Goal: Task Accomplishment & Management: Manage account settings

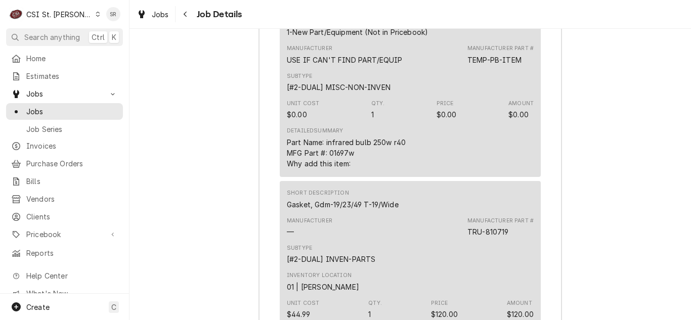
scroll to position [3488, 0]
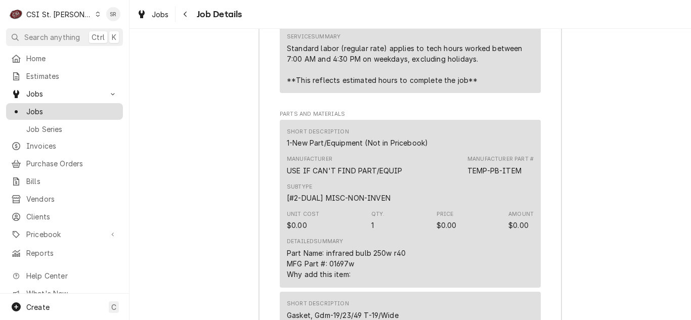
click at [72, 103] on link "Jobs" at bounding box center [64, 111] width 117 height 17
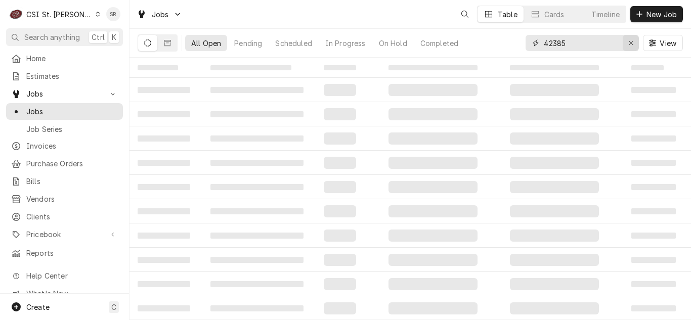
click at [628, 39] on div "Erase input" at bounding box center [630, 43] width 10 height 10
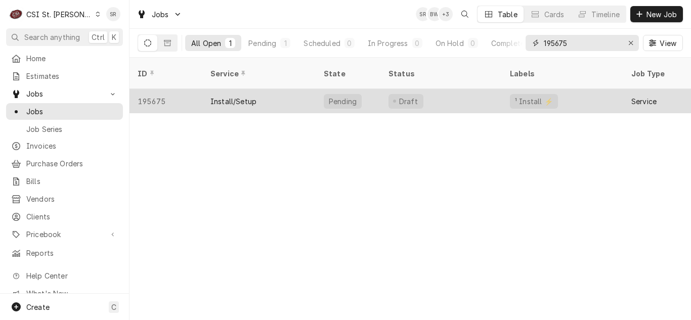
type input "195675"
click at [246, 96] on div "Install/Setup" at bounding box center [233, 101] width 46 height 11
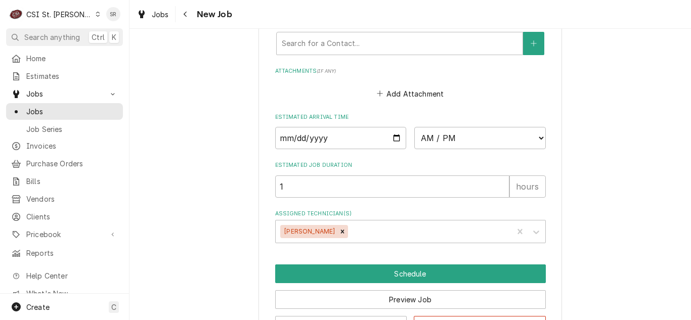
scroll to position [1149, 0]
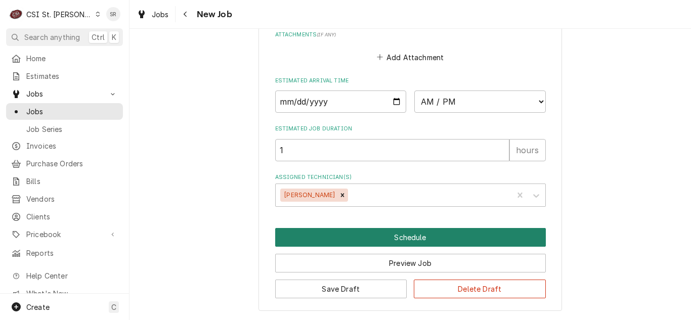
click at [420, 238] on button "Schedule" at bounding box center [410, 237] width 270 height 19
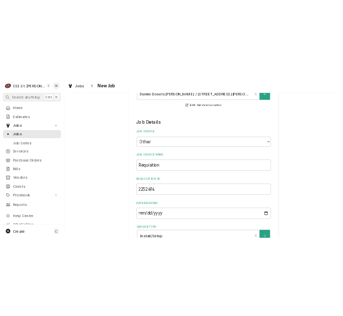
scroll to position [211, 0]
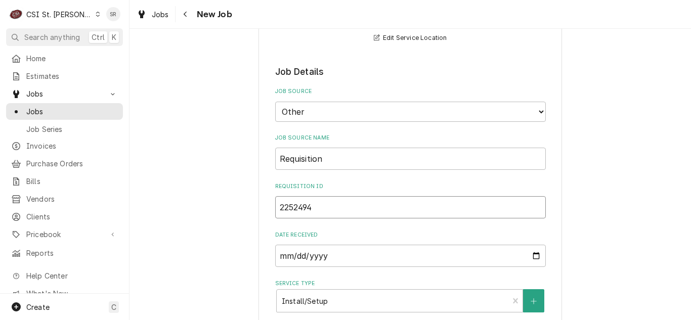
drag, startPoint x: 324, startPoint y: 208, endPoint x: 276, endPoint y: 210, distance: 48.1
click at [276, 210] on input "2252494" at bounding box center [410, 207] width 270 height 22
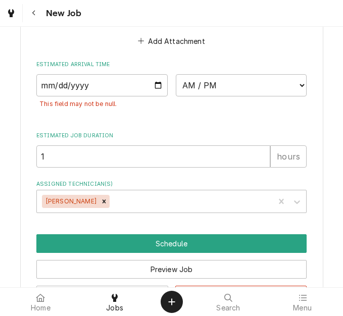
scroll to position [1202, 0]
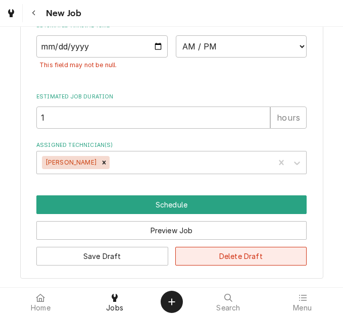
click at [240, 254] on button "Delete Draft" at bounding box center [241, 256] width 132 height 19
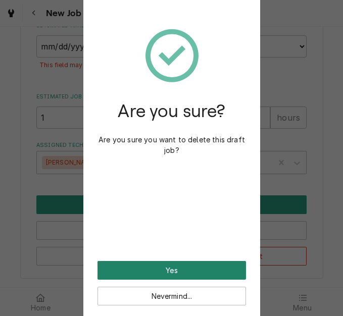
click at [173, 268] on button "Yes" at bounding box center [172, 270] width 149 height 19
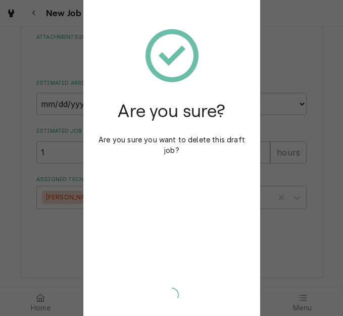
scroll to position [1144, 0]
type textarea "x"
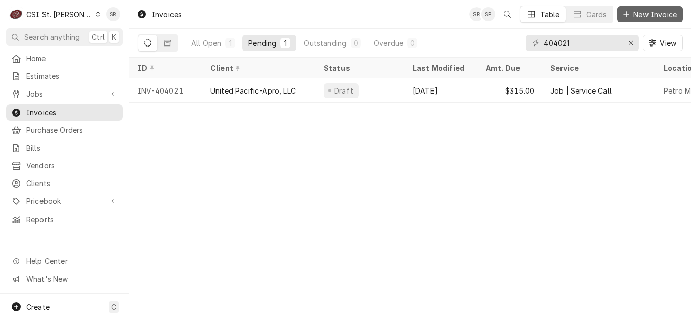
click at [655, 10] on span "New Invoice" at bounding box center [655, 14] width 48 height 11
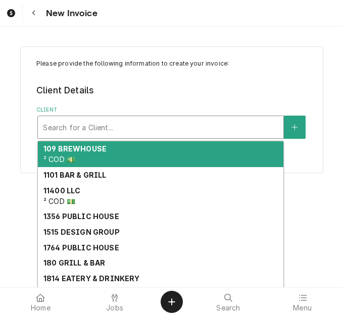
click at [76, 130] on div "Client" at bounding box center [161, 127] width 236 height 18
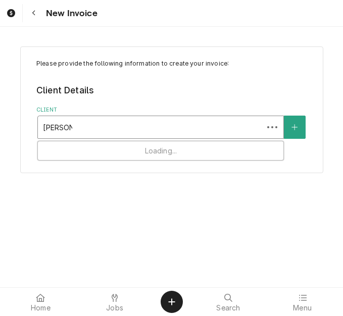
type input "lane valent"
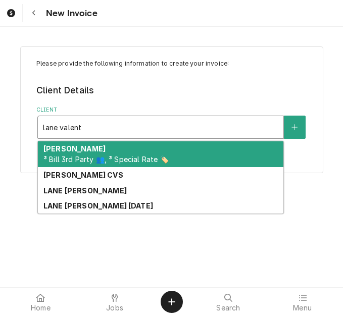
click at [78, 153] on strong "Lane Valente" at bounding box center [74, 149] width 62 height 9
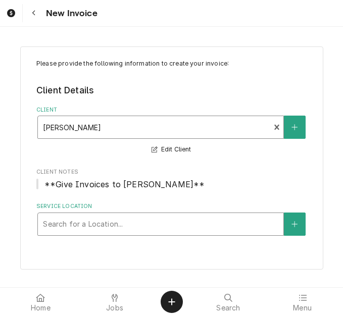
click at [119, 224] on div "Service Location" at bounding box center [161, 224] width 236 height 18
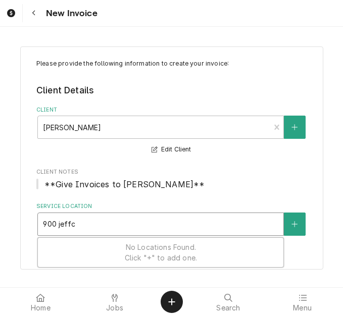
type input "900 jeffco"
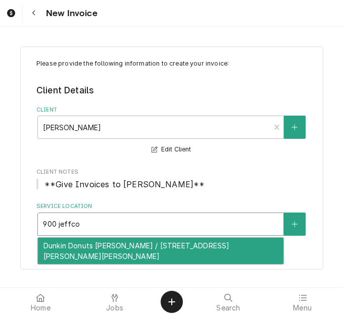
click at [110, 245] on div "Dunkin Donuts Arnold / 900 Jeffco Blvd, Arnold, MO 63010" at bounding box center [161, 251] width 246 height 26
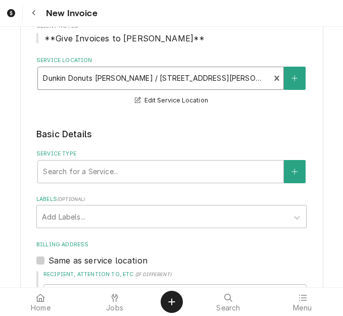
scroll to position [152, 0]
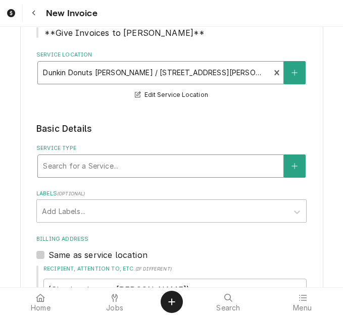
click at [77, 168] on div "Service Type" at bounding box center [161, 166] width 236 height 18
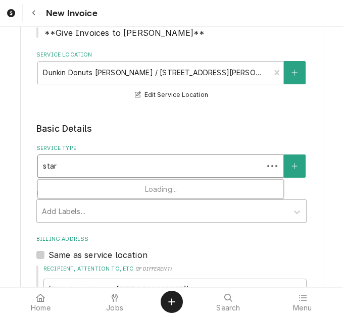
type input "start"
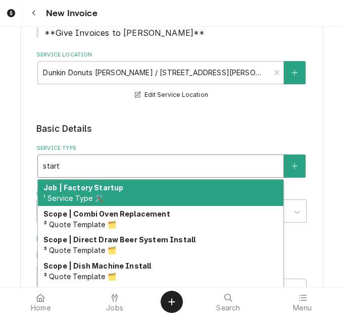
click at [87, 191] on strong "Job | Factory Startup" at bounding box center [83, 188] width 80 height 9
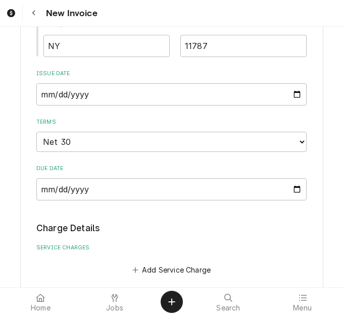
scroll to position [657, 0]
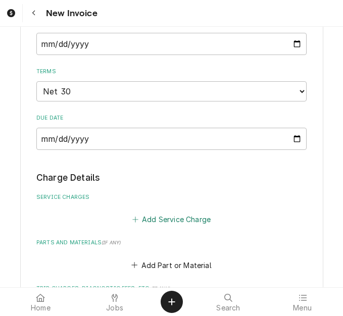
click at [152, 223] on button "Add Service Charge" at bounding box center [171, 220] width 82 height 14
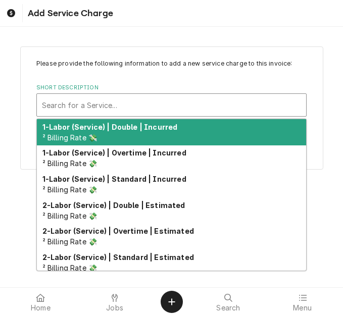
click at [104, 107] on div "Short Description" at bounding box center [171, 105] width 259 height 18
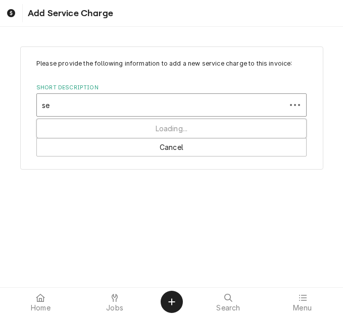
type input "s"
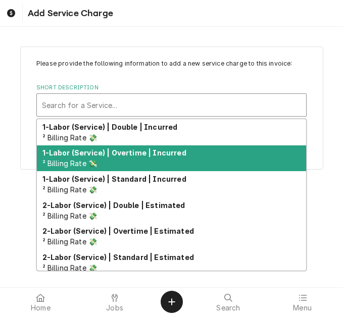
scroll to position [51, 0]
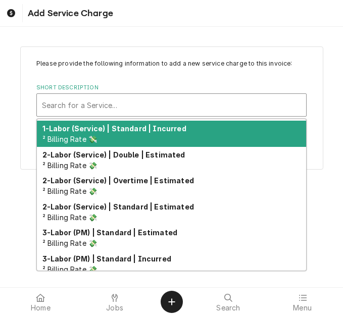
click at [124, 140] on div "1-Labor (Service) | Standard | Incurred ² Billing Rate 💸" at bounding box center [171, 134] width 269 height 26
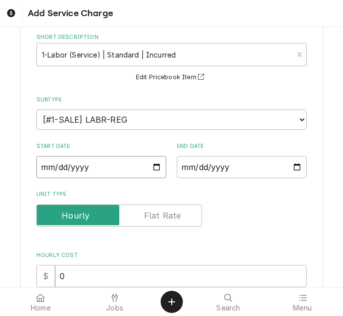
click at [154, 166] on input "Start Date" at bounding box center [101, 167] width 130 height 22
type textarea "x"
type input "2025-08-22"
type textarea "x"
type input "2025-07-22"
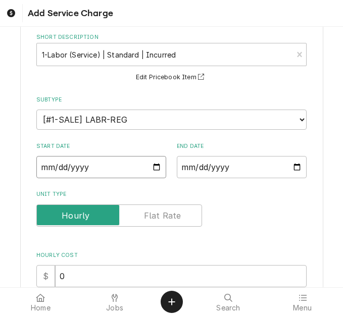
type textarea "x"
type input "2025-06-22"
type textarea "x"
type input "2025-05-22"
type textarea "x"
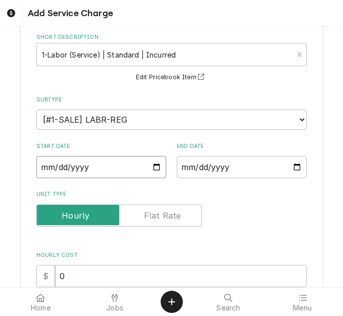
type input "2025-04-22"
type textarea "x"
type input "2025-03-22"
type textarea "x"
type input "2025-02-22"
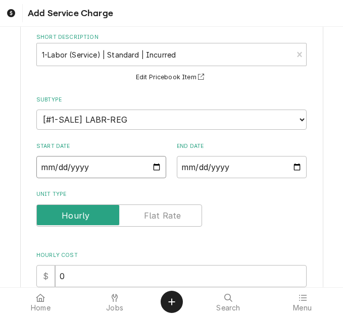
type textarea "x"
type input "2025-01-22"
type textarea "x"
type input "2025-01-03"
click at [296, 166] on input "End Date" at bounding box center [242, 167] width 130 height 22
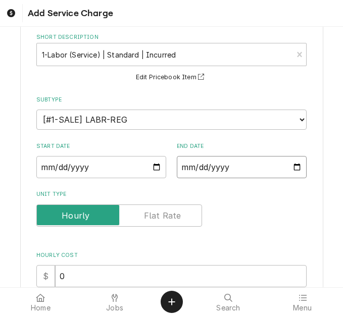
type textarea "x"
type input "2025-08-22"
type textarea "x"
type input "2025-07-22"
type textarea "x"
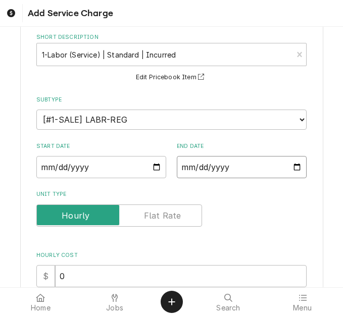
type input "2025-06-22"
type textarea "x"
type input "2025-05-22"
type textarea "x"
type input "2025-04-22"
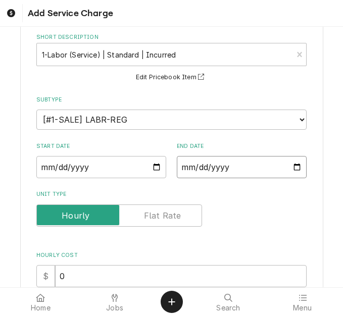
type textarea "x"
type input "2025-03-22"
type textarea "x"
type input "2025-02-22"
type textarea "x"
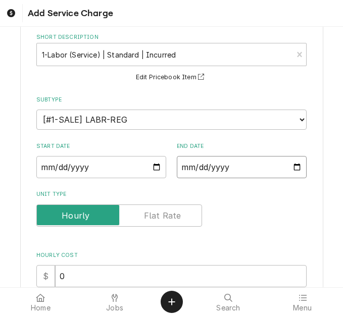
type input "2025-01-22"
type textarea "x"
type input "2025-01-03"
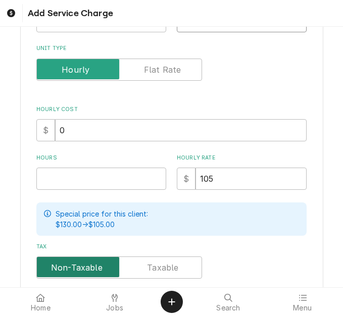
scroll to position [303, 0]
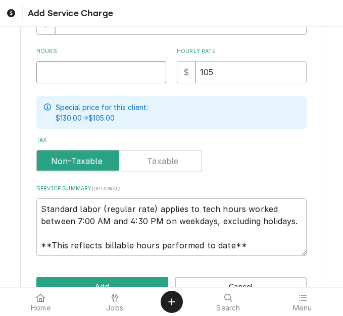
click at [74, 78] on input "Hours" at bounding box center [101, 72] width 130 height 22
type textarea "x"
type input "1"
type textarea "x"
type input "1.5"
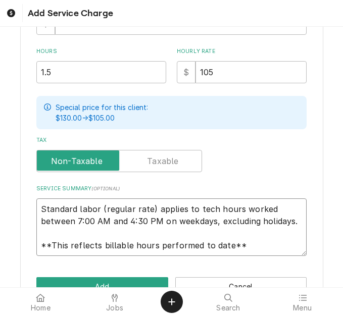
scroll to position [0, 0]
drag, startPoint x: 255, startPoint y: 251, endPoint x: -40, endPoint y: 188, distance: 301.9
click at [0, 188] on html "Add Service Charge Please provide the following information to add a new servic…" at bounding box center [171, 158] width 343 height 316
type textarea "x"
type textarea "P"
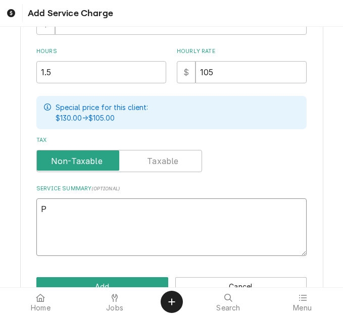
type textarea "x"
type textarea "Pe"
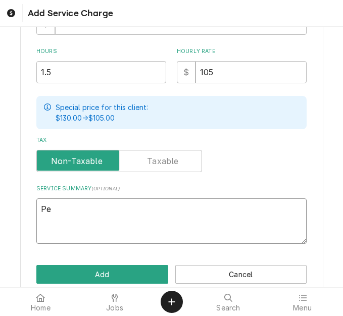
type textarea "x"
type textarea "Per"
type textarea "x"
type textarea "Pero"
type textarea "x"
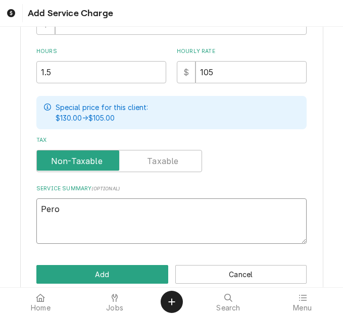
type textarea "Perof"
type textarea "x"
type textarea "Perofm"
type textarea "x"
type textarea "Perofmr"
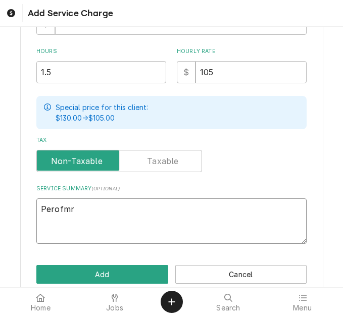
type textarea "x"
type textarea "Perofmre"
type textarea "x"
type textarea "Perofmred"
type textarea "x"
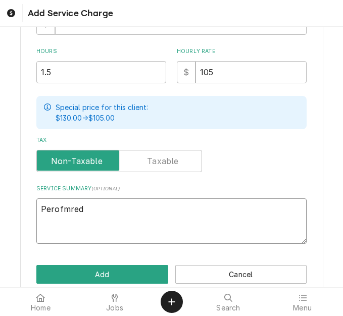
type textarea "Perofmre"
type textarea "x"
type textarea "Perofmr"
type textarea "x"
type textarea "Perofm"
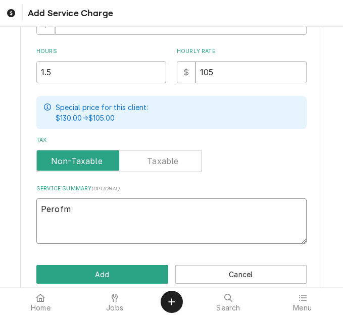
type textarea "x"
type textarea "Perof"
type textarea "x"
type textarea "Pero"
type textarea "x"
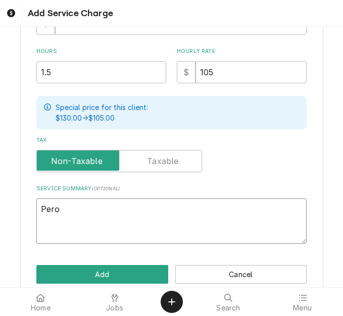
type textarea "Per"
type textarea "x"
type textarea "Perf"
type textarea "x"
type textarea "Perfo"
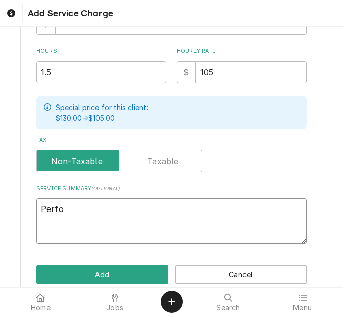
type textarea "x"
type textarea "Perfoe"
type textarea "x"
type textarea "Perfoed"
type textarea "x"
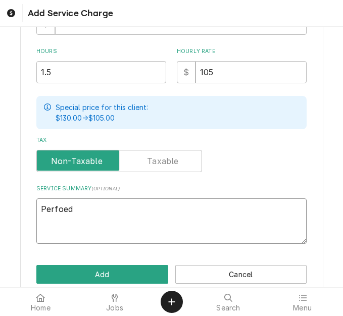
type textarea "Perfoe"
type textarea "x"
type textarea "Perfo"
type textarea "x"
type textarea "Perfom"
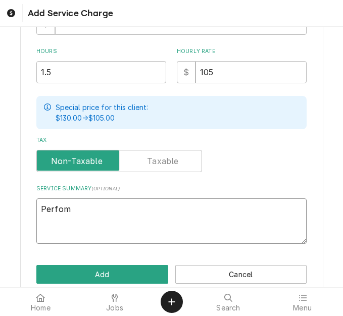
type textarea "x"
type textarea "Perfome"
type textarea "x"
type textarea "Perfomed"
type textarea "x"
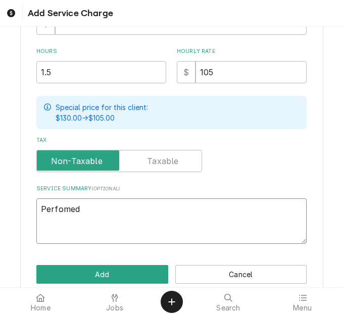
type textarea "Perfomed"
type textarea "x"
type textarea "Perfomed si"
type textarea "x"
type textarea "Perfomed sit"
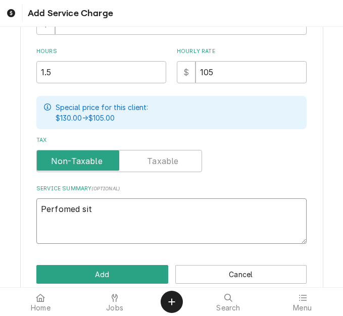
type textarea "x"
type textarea "Perfomed site"
type textarea "x"
type textarea "Perfomed site s"
type textarea "x"
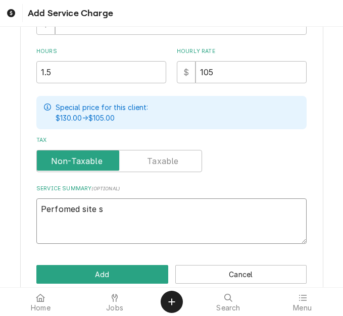
type textarea "Perfomed site su"
type textarea "x"
type textarea "Perfomed site sur"
type textarea "x"
type textarea "Perfomed site surv"
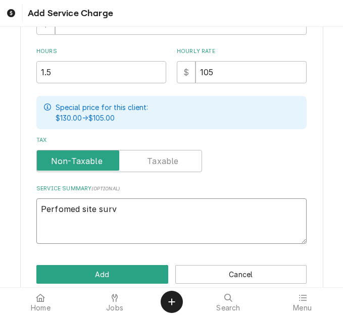
type textarea "x"
type textarea "Perfomed site surve"
type textarea "x"
type textarea "Perfomed site survey"
type textarea "x"
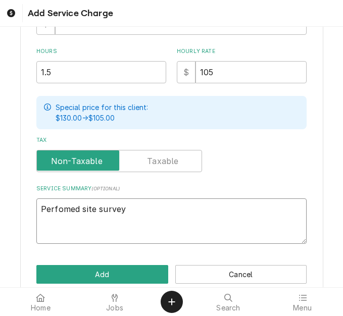
type textarea "Perfomed site survey"
type textarea "x"
type textarea "Perfomed site survey f"
type textarea "x"
type textarea "Perfomed site survey"
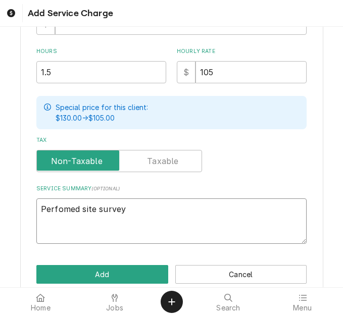
type textarea "x"
type textarea "Perfomed site survey"
type textarea "x"
type textarea "Perfomed site surve"
type textarea "x"
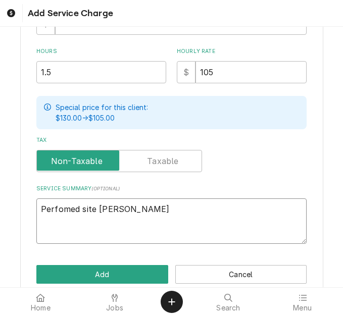
type textarea "Perfomed site surv"
type textarea "x"
type textarea "Perfomed site sur"
type textarea "x"
type textarea "Perfomed site su"
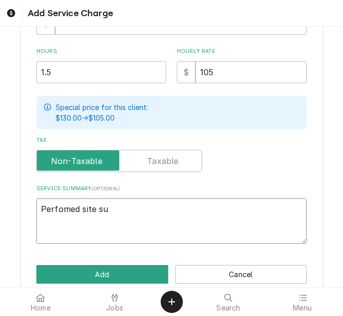
type textarea "x"
type textarea "Perfomed site s"
type textarea "x"
type textarea "Perfomed site"
type textarea "x"
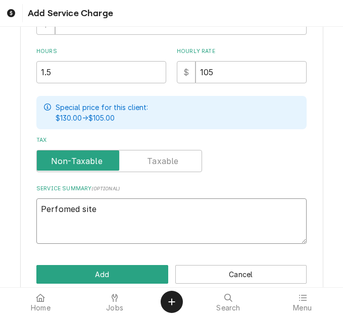
type textarea "Perfomed site"
type textarea "x"
type textarea "Perfomed sit"
type textarea "x"
type textarea "Perfomed si"
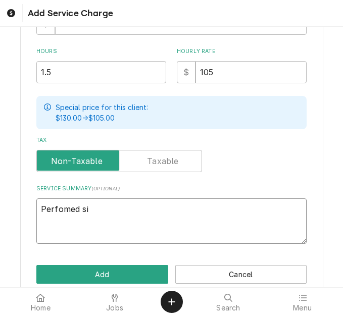
type textarea "x"
type textarea "Perfomed s"
type textarea "x"
type textarea "Perfomed"
type textarea "x"
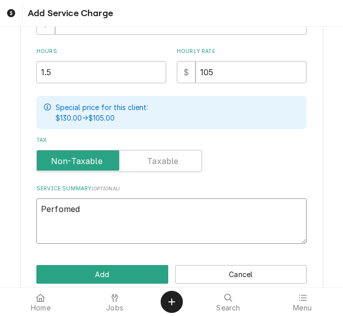
type textarea "Perfomed"
type textarea "x"
type textarea "Perfome"
type textarea "x"
type textarea "Perfom"
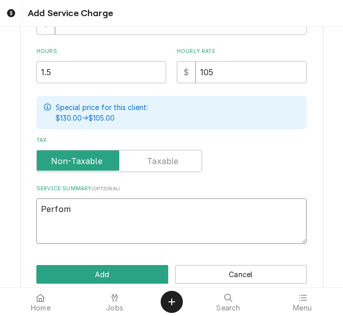
type textarea "x"
type textarea "Perfo"
type textarea "x"
type textarea "Perfor"
type textarea "x"
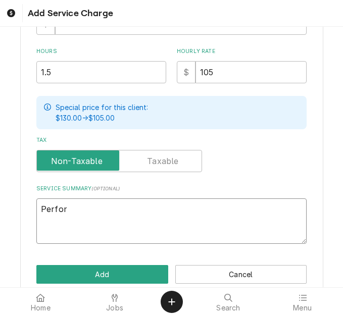
type textarea "Perform"
type textarea "x"
type textarea "Performe"
type textarea "x"
type textarea "Performed"
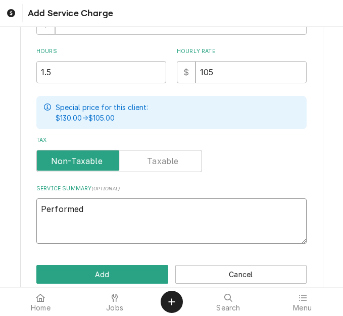
type textarea "x"
type textarea "Performed"
type textarea "x"
type textarea "Performed s"
type textarea "x"
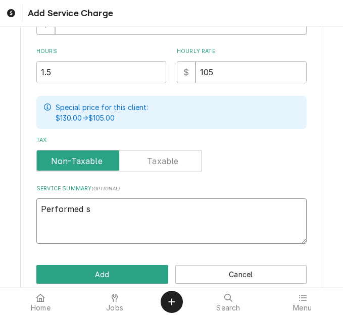
type textarea "Performed si"
type textarea "x"
type textarea "Performed sit"
type textarea "x"
type textarea "Performed site"
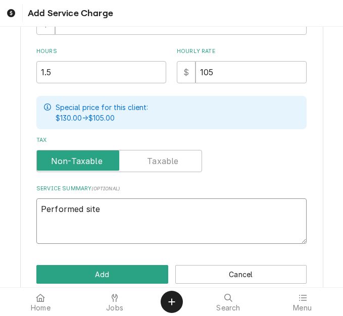
type textarea "x"
type textarea "Performed site"
type textarea "x"
type textarea "Performed site su"
type textarea "x"
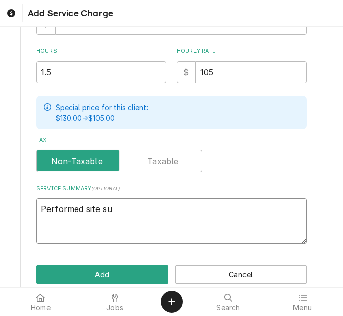
type textarea "Performed site sur"
type textarea "x"
type textarea "Performed site surv"
type textarea "x"
type textarea "Performed site surve"
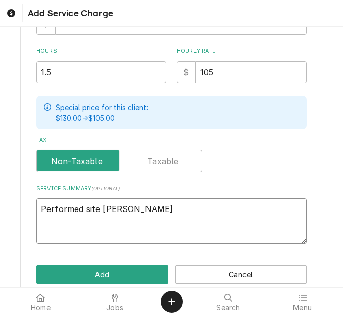
type textarea "x"
type textarea "Performed site survey"
type textarea "x"
type textarea "Performed site survey"
type textarea "x"
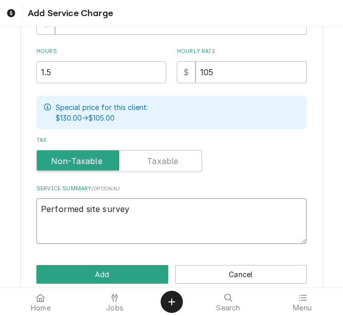
type textarea "Performed site survey p"
type textarea "x"
type textarea "Performed site survey pe"
type textarea "x"
type textarea "Performed site survey per"
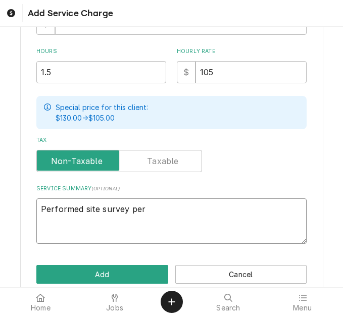
type textarea "x"
type textarea "Performed site survey per"
type textarea "x"
type textarea "Performed site survey per W"
type textarea "x"
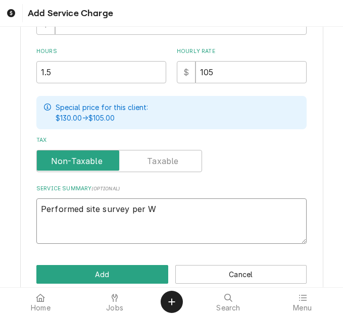
type textarea "Performed site survey per WO"
type textarea "x"
type textarea "Performed site survey per WO"
click at [182, 205] on textarea "Performed site survey per WO" at bounding box center [171, 221] width 270 height 45
paste textarea "2252494"
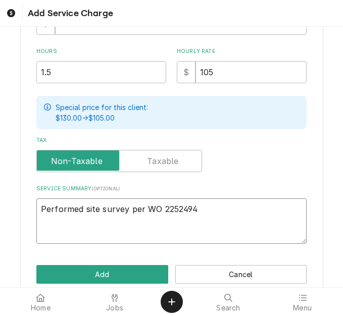
drag, startPoint x: 142, startPoint y: 214, endPoint x: 124, endPoint y: 212, distance: 17.8
click at [124, 212] on textarea "Performed site survey per WO 2252494" at bounding box center [171, 221] width 270 height 45
click at [217, 214] on textarea "Performed site survey for WO 2252494" at bounding box center [171, 221] width 270 height 45
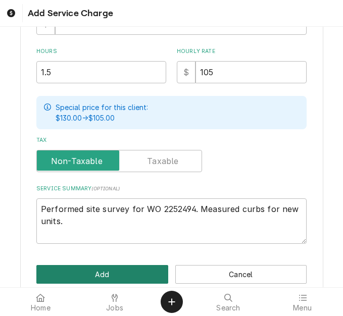
click at [101, 275] on button "Add" at bounding box center [102, 274] width 132 height 19
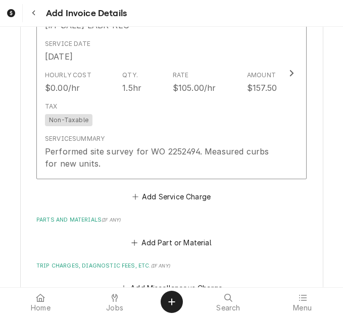
scroll to position [999, 0]
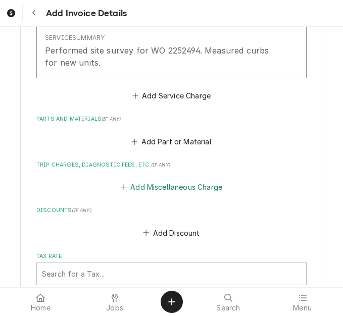
click at [153, 186] on button "Add Miscellaneous Charge" at bounding box center [171, 187] width 105 height 14
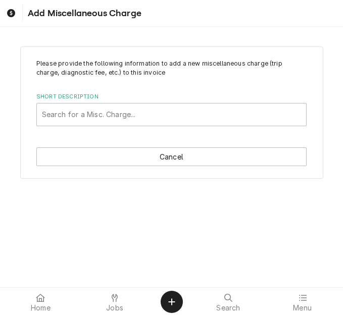
click at [44, 283] on div "Please provide the following information to add a new miscellaneous charge (tri…" at bounding box center [171, 157] width 343 height 261
click at [91, 113] on div "Short Description" at bounding box center [171, 115] width 259 height 18
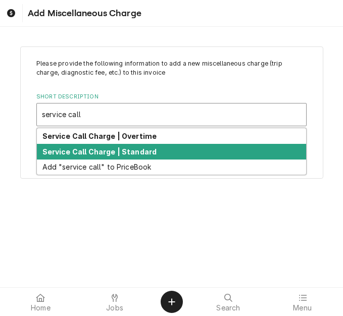
click at [95, 149] on strong "Service Call Charge | Standard" at bounding box center [99, 152] width 115 height 9
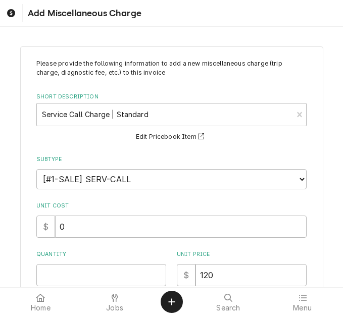
scroll to position [152, 0]
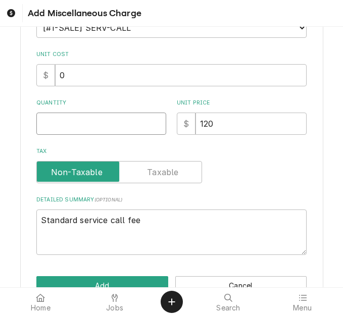
click at [52, 122] on input "Quantity" at bounding box center [101, 124] width 130 height 22
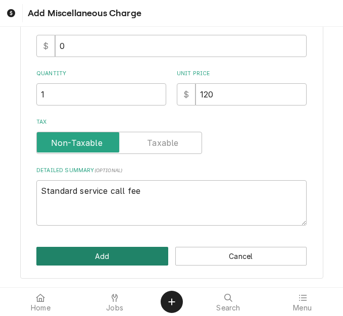
click at [72, 259] on button "Add" at bounding box center [102, 256] width 132 height 19
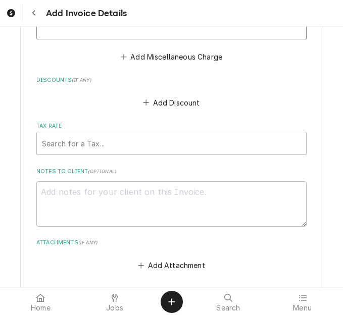
scroll to position [1321, 0]
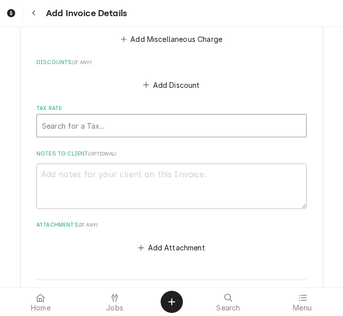
click at [88, 129] on div "Tax Rate" at bounding box center [171, 126] width 259 height 18
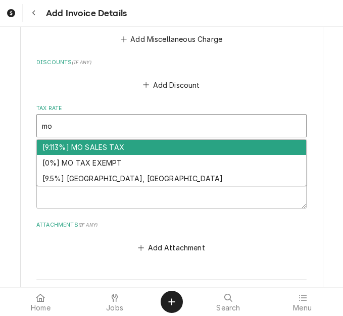
click at [88, 150] on div "[9.113%] MO SALES TAX" at bounding box center [171, 148] width 269 height 16
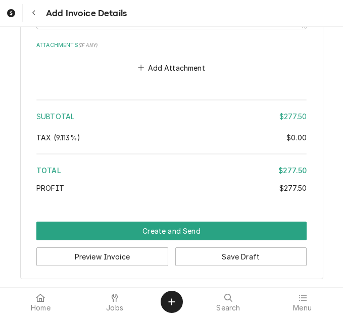
scroll to position [1519, 0]
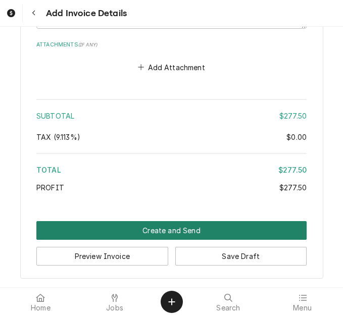
click at [178, 231] on button "Create and Send" at bounding box center [171, 230] width 270 height 19
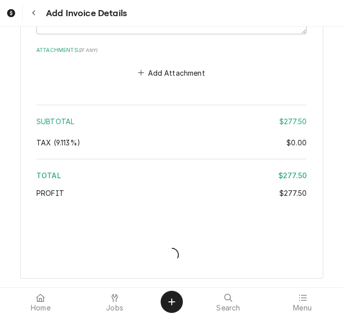
scroll to position [1514, 0]
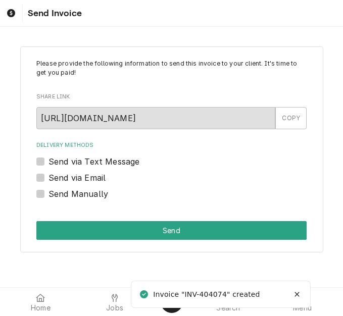
click at [59, 195] on label "Send Manually" at bounding box center [79, 194] width 60 height 12
click at [59, 195] on input "Send Manually" at bounding box center [184, 199] width 270 height 22
checkbox input "true"
click at [46, 194] on div "Send Manually" at bounding box center [171, 194] width 270 height 12
click at [49, 179] on label "Send via Email" at bounding box center [77, 178] width 57 height 12
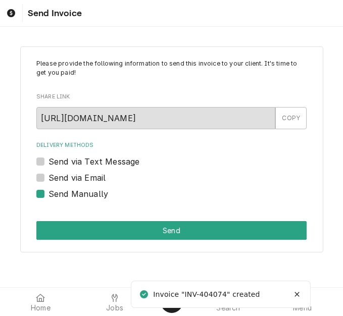
click at [49, 179] on input "Send via Email" at bounding box center [184, 183] width 270 height 22
checkbox input "true"
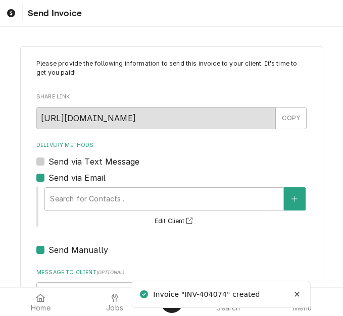
click at [49, 247] on label "Send Manually" at bounding box center [79, 250] width 60 height 12
click at [49, 247] on input "Send Manually" at bounding box center [184, 255] width 270 height 22
checkbox input "false"
click at [90, 192] on div "Delivery Methods" at bounding box center [164, 199] width 229 height 18
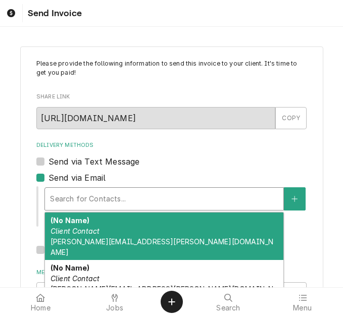
click at [95, 229] on em "Client Contact" at bounding box center [75, 231] width 49 height 9
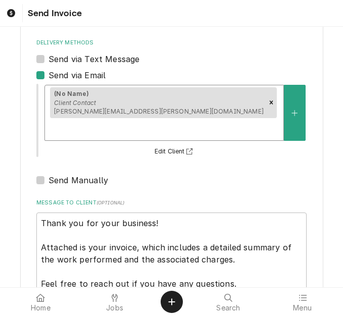
scroll to position [151, 0]
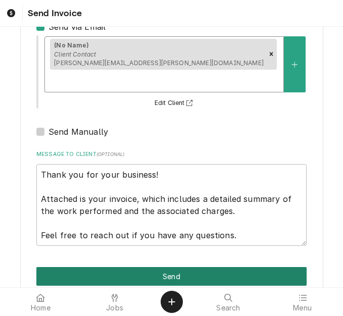
click at [181, 267] on button "Send" at bounding box center [171, 276] width 270 height 19
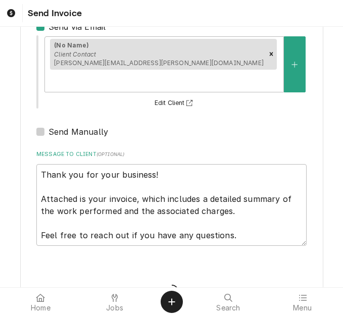
type textarea "x"
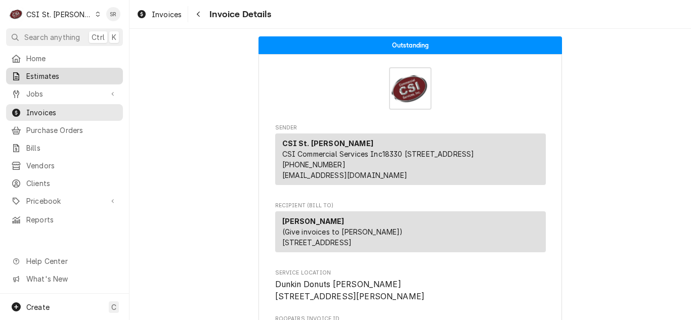
click at [50, 76] on span "Estimates" at bounding box center [72, 76] width 92 height 11
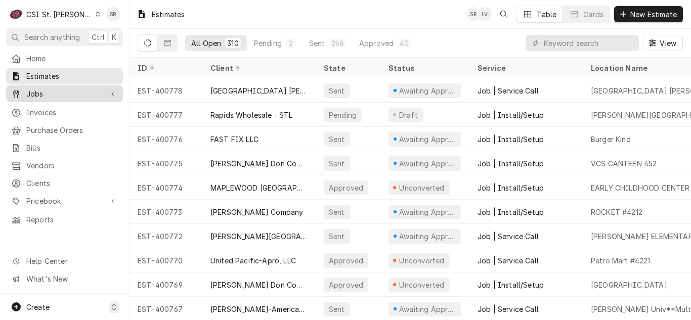
click at [37, 93] on span "Jobs" at bounding box center [64, 93] width 76 height 11
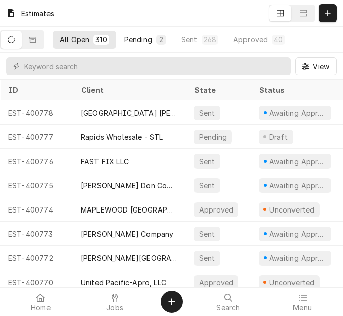
click at [164, 39] on div "2" at bounding box center [161, 39] width 6 height 11
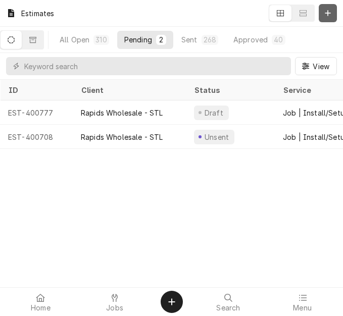
click at [334, 17] on button "Dynamic Content Wrapper" at bounding box center [328, 13] width 18 height 18
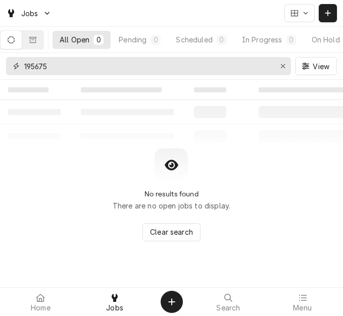
click at [8, 63] on div "195675" at bounding box center [148, 66] width 285 height 18
click at [39, 35] on button "Dynamic Content Wrapper" at bounding box center [32, 40] width 21 height 18
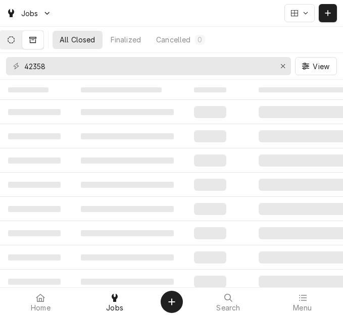
click at [9, 36] on button "Dynamic Content Wrapper" at bounding box center [11, 40] width 21 height 18
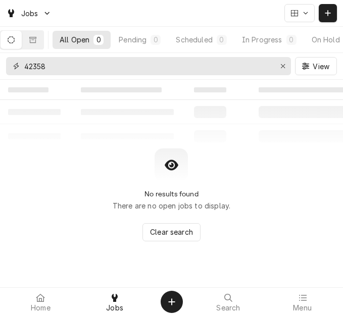
click at [14, 64] on div "42358" at bounding box center [148, 66] width 285 height 18
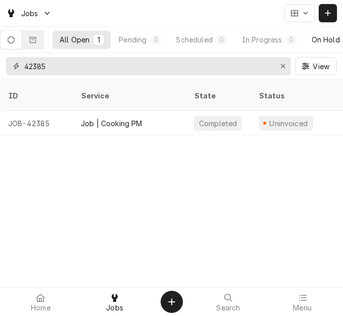
type input "42385"
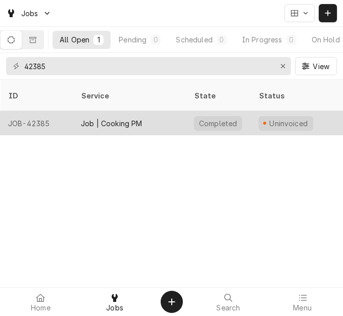
click at [120, 118] on div "Job | Cooking PM" at bounding box center [112, 123] width 62 height 11
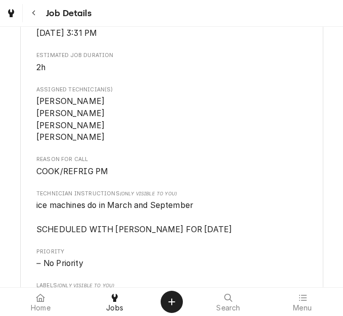
scroll to position [607, 0]
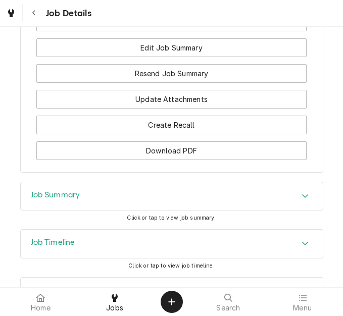
click at [114, 182] on div "Job Summary" at bounding box center [172, 196] width 302 height 28
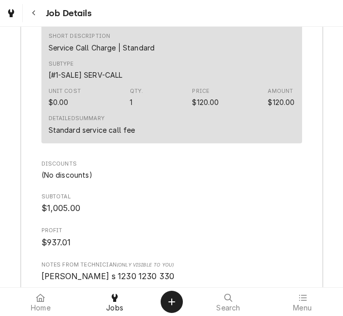
scroll to position [4297, 0]
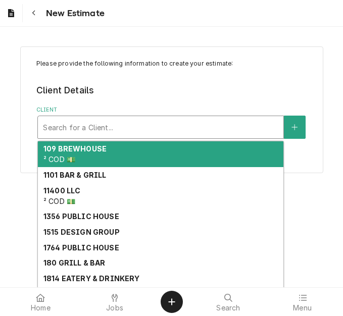
click at [113, 130] on div "Client" at bounding box center [161, 127] width 236 height 18
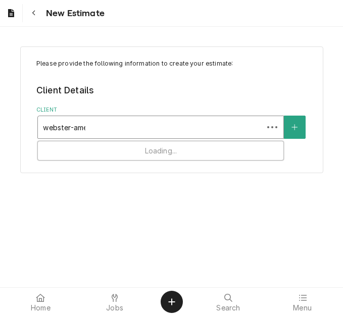
type input "[PERSON_NAME]"
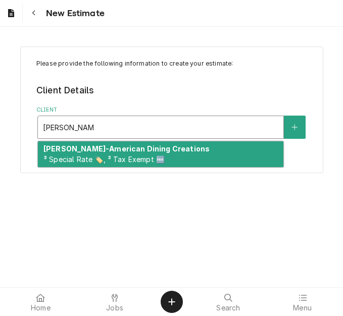
click at [115, 153] on strong "[PERSON_NAME]-American Dining Creations" at bounding box center [126, 149] width 166 height 9
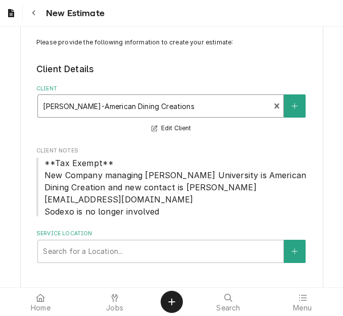
scroll to position [28, 0]
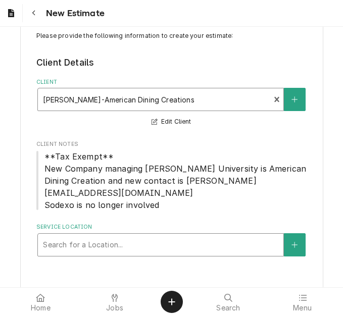
click at [97, 236] on div "Service Location" at bounding box center [161, 245] width 236 height 18
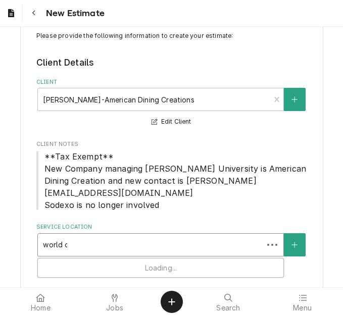
type input "world of"
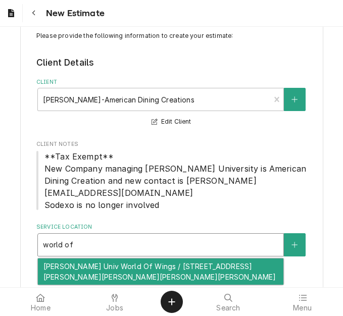
click at [98, 260] on div "[PERSON_NAME] Univ World Of Wings / [STREET_ADDRESS][PERSON_NAME][PERSON_NAME][…" at bounding box center [161, 272] width 246 height 26
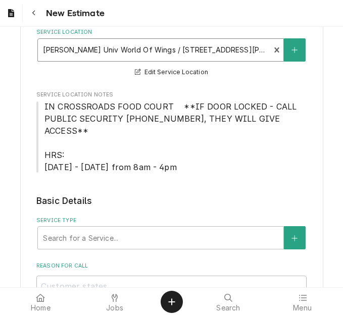
scroll to position [230, 0]
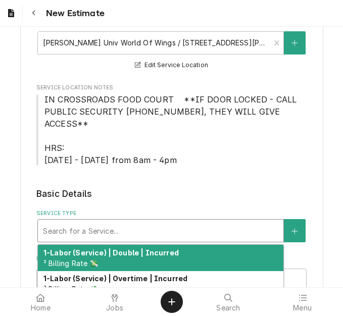
click at [91, 222] on div "Service Type" at bounding box center [161, 231] width 236 height 18
type textarea "x"
type input "s"
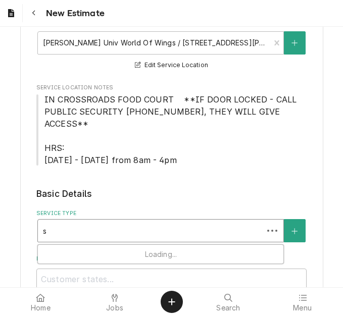
type textarea "x"
type input "se"
type textarea "x"
type input "ser"
type textarea "x"
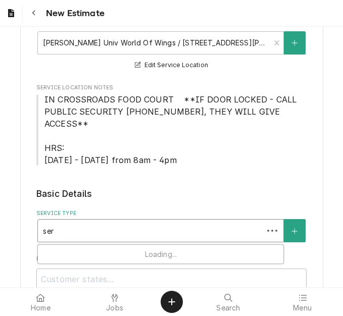
type input "serv"
type textarea "x"
type input "servi"
type textarea "x"
type input "servic"
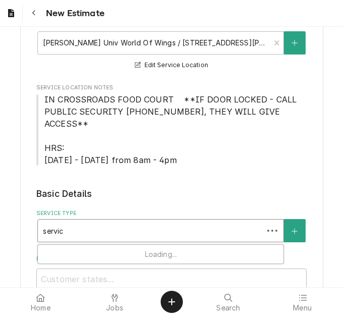
type textarea "x"
type input "service"
type textarea "x"
type input "service"
type textarea "x"
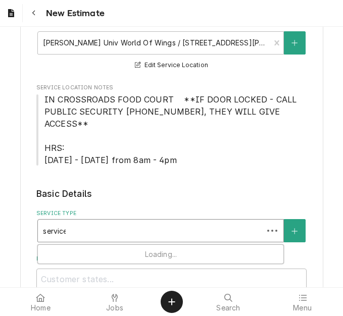
type input "service c"
type textarea "x"
type input "service cal"
type textarea "x"
type input "service call"
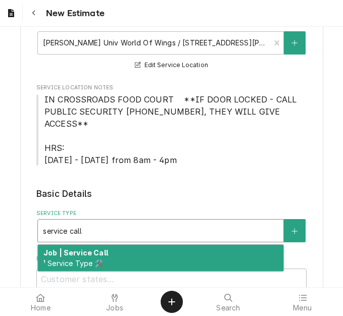
click at [89, 249] on strong "Job | Service Call" at bounding box center [75, 253] width 65 height 9
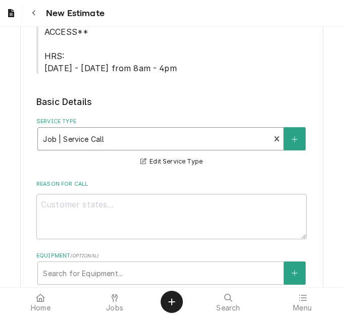
scroll to position [331, 0]
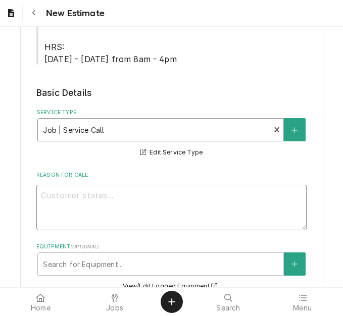
click at [120, 187] on textarea "Reason For Call" at bounding box center [171, 207] width 270 height 45
type textarea "x"
type textarea "Q"
type textarea "x"
type textarea "Qu"
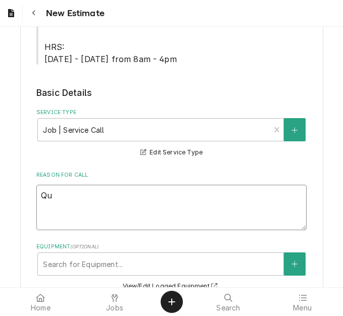
type textarea "x"
type textarea "Quo"
type textarea "x"
type textarea "Quot"
type textarea "x"
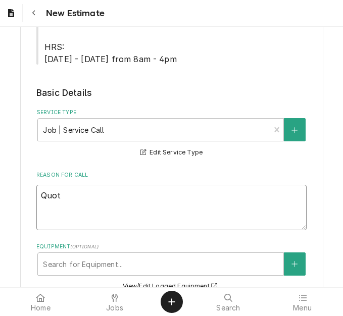
type textarea "Quote"
type textarea "x"
type textarea "Quoted"
type textarea "x"
type textarea "Quoted"
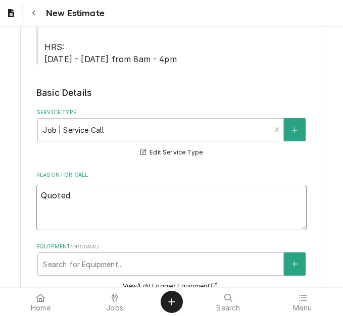
type textarea "x"
type textarea "Quoted o"
type textarea "x"
type textarea "Quoted on"
type textarea "x"
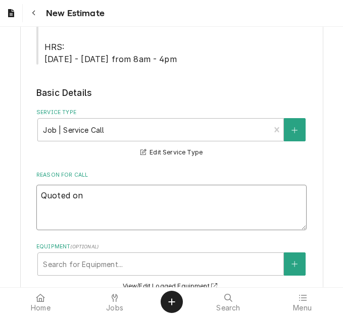
type textarea "Quoted on"
type textarea "x"
type textarea "Quoted on"
type textarea "x"
type textarea "Quoted o"
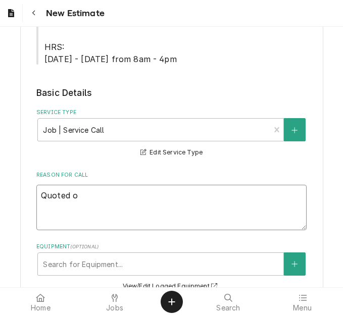
type textarea "x"
type textarea "Quoted"
type textarea "x"
type textarea "Quoted"
type textarea "x"
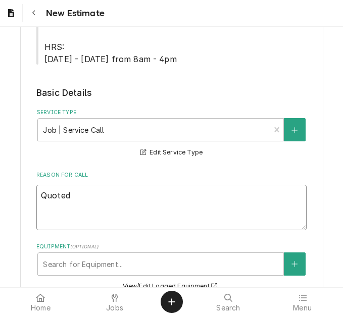
type textarea "Quote"
type textarea "x"
type textarea "Quot"
type textarea "x"
type textarea "Quote"
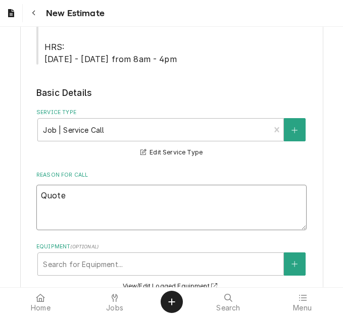
type textarea "x"
type textarea "Quote"
type textarea "x"
type textarea "Quote o"
type textarea "x"
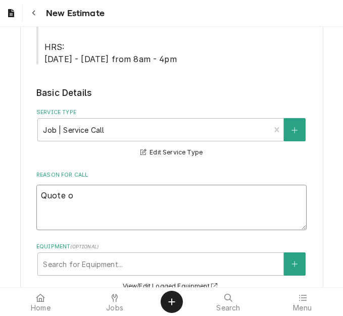
type textarea "Quote on"
type textarea "x"
type textarea "Quote on"
type textarea "x"
type textarea "Quote on r"
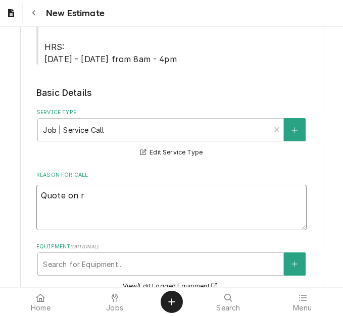
type textarea "x"
type textarea "Quote on re"
type textarea "x"
type textarea "Quote on rec"
type textarea "x"
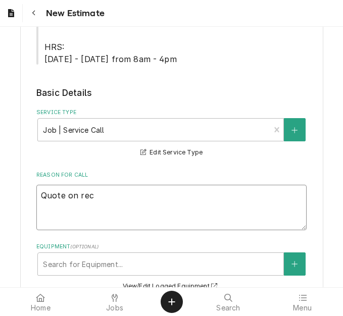
type textarea "Quote on reco"
type textarea "x"
type textarea "Quote on recom"
type textarea "x"
type textarea "Quote on recomm"
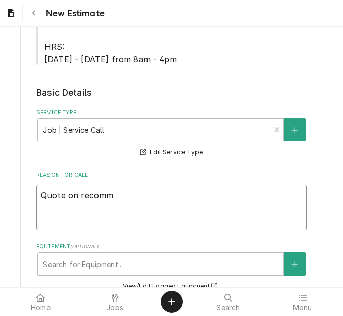
type textarea "x"
type textarea "Quote on recomme"
type textarea "x"
type textarea "Quote on recommen"
type textarea "x"
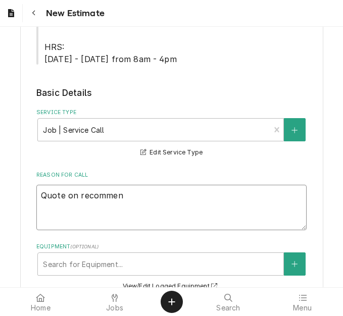
type textarea "Quote on recommend"
type textarea "x"
type textarea "Quote on recommende"
type textarea "x"
type textarea "Quote on recommended"
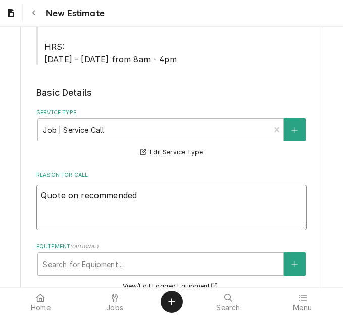
type textarea "x"
type textarea "Quote on recommended r"
type textarea "x"
type textarea "Quote on recommended re"
type textarea "x"
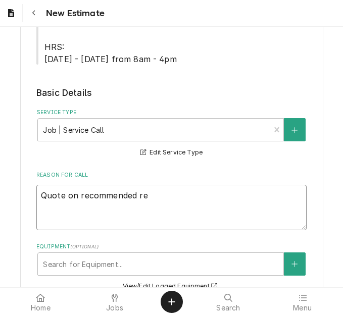
type textarea "Quote on recommended rep"
type textarea "x"
type textarea "Quote on recommended repa"
type textarea "x"
type textarea "Quote on recommended repai"
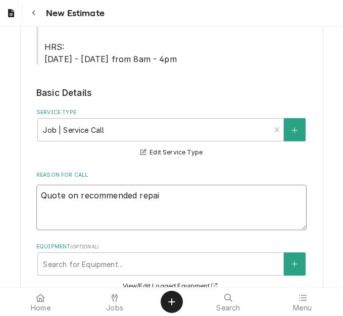
type textarea "x"
type textarea "Quote on recommended repair"
type textarea "x"
type textarea "Quote on recommended repairs"
type textarea "x"
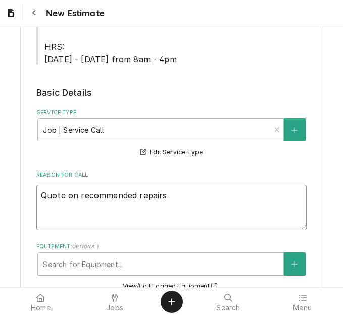
type textarea "Quote on recommended repairs f"
type textarea "x"
type textarea "Quote on recommended repairs fo"
type textarea "x"
type textarea "Quote on recommended repairs fou"
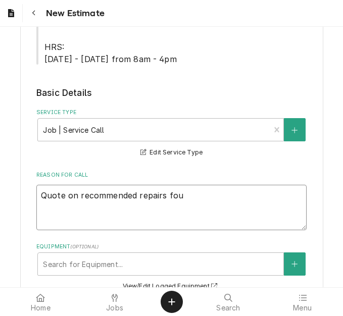
type textarea "x"
type textarea "Quote on recommended repairs foun"
type textarea "x"
type textarea "Quote on recommended repairs found"
type textarea "x"
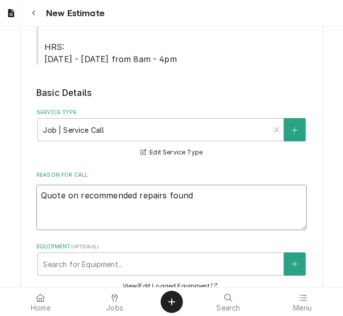
type textarea "Quote on recommended repairs found"
type textarea "x"
type textarea "Quote on recommended repairs found d"
type textarea "x"
type textarea "Quote on recommended repairs found du"
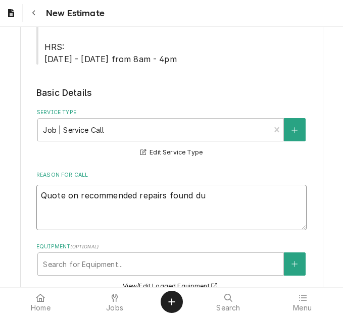
type textarea "x"
type textarea "Quote on recommended repairs found dur"
type textarea "x"
type textarea "Quote on recommended repairs found duri"
type textarea "x"
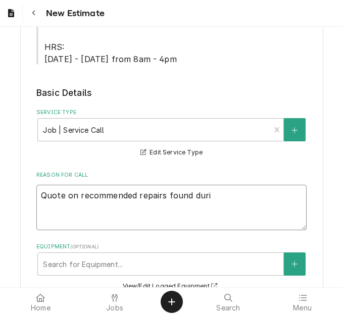
type textarea "Quote on recommended repairs found durin"
type textarea "x"
type textarea "Quote on recommended repairs found during"
type textarea "x"
type textarea "Quote on recommended repairs found during m"
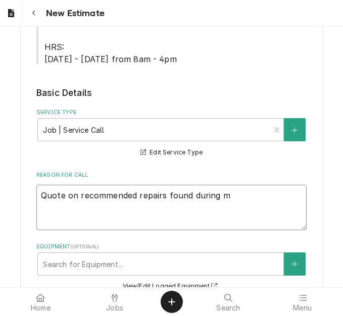
type textarea "x"
type textarea "Quote on recommended repairs found during ma"
type textarea "x"
type textarea "Quote on recommended repairs found during mai"
type textarea "x"
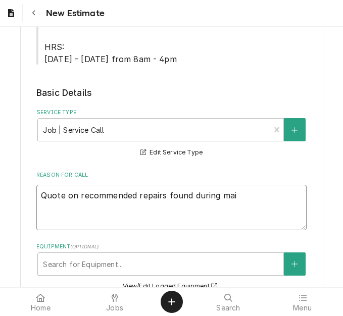
type textarea "Quote on recommended repairs found during main"
type textarea "x"
type textarea "Quote on recommended repairs found during maint"
type textarea "x"
type textarea "Quote on recommended repairs found during mainte"
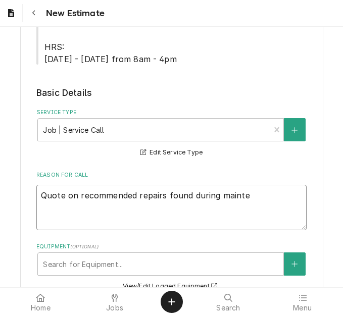
type textarea "x"
type textarea "Quote on recommended repairs found during mainten"
type textarea "x"
type textarea "Quote on recommended repairs found during maintena"
type textarea "x"
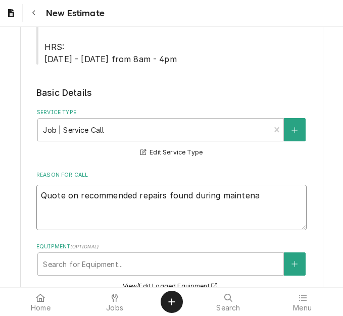
type textarea "Quote on recommended repairs found during maintenan"
type textarea "x"
type textarea "Quote on recommended repairs found during maintenanc"
type textarea "x"
type textarea "Quote on recommended repairs found during maintenance"
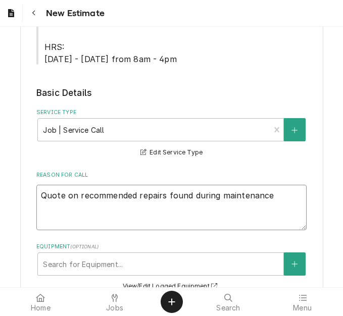
type textarea "x"
type textarea "Quote on recommended repairs found during maintenance."
type textarea "x"
type textarea "Quote on recommended repairs found during maintenance."
type textarea "x"
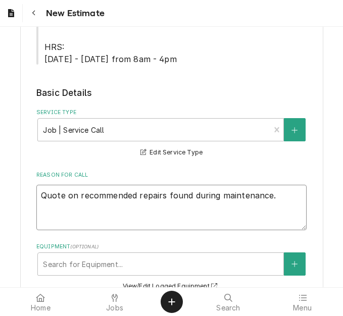
type textarea "Quote on recommended repairs found during maintenance."
click at [285, 185] on textarea "Quote on recommended repairs found during maintenance." at bounding box center [171, 207] width 270 height 45
type textarea "x"
type textarea "Quote on recommended repairs found during maintenance. T"
type textarea "x"
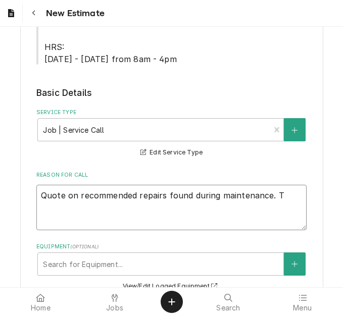
type textarea "Quote on recommended repairs found during maintenance. To"
type textarea "x"
type textarea "Quote on recommended repairs found during maintenance. To"
type textarea "x"
type textarea "Quote on recommended repairs found during maintenance. To rp"
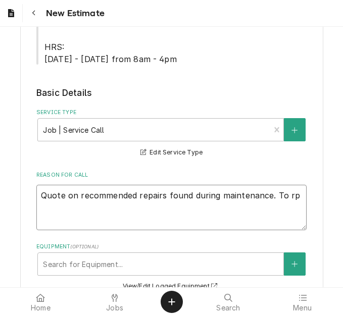
type textarea "x"
type textarea "Quote on recommended repairs found during maintenance. To rpe"
type textarea "x"
type textarea "Quote on recommended repairs found during maintenance. To rpela"
type textarea "x"
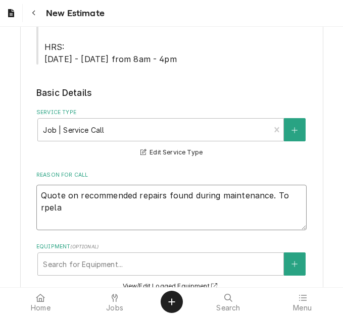
type textarea "Quote on recommended repairs found during maintenance. To rpelac"
type textarea "x"
type textarea "Quote on recommended repairs found during maintenance. To rpelace"
type textarea "x"
type textarea "Quote on recommended repairs found during maintenance. To rpelace g"
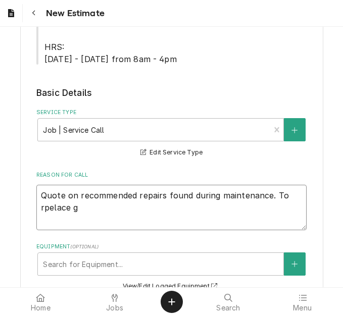
type textarea "x"
type textarea "Quote on recommended repairs found during maintenance. To rpelace gas"
type textarea "x"
type textarea "Quote on recommended repairs found during maintenance. To rpelace gask"
type textarea "x"
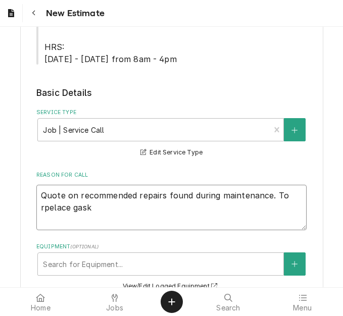
type textarea "Quote on recommended repairs found during maintenance. To rpelace gaske"
type textarea "x"
type textarea "Quote on recommended repairs found during maintenance. To rpelace gasket"
type textarea "x"
type textarea "Quote on recommended repairs found during maintenance. To rpelace gaske"
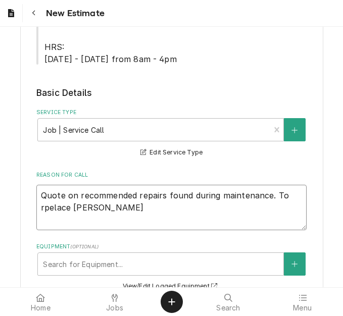
type textarea "x"
type textarea "Quote on recommended repairs found during maintenance. To rpelace gask"
type textarea "x"
type textarea "Quote on recommended repairs found during maintenance. To rpelace gas"
type textarea "x"
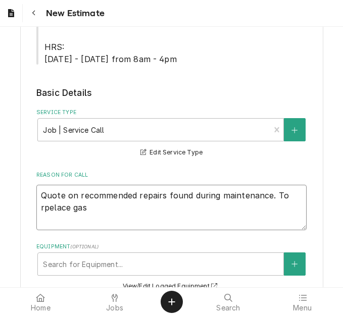
type textarea "Quote on recommended repairs found during maintenance. To rpelace ga"
type textarea "x"
type textarea "Quote on recommended repairs found during maintenance. To rpelace g"
type textarea "x"
type textarea "Quote on recommended repairs found during maintenance. To rpelace"
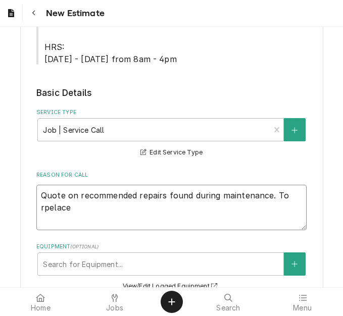
type textarea "x"
type textarea "Quote on recommended repairs found during maintenance. To rpelace"
type textarea "x"
type textarea "Quote on recommended repairs found during maintenance. To rpelac"
type textarea "x"
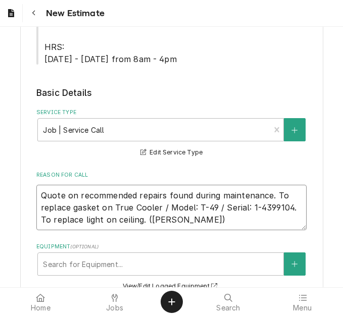
drag, startPoint x: 141, startPoint y: 199, endPoint x: -10, endPoint y: 152, distance: 157.8
click at [0, 152] on html "New Estimate Please provide the following information to create your estimate: …" at bounding box center [171, 158] width 343 height 316
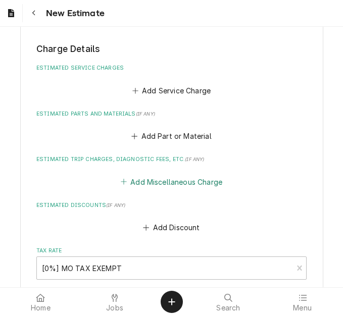
scroll to position [1089, 0]
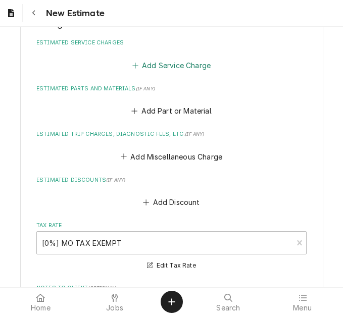
click at [147, 58] on button "Add Service Charge" at bounding box center [171, 65] width 82 height 14
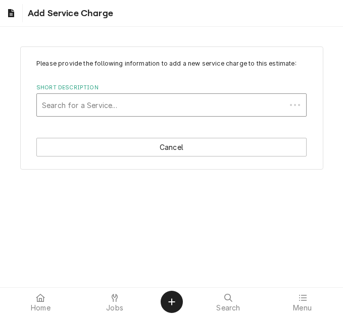
click at [141, 113] on div "Short Description" at bounding box center [161, 105] width 239 height 18
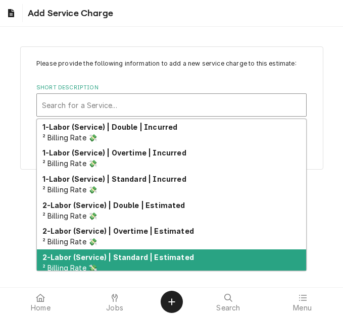
drag, startPoint x: 134, startPoint y: 261, endPoint x: 33, endPoint y: 241, distance: 103.2
click at [133, 261] on strong "2-Labor (Service) | Standard | Estimated" at bounding box center [118, 257] width 152 height 9
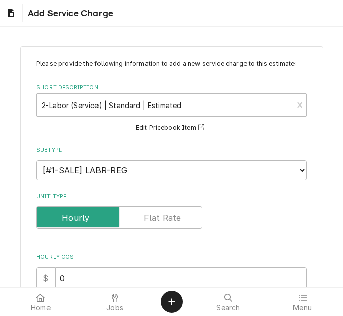
scroll to position [202, 0]
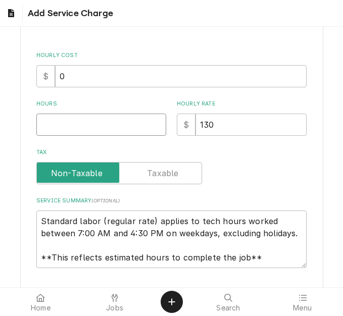
click at [70, 122] on input "Hours" at bounding box center [101, 125] width 130 height 22
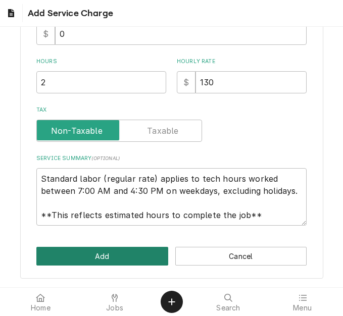
click at [89, 257] on button "Add" at bounding box center [102, 256] width 132 height 19
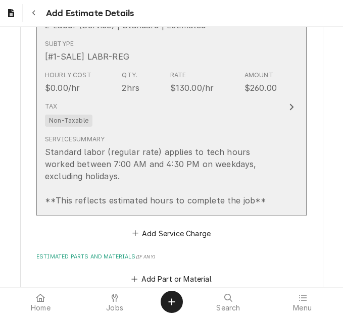
scroll to position [1178, 0]
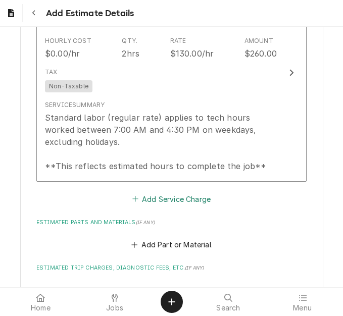
click at [163, 192] on button "Add Service Charge" at bounding box center [171, 199] width 82 height 14
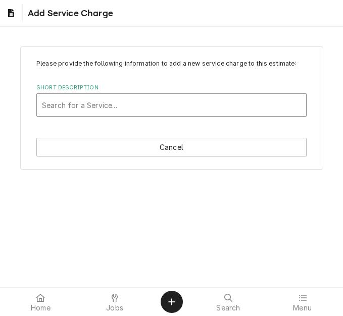
click at [113, 101] on div "Short Description" at bounding box center [171, 105] width 259 height 18
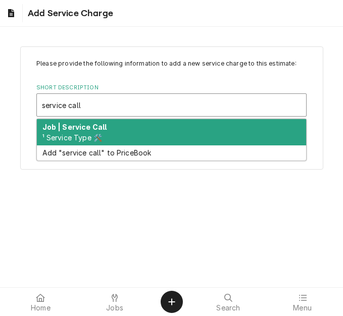
click at [99, 129] on strong "Job | Service Call" at bounding box center [74, 127] width 65 height 9
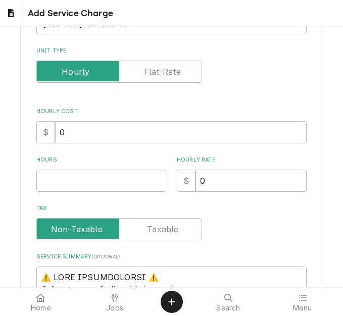
scroll to position [152, 0]
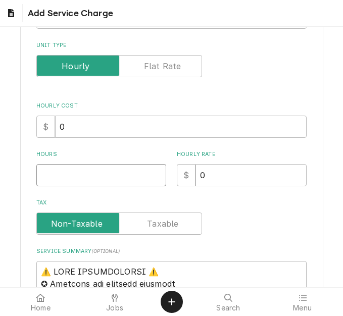
click at [59, 174] on input "Hours" at bounding box center [101, 175] width 130 height 22
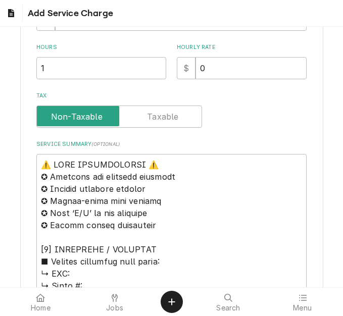
scroll to position [303, 0]
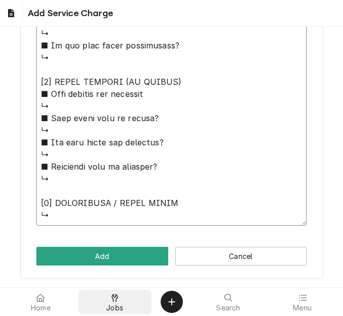
drag, startPoint x: 40, startPoint y: 121, endPoint x: 111, endPoint y: 306, distance: 197.8
click at [111, 306] on body "Add Service Charge Please provide the following information to add a new servic…" at bounding box center [171, 158] width 343 height 316
paste textarea "Quote on recommended repairs found during maintenance. To replace gasket on Tru…"
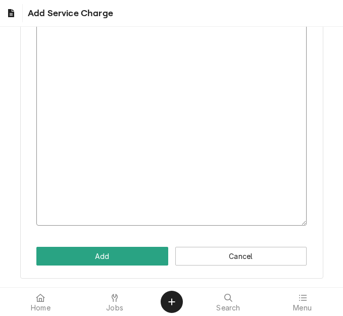
scroll to position [208, 0]
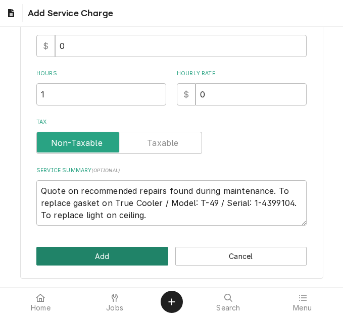
click at [101, 260] on button "Add" at bounding box center [102, 256] width 132 height 19
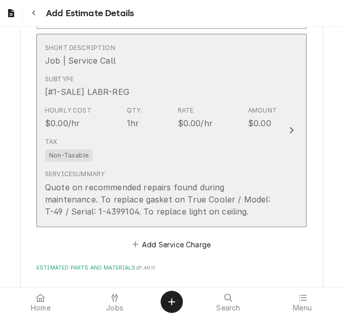
scroll to position [1349, 0]
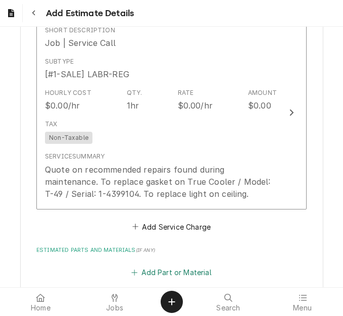
click at [149, 266] on button "Add Part or Material" at bounding box center [171, 273] width 83 height 14
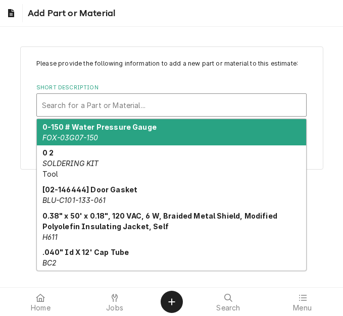
click at [91, 108] on div "Short Description" at bounding box center [171, 105] width 259 height 18
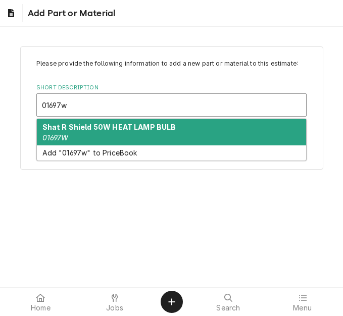
click at [110, 132] on div "Shat R Shield 50W HEAT LAMP BULB 01697W" at bounding box center [171, 132] width 269 height 26
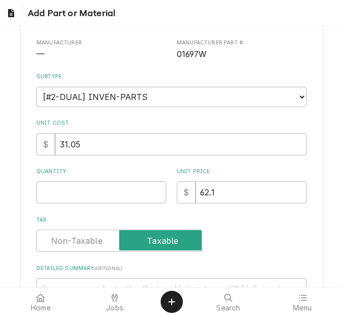
scroll to position [152, 0]
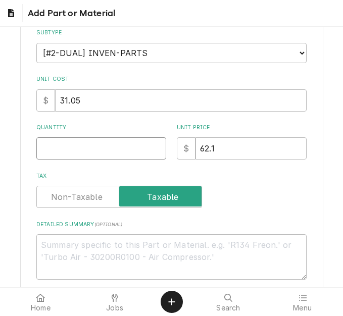
click at [70, 145] on input "Quantity" at bounding box center [101, 149] width 130 height 22
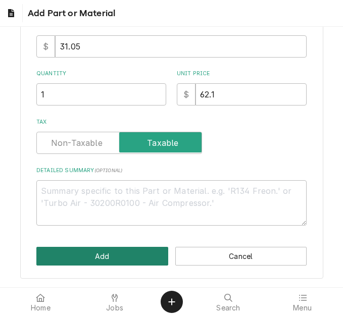
click at [94, 260] on button "Add" at bounding box center [102, 256] width 132 height 19
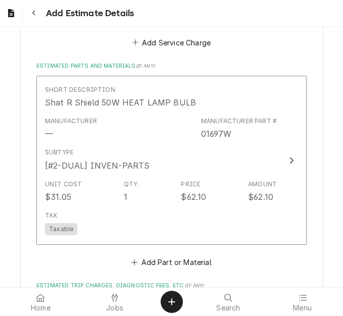
scroll to position [1551, 0]
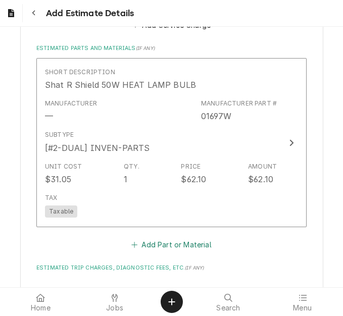
click at [154, 238] on button "Add Part or Material" at bounding box center [171, 245] width 83 height 14
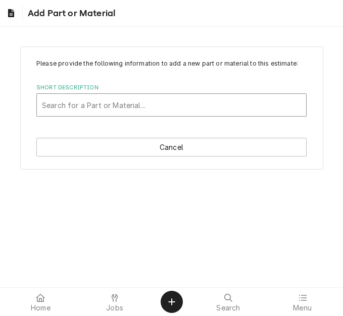
click at [112, 101] on div "Short Description" at bounding box center [171, 105] width 259 height 18
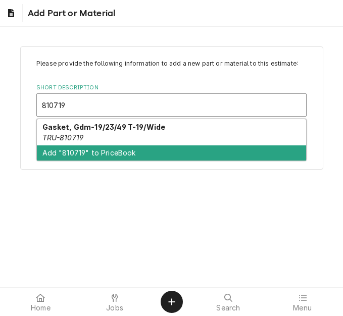
click at [107, 133] on div "Gasket, Gdm-19/23/49 T-19/Wide TRU-810719" at bounding box center [171, 132] width 269 height 26
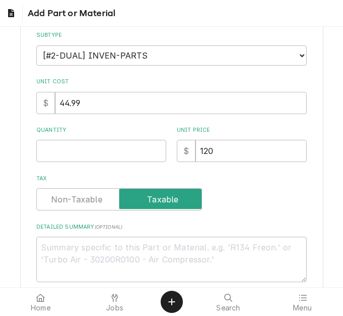
scroll to position [152, 0]
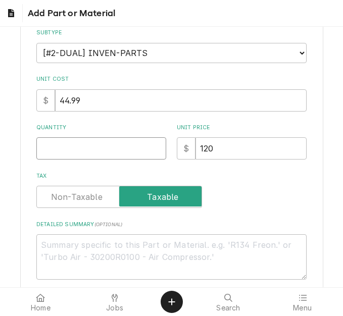
click at [59, 150] on input "Quantity" at bounding box center [101, 149] width 130 height 22
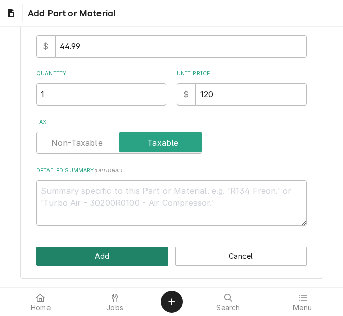
click at [65, 265] on button "Add" at bounding box center [102, 256] width 132 height 19
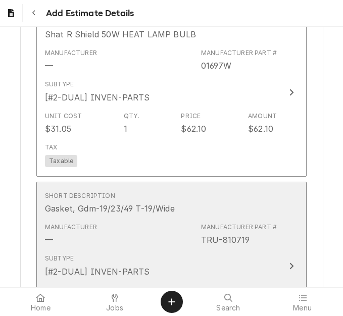
scroll to position [1855, 0]
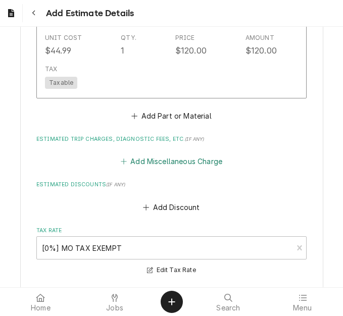
click at [148, 155] on button "Add Miscellaneous Charge" at bounding box center [171, 162] width 105 height 14
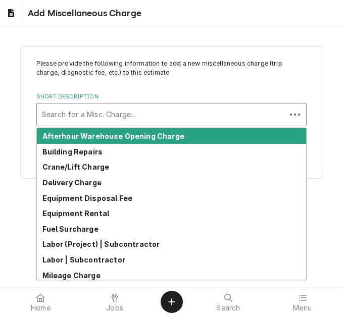
click at [89, 113] on div "Short Description" at bounding box center [161, 115] width 239 height 18
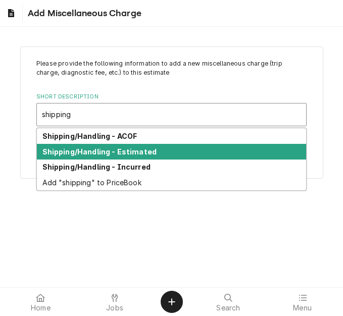
click at [100, 152] on strong "Shipping/Handling - Estimated" at bounding box center [99, 152] width 115 height 9
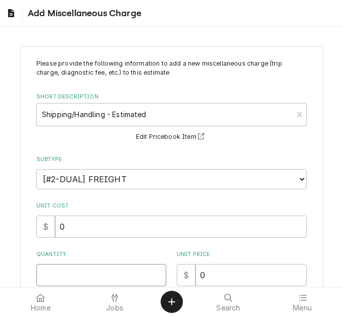
click at [57, 270] on input "Quantity" at bounding box center [101, 275] width 130 height 22
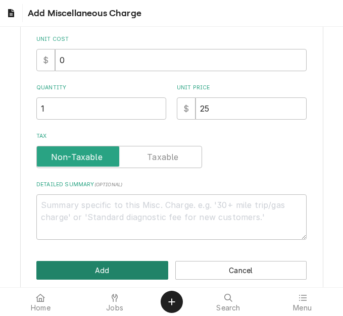
click at [60, 268] on button "Add" at bounding box center [102, 270] width 132 height 19
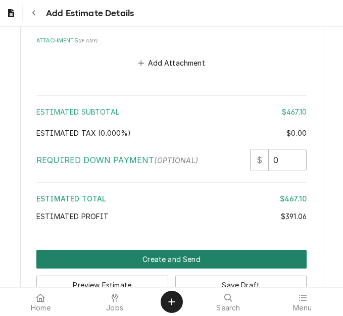
click at [169, 250] on button "Create and Send" at bounding box center [171, 259] width 270 height 19
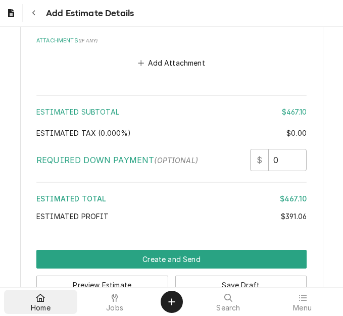
scroll to position [2321, 0]
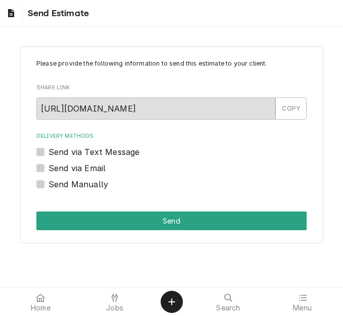
click at [61, 168] on label "Send via Email" at bounding box center [77, 168] width 57 height 12
click at [61, 168] on input "Send via Email" at bounding box center [184, 173] width 270 height 22
checkbox input "true"
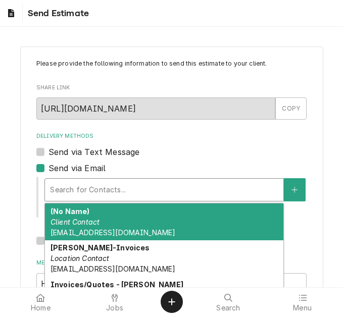
click at [94, 196] on div "Delivery Methods" at bounding box center [164, 190] width 229 height 18
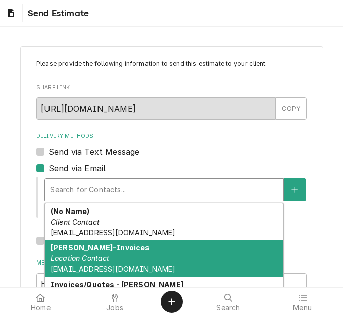
click at [99, 246] on strong "[PERSON_NAME]-Invoices" at bounding box center [101, 248] width 100 height 9
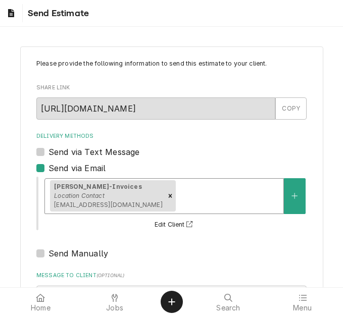
scroll to position [166, 0]
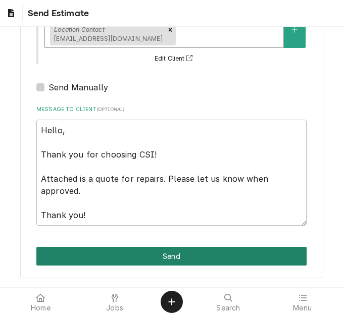
click at [160, 257] on button "Send" at bounding box center [171, 256] width 270 height 19
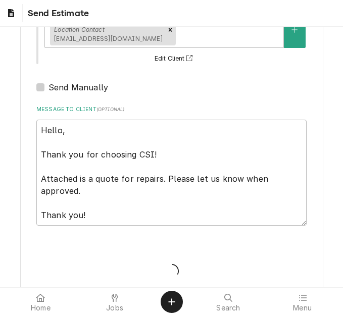
type textarea "x"
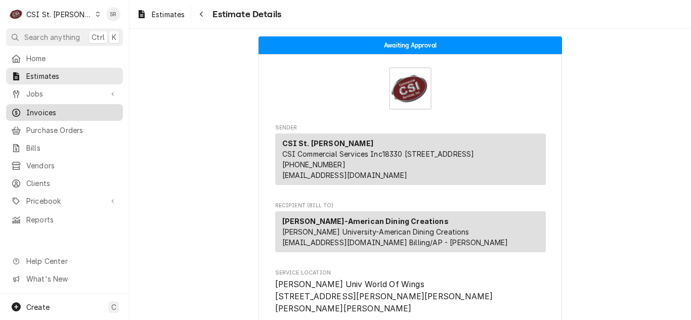
click at [49, 107] on span "Invoices" at bounding box center [72, 112] width 92 height 11
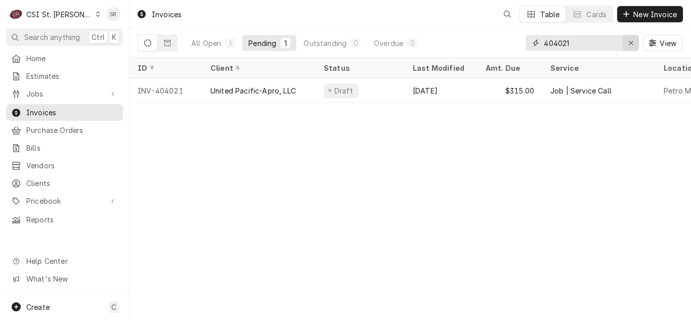
click at [626, 44] on div "Erase input" at bounding box center [630, 43] width 10 height 10
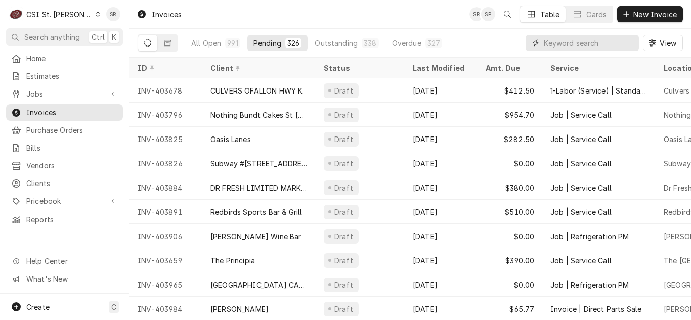
click at [572, 44] on input "Dynamic Content Wrapper" at bounding box center [588, 43] width 90 height 16
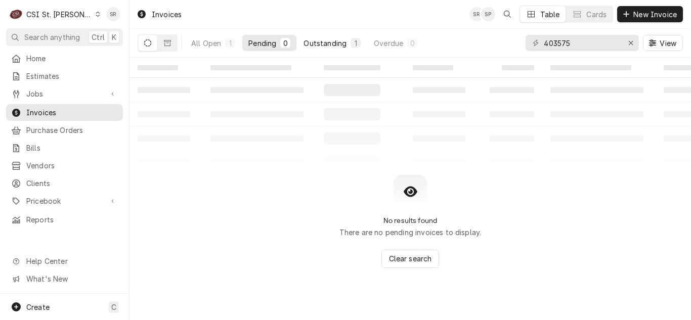
click at [328, 44] on div "Outstanding" at bounding box center [324, 43] width 43 height 11
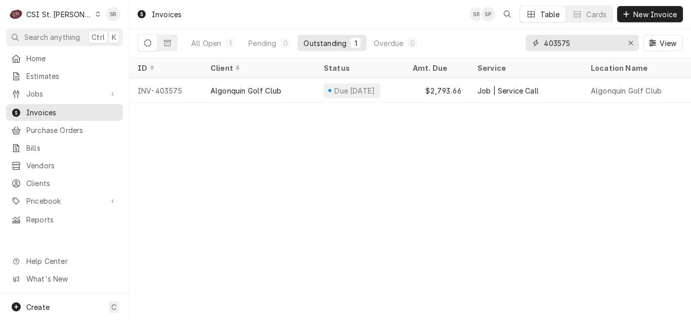
click at [595, 47] on input "403575" at bounding box center [581, 43] width 76 height 16
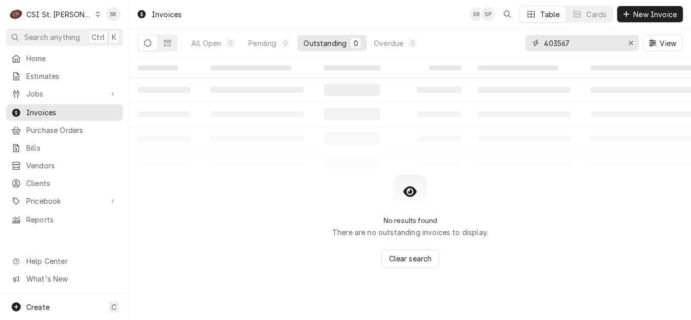
click at [584, 41] on input "403567" at bounding box center [581, 43] width 76 height 16
type input "403580"
click at [268, 41] on div "Pending" at bounding box center [262, 43] width 28 height 11
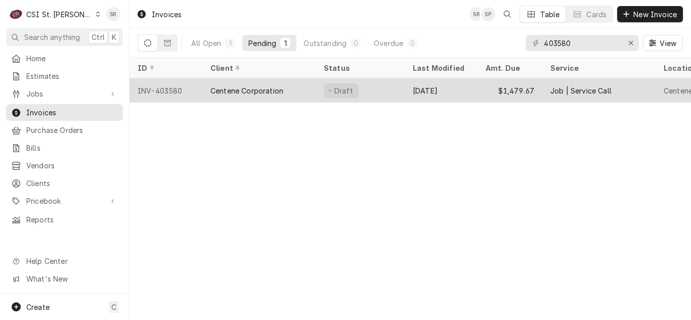
click at [269, 93] on div "Centene Corporation" at bounding box center [258, 90] width 113 height 24
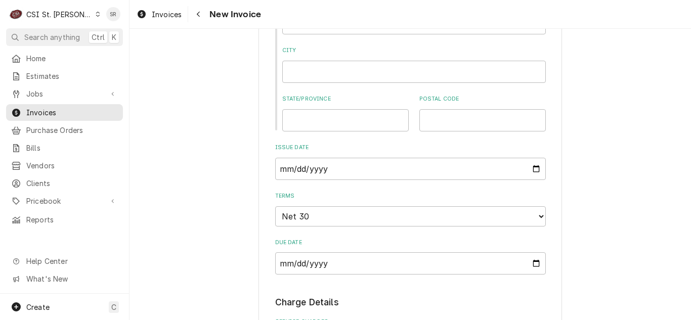
scroll to position [809, 0]
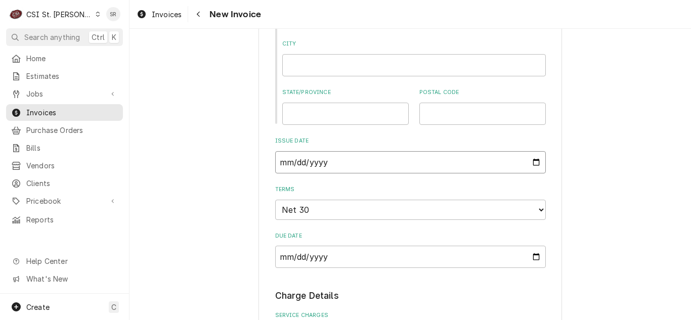
click at [530, 173] on input "[DATE]" at bounding box center [410, 162] width 270 height 22
type textarea "x"
type input "[DATE]"
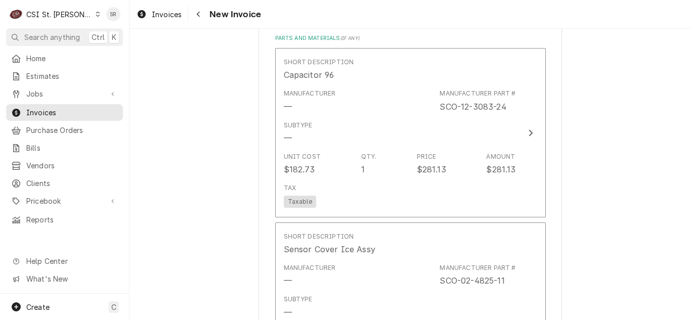
scroll to position [1517, 0]
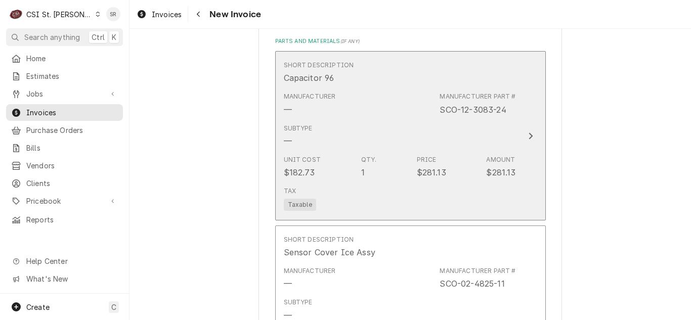
click at [383, 151] on div "Subtype —" at bounding box center [400, 135] width 232 height 31
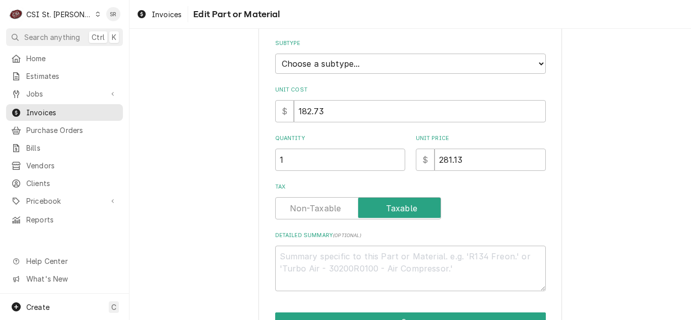
scroll to position [170, 0]
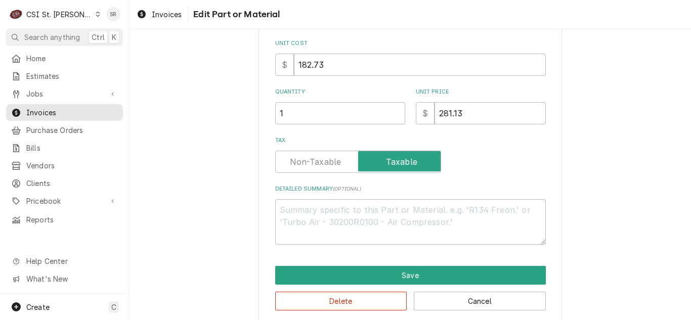
type textarea "x"
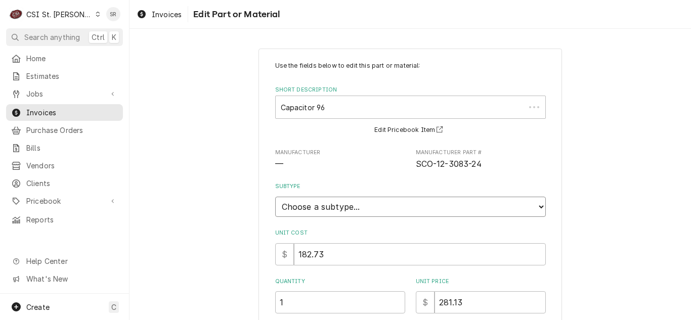
click at [347, 206] on select "Choose a subtype... [#2-DUAL] AFTERHRS-WH-CHG-2 [#2-DUAL] [PERSON_NAME]-EQUIP […" at bounding box center [410, 207] width 270 height 20
select select "1"
click at [275, 197] on select "Choose a subtype... [#2-DUAL] AFTERHRS-WH-CHG-2 [#2-DUAL] [PERSON_NAME]-EQUIP […" at bounding box center [410, 207] width 270 height 20
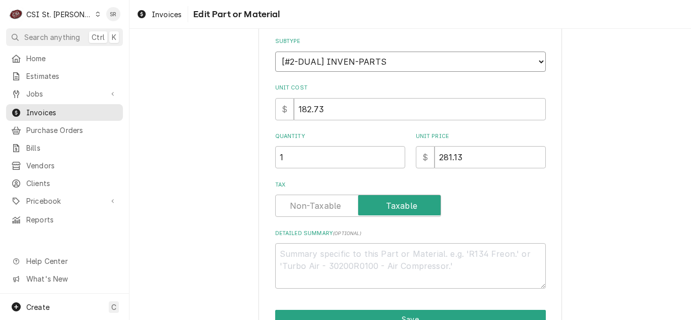
scroll to position [201, 0]
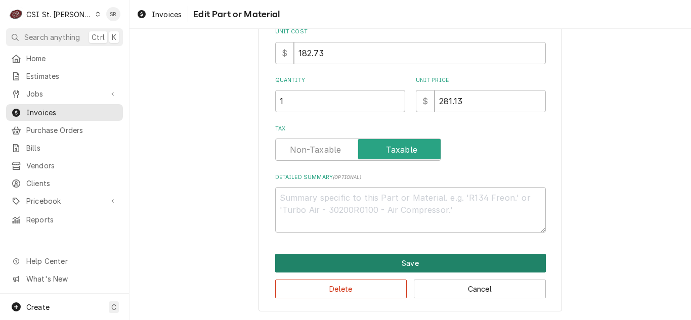
click at [383, 255] on button "Save" at bounding box center [410, 263] width 270 height 19
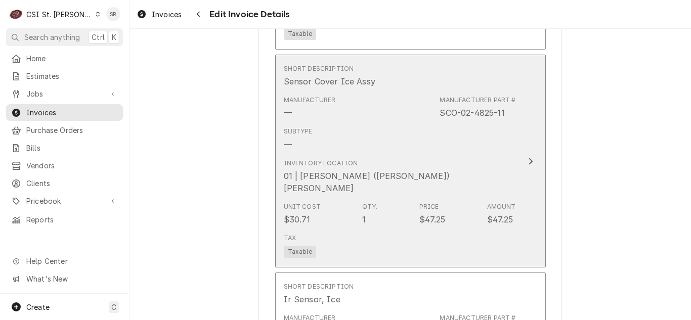
scroll to position [1485, 0]
click at [400, 212] on div "Unit Cost $30.71 Qty. 1 Price $47.25 Amount $47.25" at bounding box center [400, 213] width 232 height 31
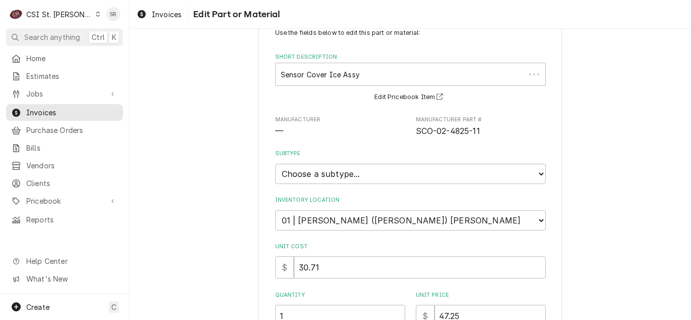
scroll to position [51, 0]
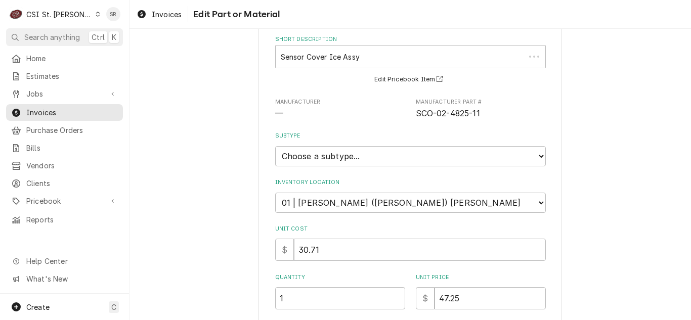
type textarea "x"
click at [355, 155] on select "Choose a subtype... [#2-DUAL] AFTERHRS-WH-CHG-2 [#2-DUAL] [PERSON_NAME]-EQUIP […" at bounding box center [410, 156] width 270 height 20
select select "1"
click at [275, 146] on select "Choose a subtype... [#2-DUAL] AFTERHRS-WH-CHG-2 [#2-DUAL] [PERSON_NAME]-EQUIP […" at bounding box center [410, 156] width 270 height 20
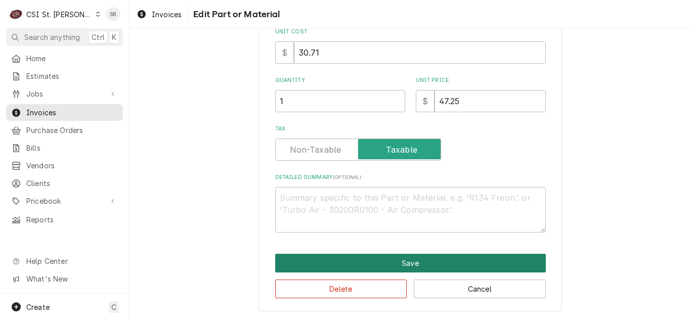
click at [391, 261] on button "Save" at bounding box center [410, 263] width 270 height 19
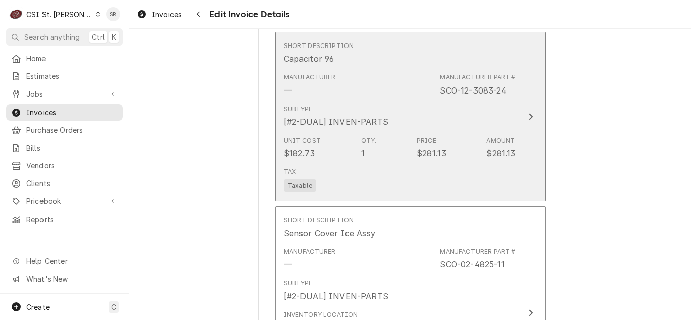
click at [395, 163] on div "Unit Cost $182.73 Qty. 1 Price $281.13 Amount $281.13" at bounding box center [400, 147] width 232 height 31
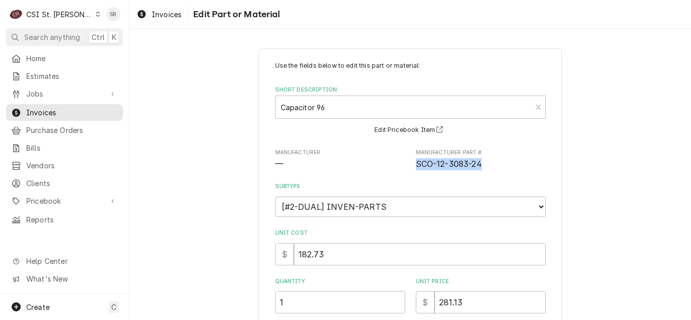
drag, startPoint x: 481, startPoint y: 162, endPoint x: 412, endPoint y: 160, distance: 69.3
click at [416, 160] on span "SCO-12-3083-24" at bounding box center [481, 164] width 130 height 12
copy span "SCO-12-3083-24"
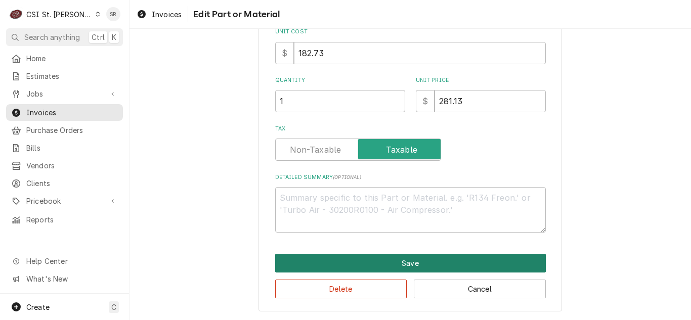
click at [362, 260] on button "Save" at bounding box center [410, 263] width 270 height 19
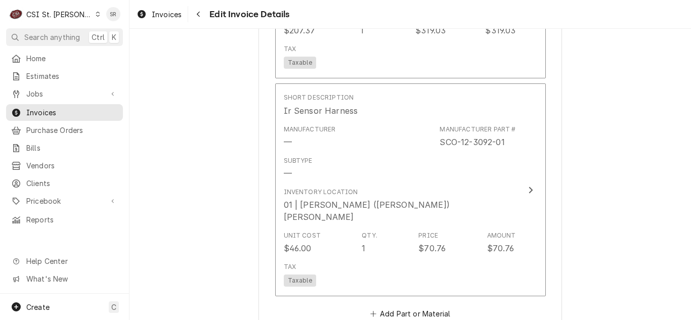
scroll to position [2111, 0]
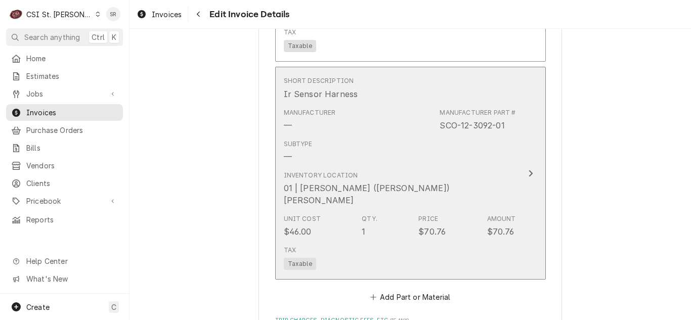
click at [388, 190] on div "01 | MICHAEL (BRAD) COPE" at bounding box center [400, 194] width 232 height 24
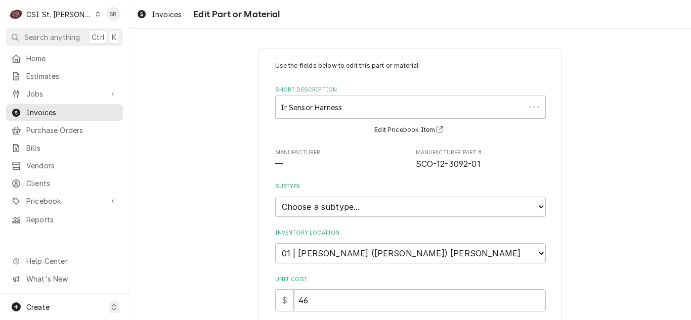
type textarea "x"
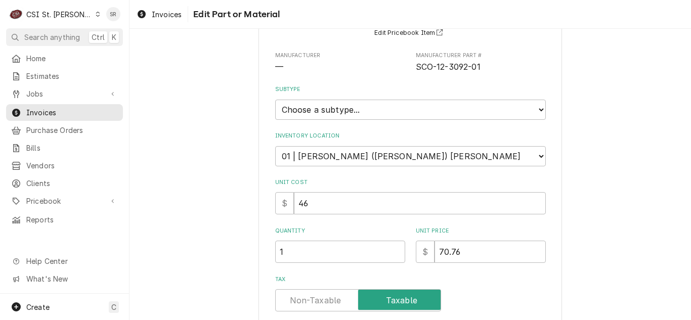
scroll to position [101, 0]
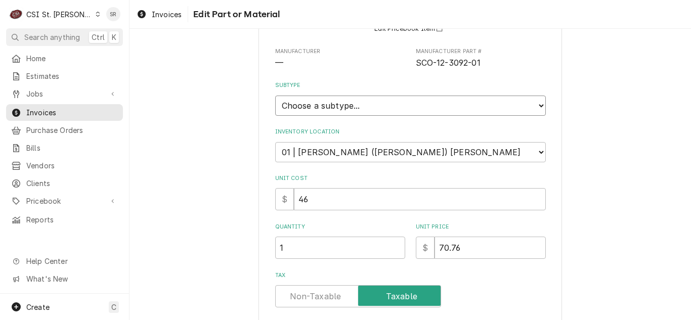
click at [316, 101] on select "Choose a subtype... [#2-DUAL] AFTERHRS-WH-CHG-2 [#2-DUAL] BEV-EQUIP [#2-DUAL] B…" at bounding box center [410, 106] width 270 height 20
select select "1"
click at [275, 96] on select "Choose a subtype... [#2-DUAL] AFTERHRS-WH-CHG-2 [#2-DUAL] BEV-EQUIP [#2-DUAL] B…" at bounding box center [410, 106] width 270 height 20
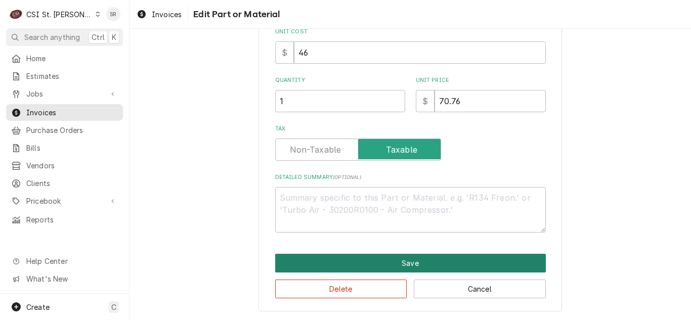
click at [367, 260] on button "Save" at bounding box center [410, 263] width 270 height 19
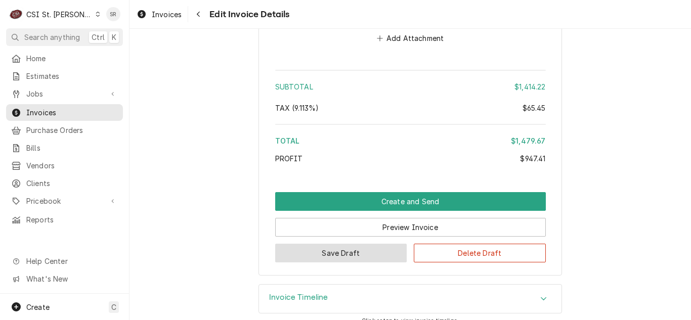
click at [322, 244] on button "Save Draft" at bounding box center [341, 253] width 132 height 19
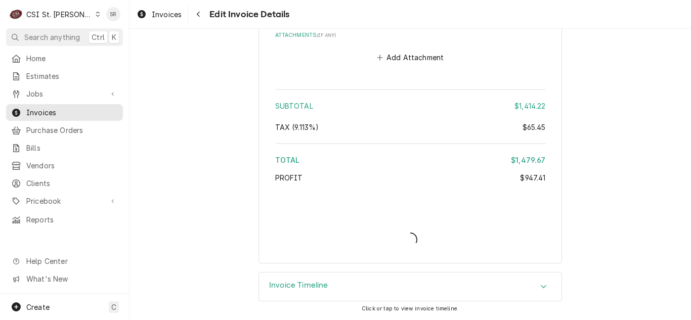
scroll to position [2928, 0]
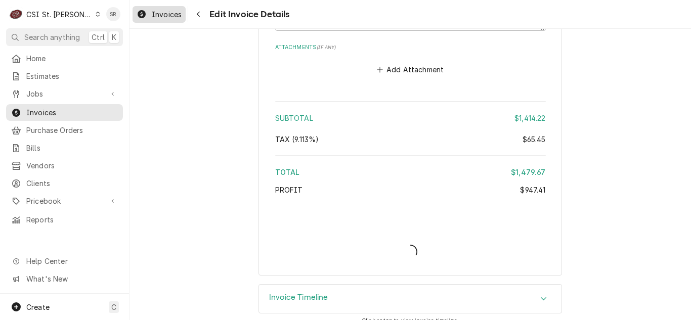
type textarea "x"
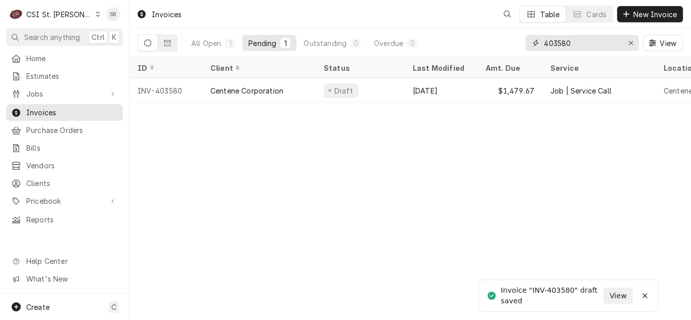
click at [576, 39] on input "403580" at bounding box center [581, 43] width 76 height 16
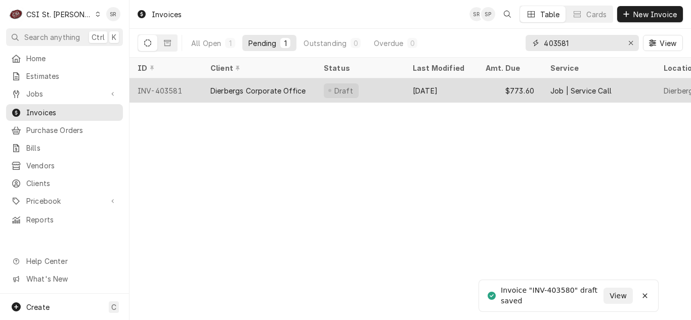
type input "403581"
click at [292, 88] on div "Dierbergs Corporate Office" at bounding box center [257, 90] width 95 height 11
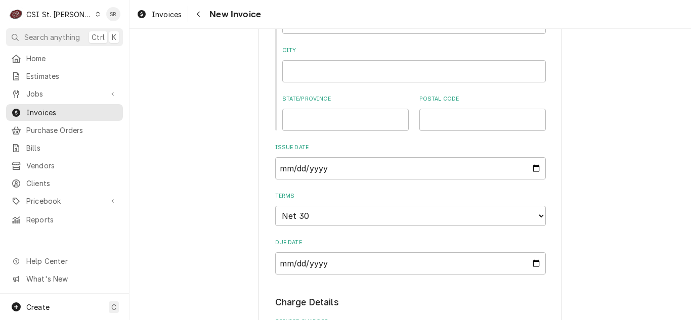
scroll to position [859, 0]
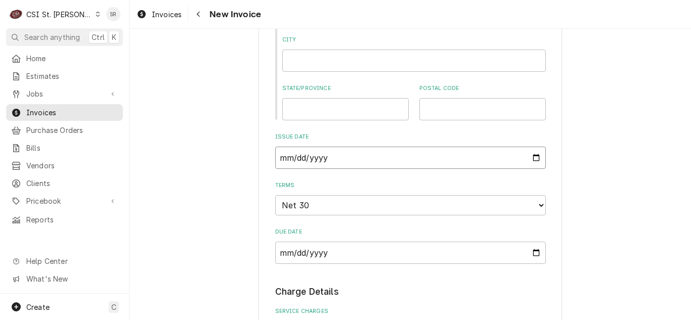
click at [530, 147] on input "[DATE]" at bounding box center [410, 158] width 270 height 22
type input "[DATE]"
type textarea "x"
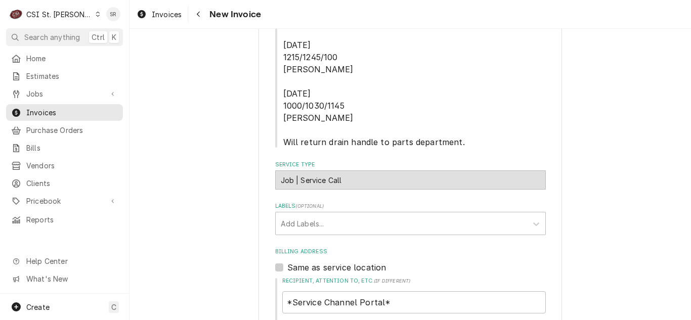
scroll to position [455, 0]
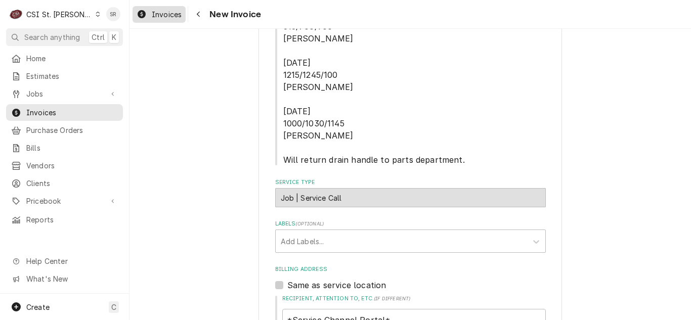
drag, startPoint x: 168, startPoint y: 17, endPoint x: 185, endPoint y: 18, distance: 17.2
click at [168, 17] on span "Invoices" at bounding box center [167, 14] width 30 height 11
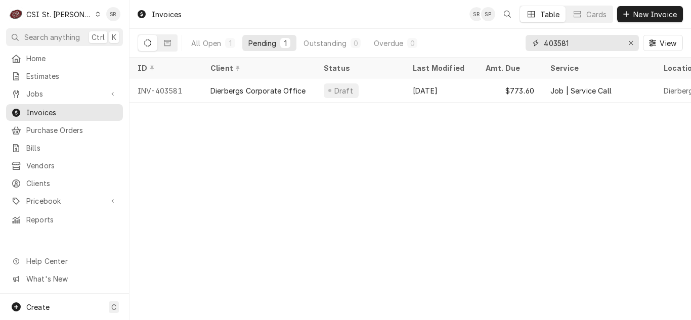
click at [571, 49] on input "403581" at bounding box center [581, 43] width 76 height 16
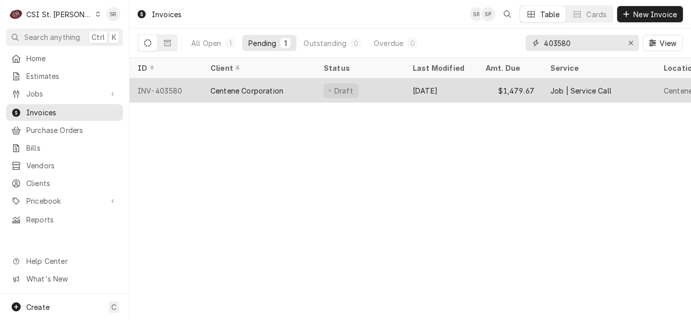
type input "403580"
click at [376, 81] on div "Draft" at bounding box center [359, 90] width 89 height 24
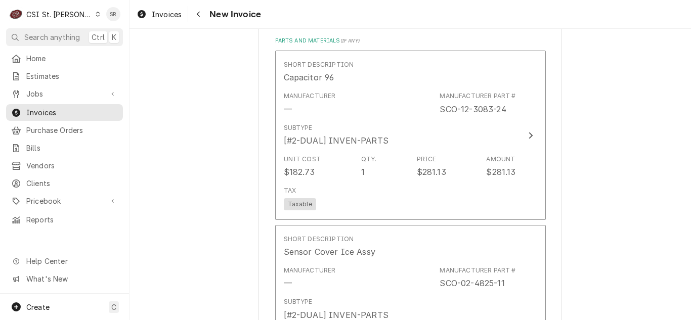
scroll to position [1668, 0]
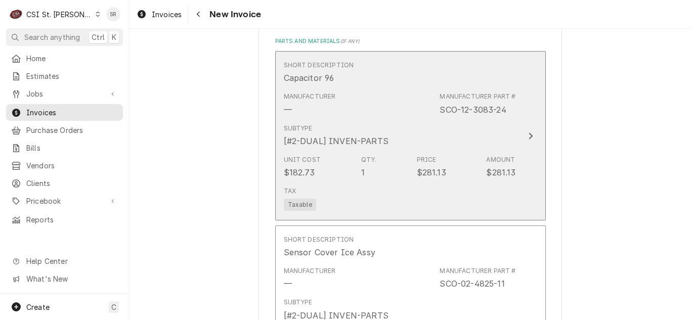
click at [363, 151] on div "Subtype [#2-DUAL] INVEN-PARTS" at bounding box center [400, 135] width 232 height 31
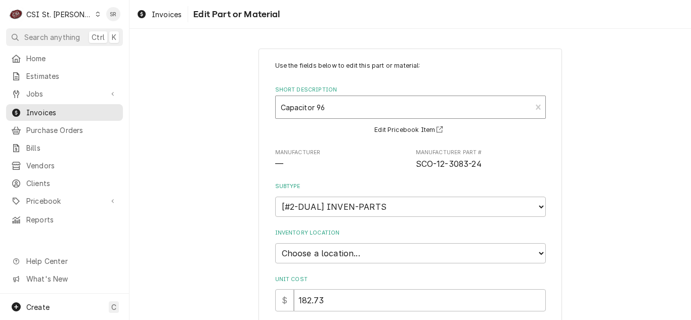
type textarea "x"
click at [373, 107] on div "Short Description" at bounding box center [404, 107] width 246 height 18
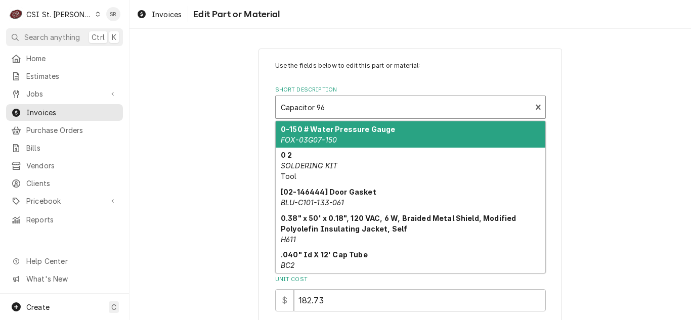
paste input "SCO-12-3083-24"
type input "SCO-12-3083-24"
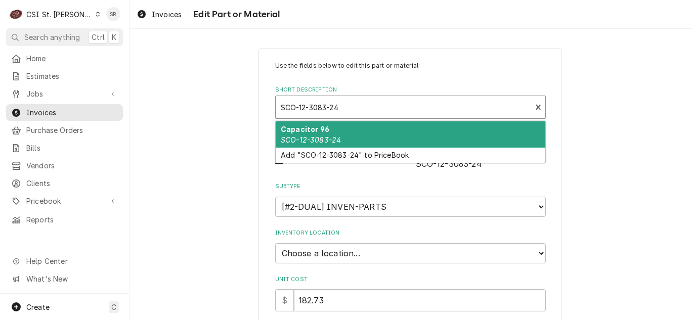
click at [363, 132] on div "Capacitor 96 SCO-12-3083-24" at bounding box center [410, 134] width 269 height 26
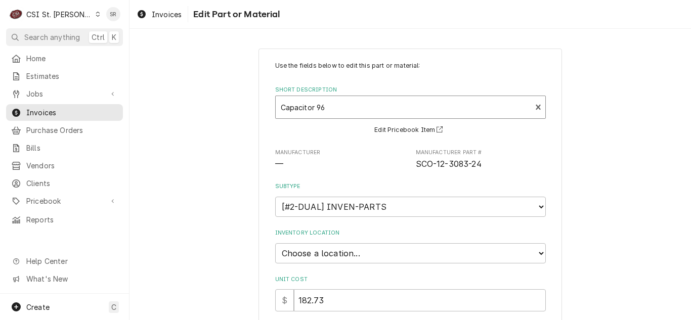
type textarea "x"
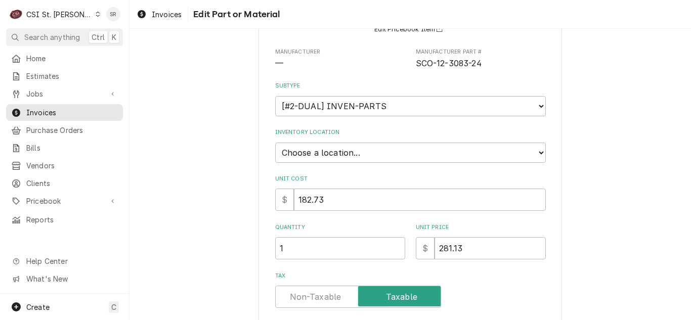
scroll to position [101, 0]
click at [356, 154] on select "Choose a location... 00 | STL WAREHOUSE 01 | CHUCK WAMBOLDT V#93 01 | COURTNEY …" at bounding box center [410, 152] width 270 height 20
select select "1419"
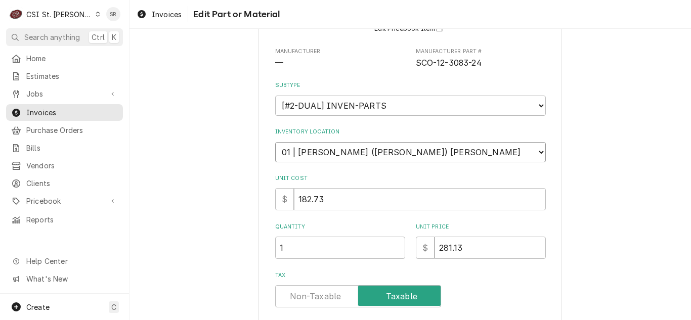
click at [275, 142] on select "Choose a location... 00 | STL WAREHOUSE 01 | CHUCK WAMBOLDT V#93 01 | COURTNEY …" at bounding box center [410, 152] width 270 height 20
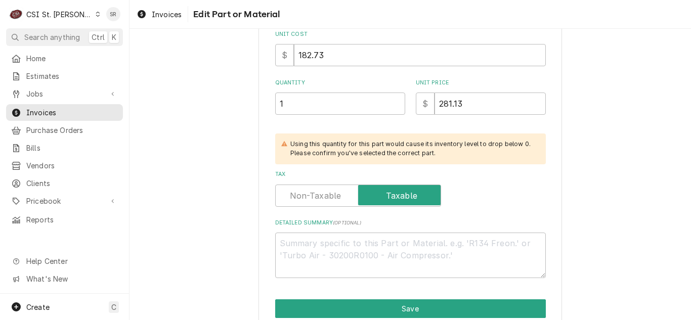
scroll to position [291, 0]
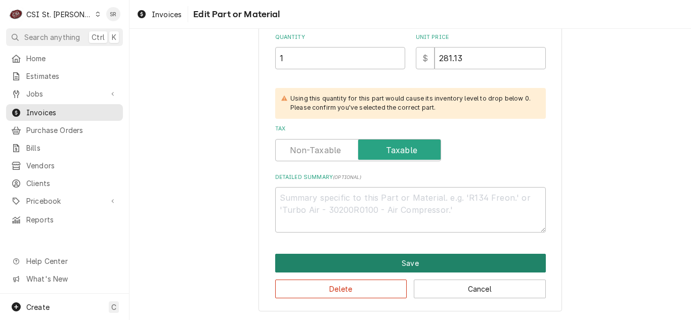
click at [376, 266] on button "Save" at bounding box center [410, 263] width 270 height 19
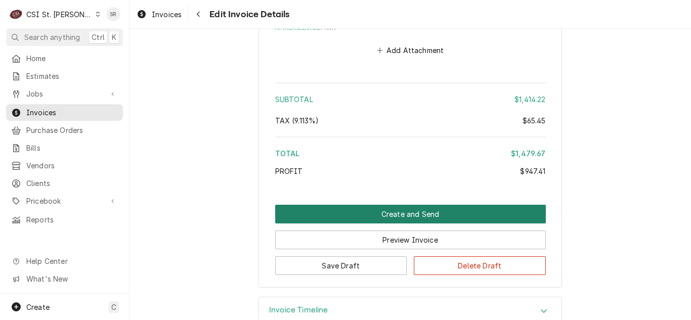
click at [402, 205] on button "Create and Send" at bounding box center [410, 214] width 270 height 19
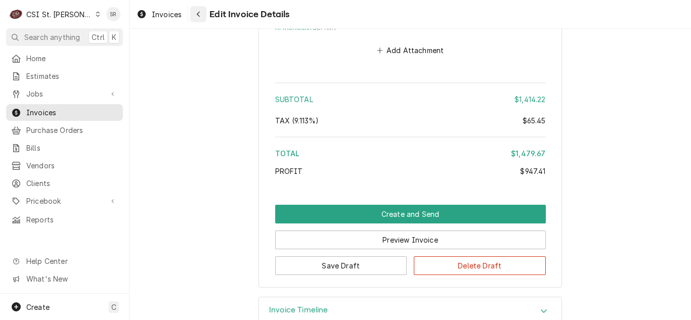
scroll to position [2959, 0]
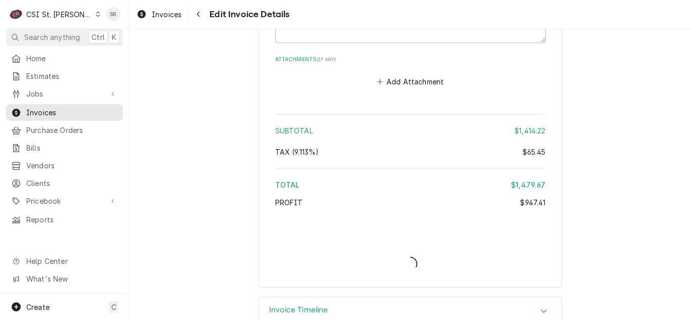
type textarea "x"
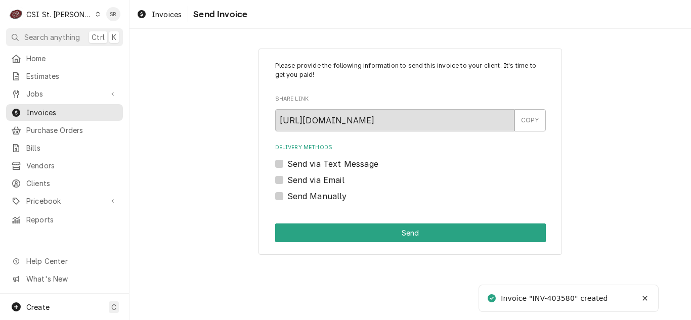
click at [299, 178] on label "Send via Email" at bounding box center [315, 180] width 57 height 12
click at [299, 178] on input "Send via Email" at bounding box center [422, 185] width 270 height 22
checkbox input "true"
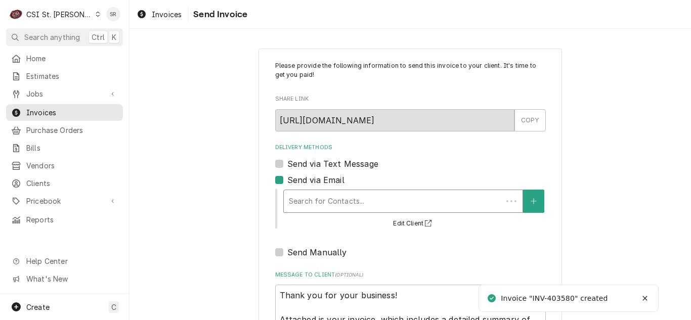
click at [330, 191] on div "Search for Contacts..." at bounding box center [393, 201] width 218 height 22
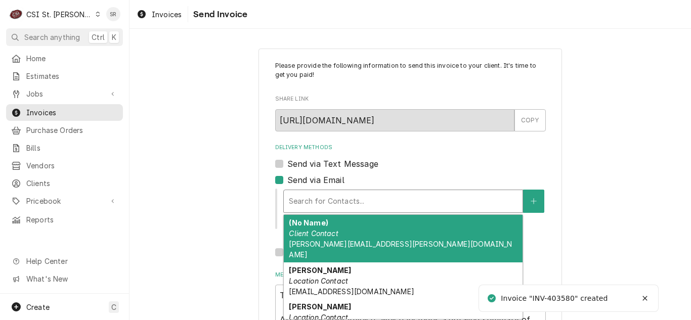
click at [349, 242] on span "vicky.stuesse@csi1.com" at bounding box center [400, 249] width 223 height 19
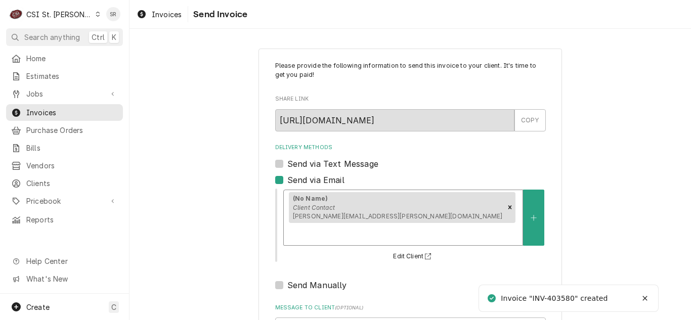
scroll to position [121, 0]
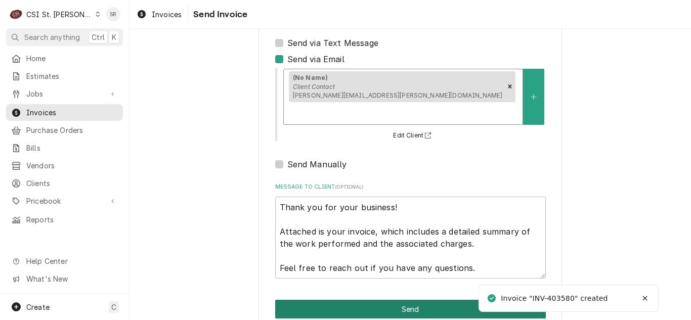
click at [402, 300] on button "Send" at bounding box center [410, 309] width 270 height 19
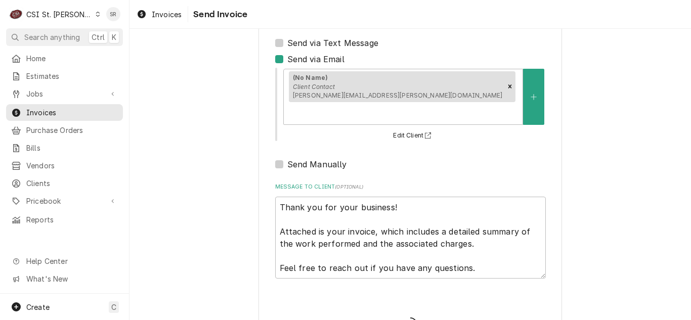
type textarea "x"
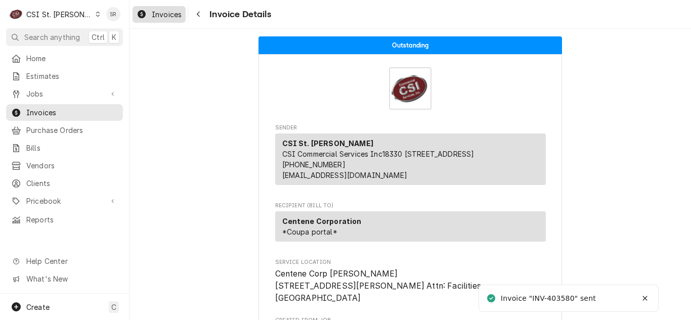
click at [158, 14] on span "Invoices" at bounding box center [167, 14] width 30 height 11
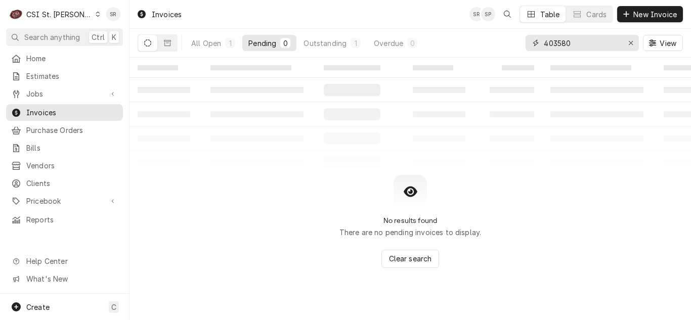
click at [577, 44] on input "403580" at bounding box center [581, 43] width 76 height 16
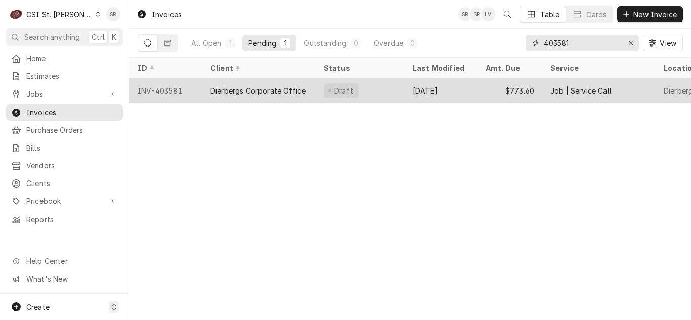
type input "403581"
click at [293, 80] on div "Dierbergs Corporate Office" at bounding box center [258, 90] width 113 height 24
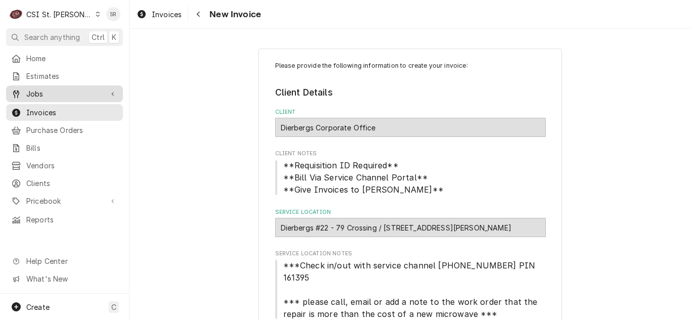
click at [49, 94] on span "Jobs" at bounding box center [64, 93] width 76 height 11
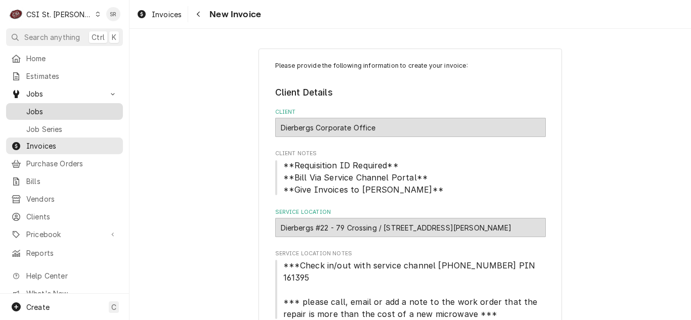
click at [48, 106] on span "Jobs" at bounding box center [72, 111] width 92 height 11
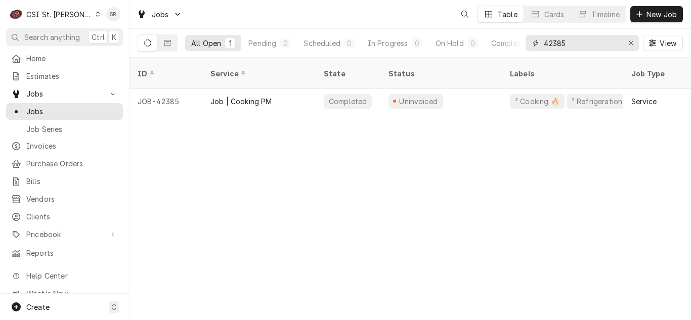
drag, startPoint x: 563, startPoint y: 42, endPoint x: 542, endPoint y: 43, distance: 21.3
click at [542, 43] on div "42385" at bounding box center [581, 43] width 113 height 16
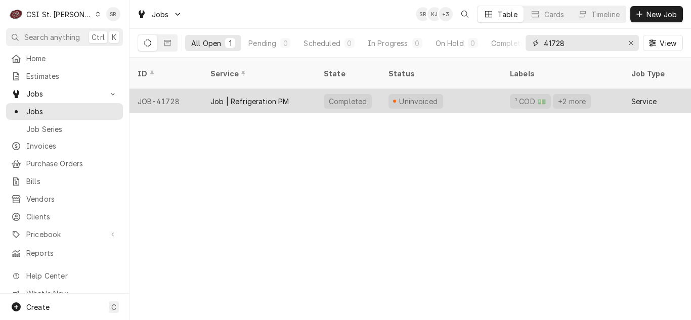
type input "41728"
click at [304, 89] on div "Job | Refrigeration PM" at bounding box center [258, 101] width 113 height 24
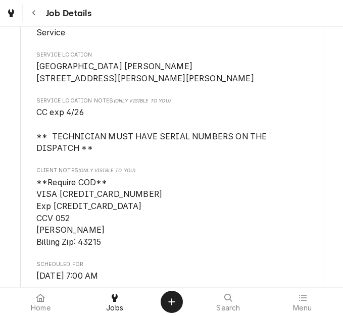
scroll to position [152, 0]
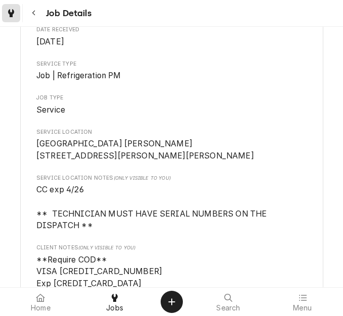
click at [15, 13] on div "Dynamic Content Wrapper" at bounding box center [11, 13] width 10 height 12
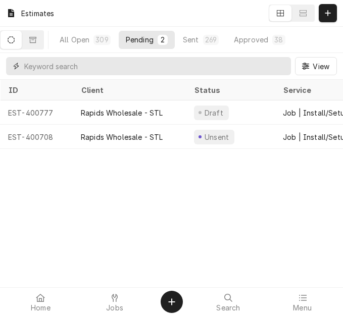
click at [78, 71] on input "Dynamic Content Wrapper" at bounding box center [155, 66] width 262 height 18
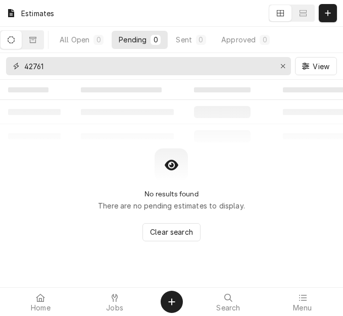
type input "42761"
click at [281, 65] on icon "Erase input" at bounding box center [284, 66] width 6 height 7
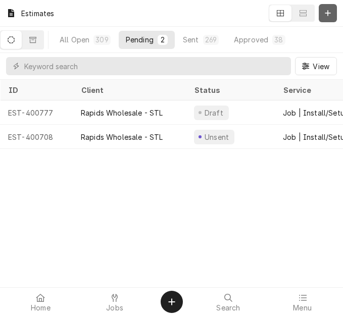
click at [325, 10] on icon "Dynamic Content Wrapper" at bounding box center [328, 13] width 6 height 7
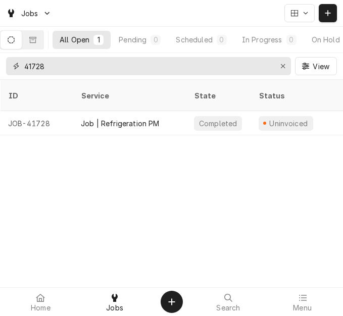
drag, startPoint x: 56, startPoint y: 64, endPoint x: 0, endPoint y: 58, distance: 56.5
click at [0, 58] on div "41728 View" at bounding box center [171, 66] width 343 height 26
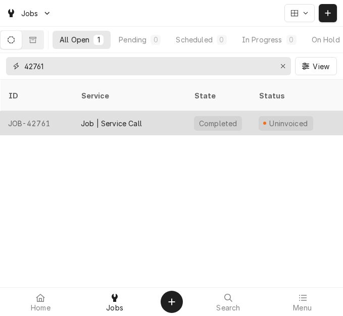
type input "42761"
click at [117, 119] on div "Job | Service Call" at bounding box center [129, 123] width 113 height 24
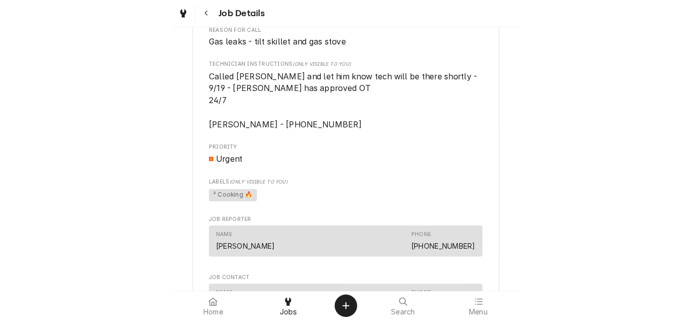
scroll to position [708, 0]
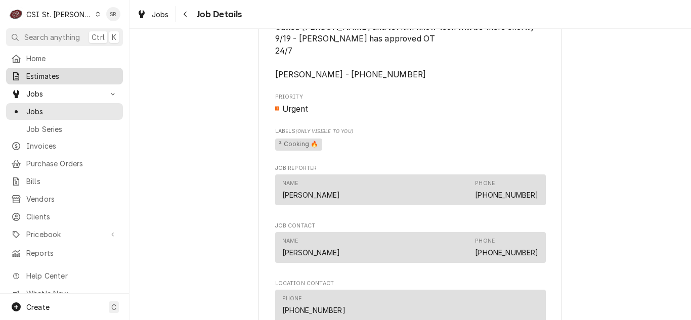
click at [55, 73] on span "Estimates" at bounding box center [72, 76] width 92 height 11
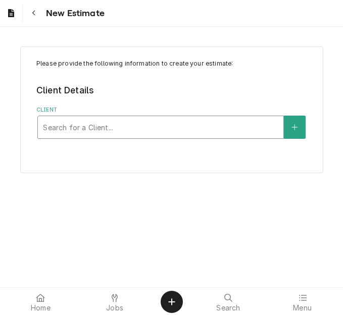
click at [105, 133] on div "Client" at bounding box center [161, 127] width 236 height 18
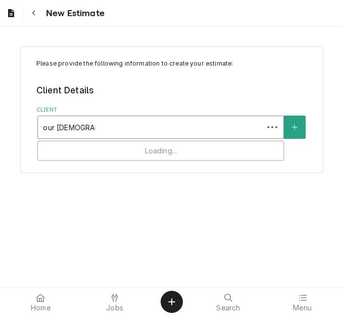
type input "our [DEMOGRAPHIC_DATA] of life"
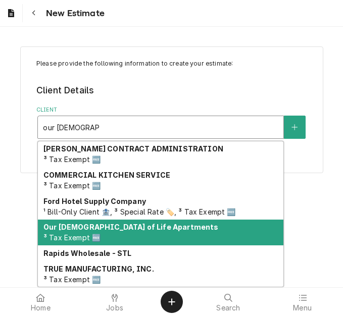
click at [99, 237] on span "³ Tax Exempt 🆓" at bounding box center [71, 238] width 57 height 9
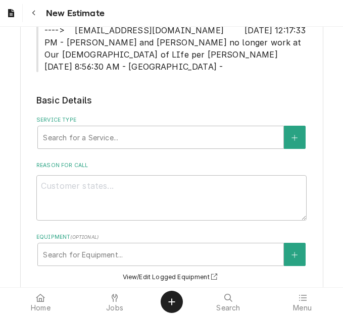
scroll to position [303, 0]
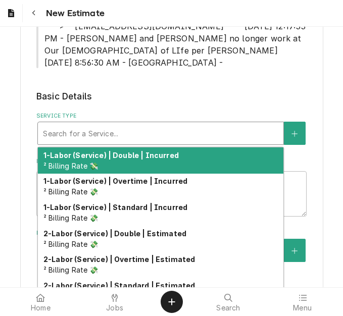
click at [82, 133] on div "Service Type" at bounding box center [161, 133] width 236 height 18
type textarea "x"
type input "s"
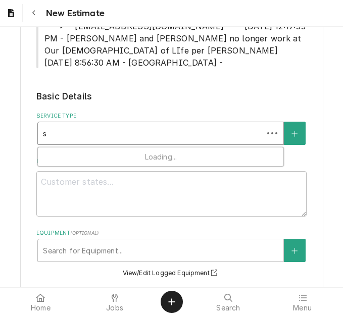
type textarea "x"
type input "se"
type textarea "x"
type input "ser"
type textarea "x"
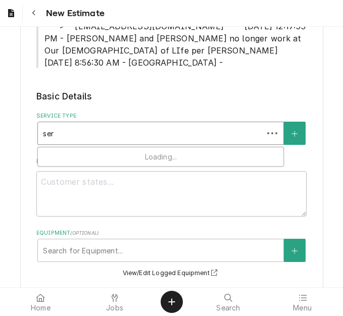
type input "serv"
type textarea "x"
type input "servi"
type textarea "x"
type input "servic"
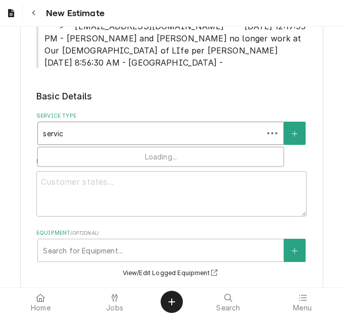
type textarea "x"
type input "service"
type textarea "x"
type input "service"
type textarea "x"
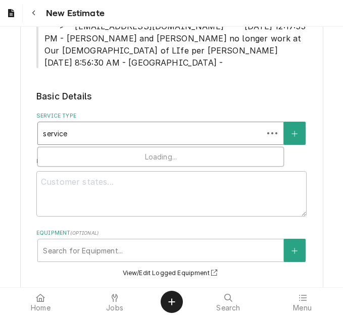
type input "service c"
type textarea "x"
type input "service ca"
type textarea "x"
type input "service cal"
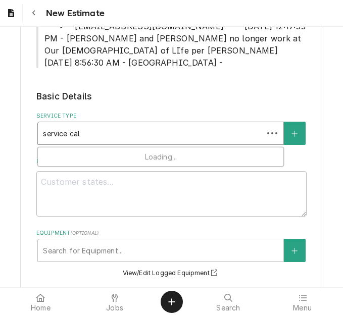
type textarea "x"
type input "service call"
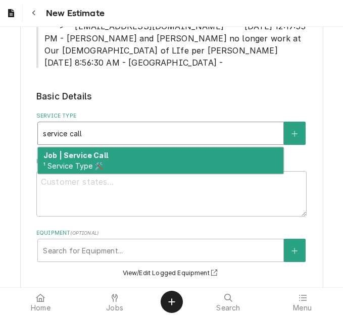
click at [71, 162] on span "¹ Service Type 🛠️" at bounding box center [73, 166] width 60 height 9
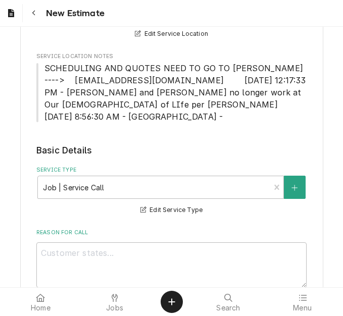
scroll to position [354, 0]
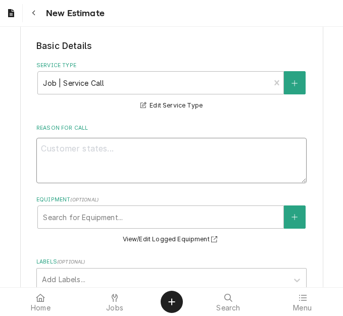
click at [133, 167] on textarea "Reason For Call" at bounding box center [171, 160] width 270 height 45
type textarea "x"
type textarea "Qu"
type textarea "x"
type textarea "Quo"
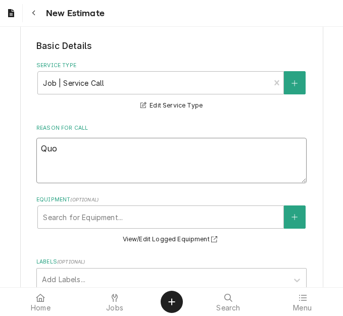
type textarea "x"
type textarea "Quot"
type textarea "x"
type textarea "Quote"
type textarea "x"
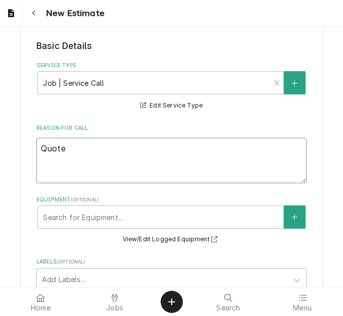
type textarea "Quote"
type textarea "x"
type textarea "Quote o"
type textarea "x"
type textarea "Quote o"
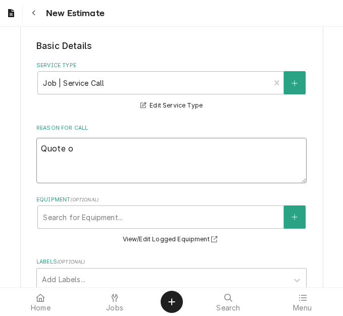
type textarea "x"
type textarea "Quote o"
type textarea "x"
type textarea "Quote ot"
type textarea "x"
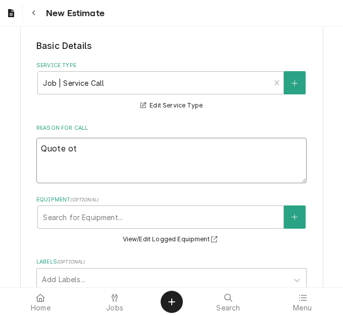
type textarea "Quote o"
type textarea "x"
type textarea "Quote"
type textarea "x"
type textarea "Quote t"
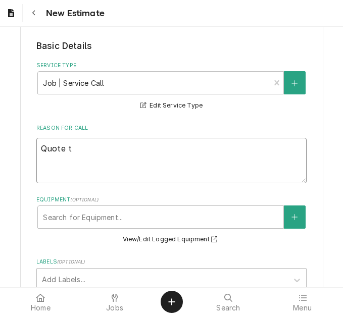
type textarea "x"
type textarea "Quote t"
type textarea "x"
type textarea "Quote t"
type textarea "x"
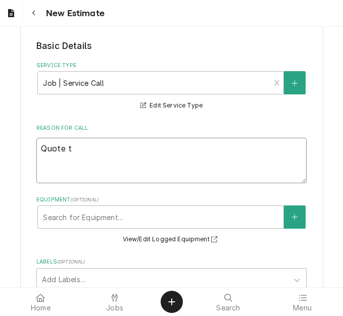
type textarea "Quote"
type textarea "x"
type textarea "Quote to"
type textarea "x"
type textarea "Quote to"
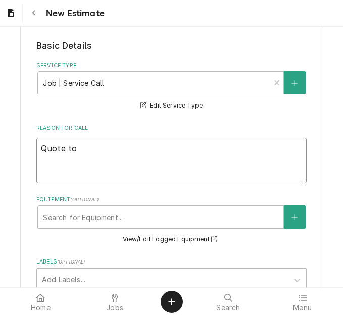
type textarea "x"
type textarea "Quote to r"
type textarea "x"
type textarea "Quote to re"
type textarea "x"
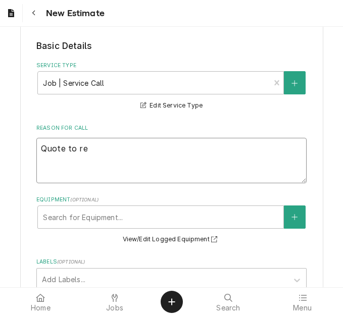
type textarea "Quote to rep"
type textarea "x"
type textarea "Quote to repl"
type textarea "x"
type textarea "Quote to repla"
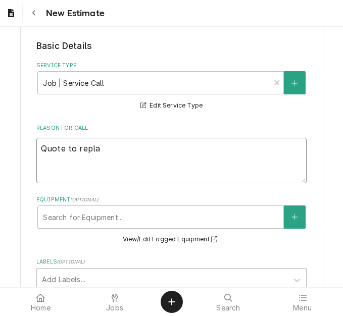
type textarea "x"
type textarea "Quote to replac"
type textarea "x"
type textarea "Quote to replace"
type textarea "x"
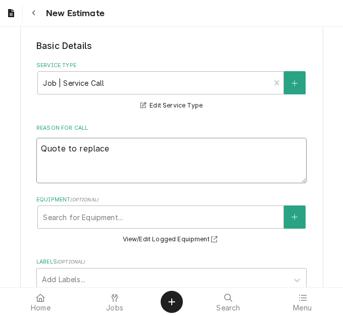
type textarea "Quote to replace"
type textarea "x"
type textarea "Quote to replace s"
type textarea "x"
type textarea "Quote to replace sw"
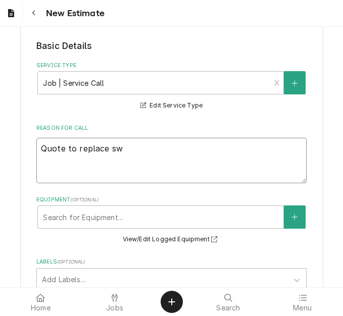
type textarea "x"
type textarea "Quote to replace swi"
type textarea "x"
type textarea "Quote to replace swin"
type textarea "x"
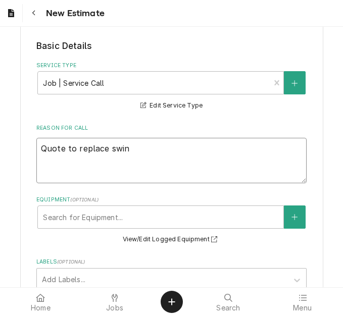
type textarea "Quote to replace swi"
type textarea "x"
type textarea "Quote to replace swiv"
type textarea "x"
type textarea "Quote to replace swiva"
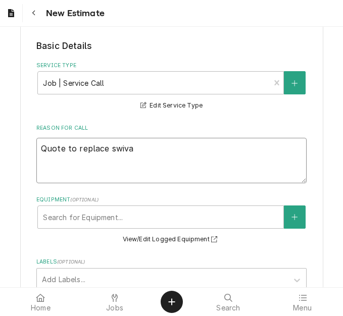
type textarea "x"
type textarea "Quote to replace swival"
type textarea "x"
type textarea "Quote to replace swival"
type textarea "x"
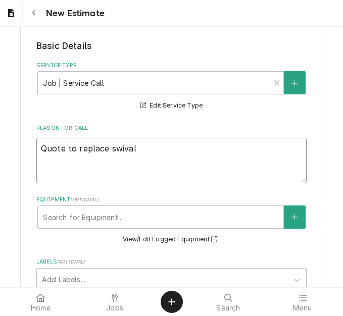
type textarea "Quote to replace swival o"
type textarea "x"
type textarea "Quote to replace swival"
type textarea "x"
type textarea "Quote to replace swival j"
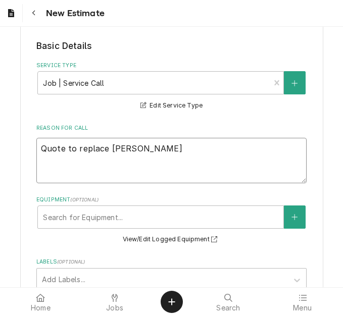
type textarea "x"
type textarea "Quote to replace swival jo"
type textarea "x"
type textarea "Quote to replace swival joi"
type textarea "x"
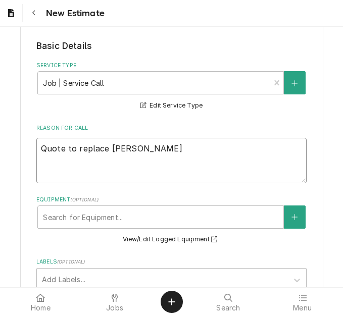
type textarea "Quote to replace swival join"
type textarea "x"
type textarea "Quote to replace swival joi"
type textarea "x"
type textarea "Quote to replace swival jo"
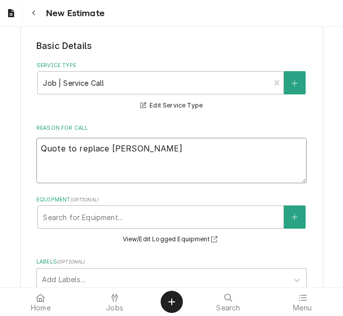
type textarea "x"
type textarea "Quote to replace swival j"
type textarea "x"
type textarea "Quote to replace swival"
type textarea "x"
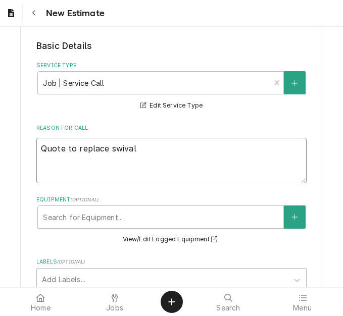
type textarea "Quote to replace swival"
type textarea "x"
type textarea "Quote to replace swival"
type textarea "x"
type textarea "Quote to replace swival j"
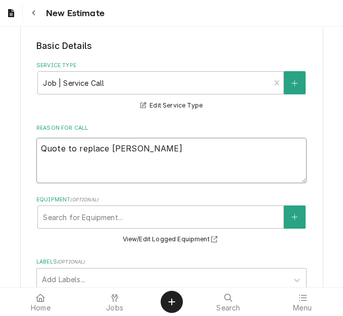
type textarea "x"
type textarea "Quote to replace swival jo"
type textarea "x"
type textarea "Quote to replace swival joi"
type textarea "x"
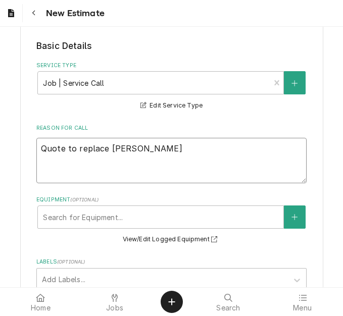
type textarea "Quote to replace swival join"
type textarea "x"
type textarea "Quote to replace swival joint"
type textarea "x"
type textarea "Quote to replace swival joint"
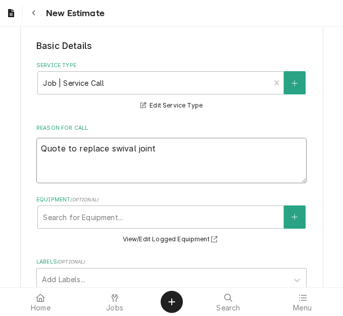
type textarea "x"
type textarea "Quote to replace swival joint o"
type textarea "x"
type textarea "Quote to replace swival joint on"
type textarea "x"
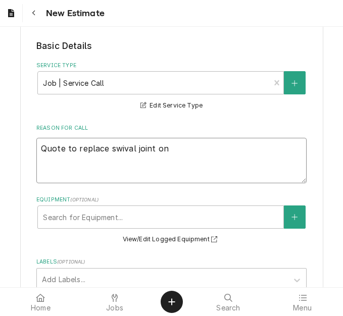
type textarea "Quote to replace swival joint on"
type textarea "x"
type textarea "Quote to replace swival joint on G"
type textarea "x"
type textarea "Quote to replace swival joint on Gr"
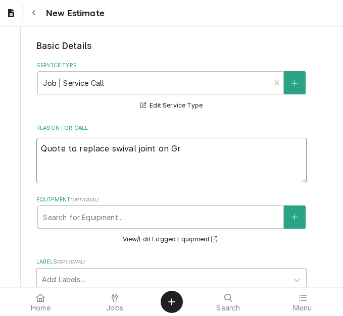
type textarea "x"
type textarea "Quote to replace swival joint on Gro"
type textarea "x"
type textarea "Quote to replace swival joint on Groe"
type textarea "x"
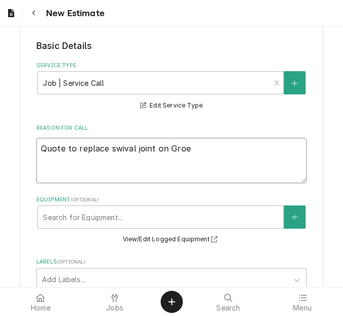
type textarea "Quote to replace swival joint on Groen"
type textarea "x"
type textarea "Quote to replace swival joint on Groen"
type textarea "x"
type textarea "Quote to replace swival joint on Groen /"
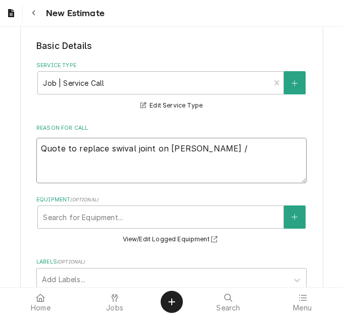
type textarea "x"
type textarea "Quote to replace swival joint on Groen /"
type textarea "x"
type textarea "Quote to replace swival joint on Groen / M"
type textarea "x"
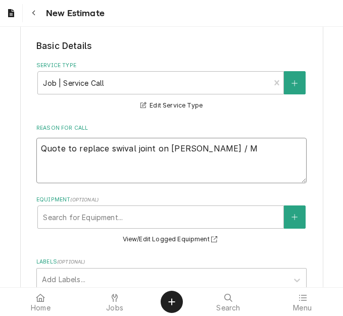
type textarea "Quote to replace swival joint on Groen / Mo"
type textarea "x"
type textarea "Quote to replace swival joint on Groen / Moe"
type textarea "x"
type textarea "Quote to replace swival joint on Groen / Mod"
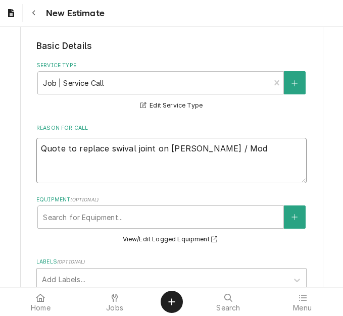
type textarea "x"
type textarea "Quote to replace swival joint on Groen / Mode"
type textarea "x"
type textarea "Quote to replace swival joint on Groen / Model"
type textarea "x"
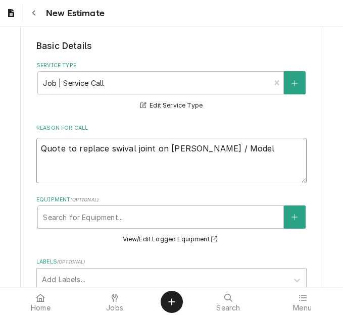
type textarea "Quote to replace swival joint on Groen / Model:"
type textarea "x"
type textarea "Quote to replace swival joint on Groen / Model:"
type textarea "x"
type textarea "Quote to replace swival joint on Groen / Model: H"
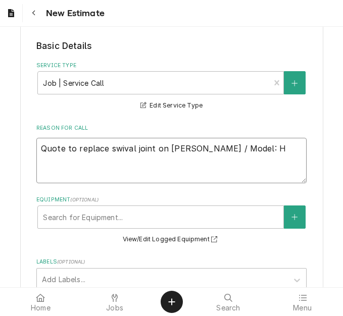
type textarea "x"
type textarea "Quote to replace swival joint on Groen / Model: HR"
type textarea "x"
type textarea "Quote to replace swival joint on Groen / Model: HRP"
type textarea "x"
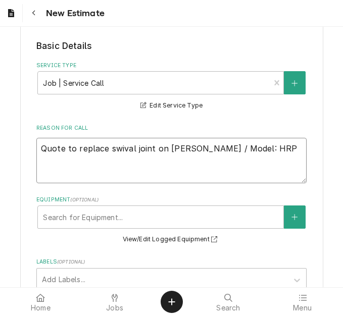
type textarea "Quote to replace swival joint on Groen / Model: HRP1"
type textarea "x"
type textarea "Quote to replace swival joint on Groen / Model: HRP1-"
type textarea "x"
type textarea "Quote to replace swival joint on Groen / Model: HRP1-4"
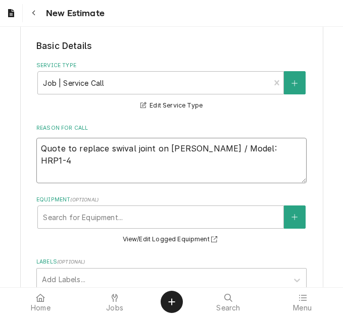
type textarea "x"
type textarea "Quote to replace swival joint on Groen / Model: HRP1-4"
type textarea "x"
type textarea "Quote to replace swival joint on Groen / Model: HRP1-4 /"
type textarea "x"
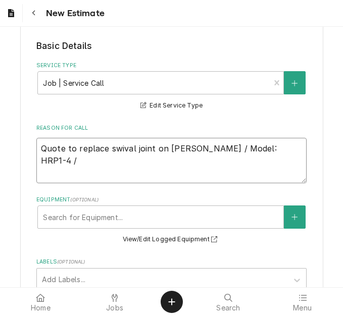
type textarea "Quote to replace swival joint on Groen / Model: HRP1-4 / S"
type textarea "x"
type textarea "Quote to replace swival joint on Groen / Model: HRP1-4 / Se"
type textarea "x"
type textarea "Quote to replace swival joint on Groen / Model: HRP1-4 / Ser"
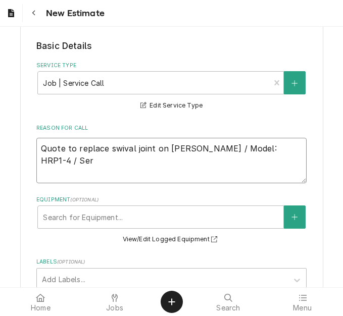
type textarea "x"
type textarea "Quote to replace swival joint on Groen / Model: HRP1-4 / Seri"
type textarea "x"
type textarea "Quote to replace swival joint on Groen / Model: HRP1-4 / Serial"
type textarea "x"
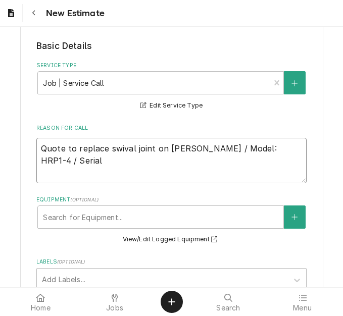
type textarea "Quote to replace swival joint on Groen / Model: HRP1-4 / Serial:"
type textarea "x"
type textarea "Quote to replace swival joint on Groen / Model: HRP1-4 / Serial:"
type textarea "x"
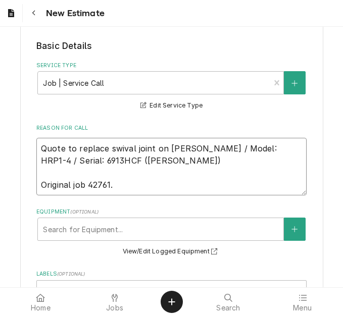
drag, startPoint x: 71, startPoint y: 160, endPoint x: -19, endPoint y: 140, distance: 92.1
click at [0, 140] on html "New Estimate Please provide the following information to create your estimate: …" at bounding box center [171, 158] width 343 height 316
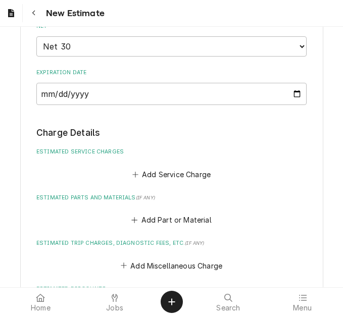
scroll to position [1011, 0]
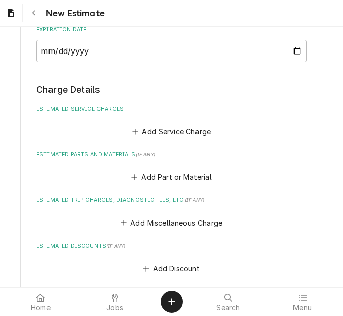
click at [158, 120] on div "Add Service Charge" at bounding box center [171, 129] width 270 height 20
click at [158, 132] on button "Add Service Charge" at bounding box center [171, 131] width 82 height 14
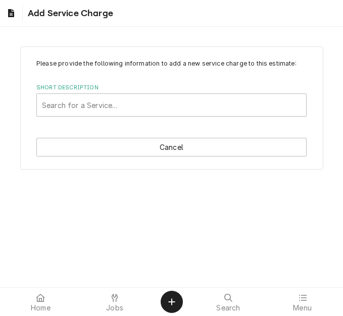
click at [104, 106] on div "Short Description" at bounding box center [171, 105] width 259 height 18
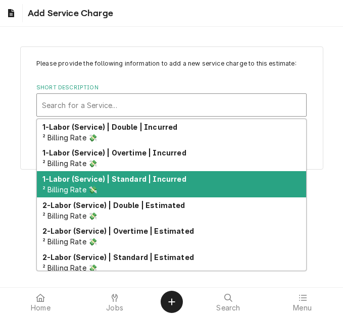
click at [123, 185] on div "1-Labor (Service) | Standard | Incurred ² Billing Rate 💸" at bounding box center [171, 184] width 269 height 26
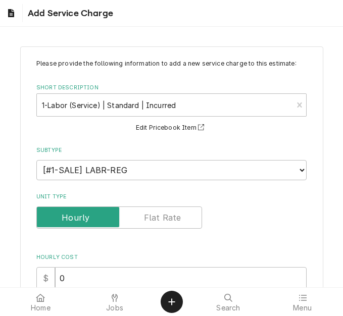
scroll to position [152, 0]
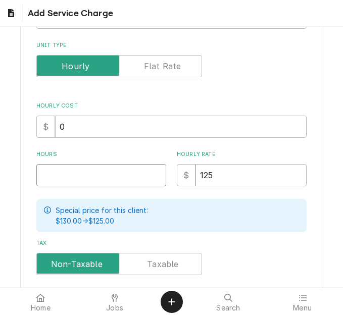
click at [61, 171] on input "Hours" at bounding box center [101, 175] width 130 height 22
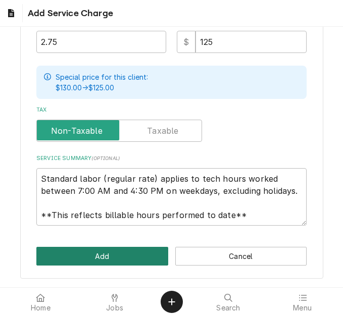
click at [84, 260] on button "Add" at bounding box center [102, 256] width 132 height 19
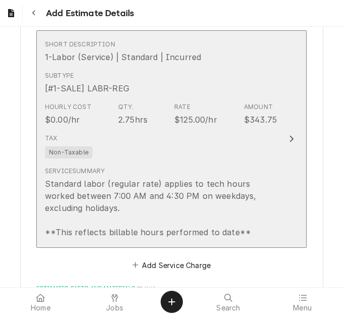
scroll to position [1201, 0]
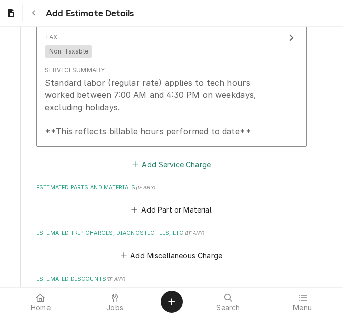
click at [167, 164] on button "Add Service Charge" at bounding box center [171, 164] width 82 height 14
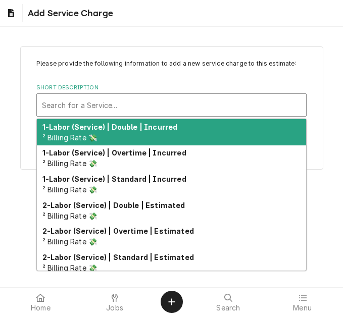
click at [116, 98] on div "Short Description" at bounding box center [171, 105] width 259 height 18
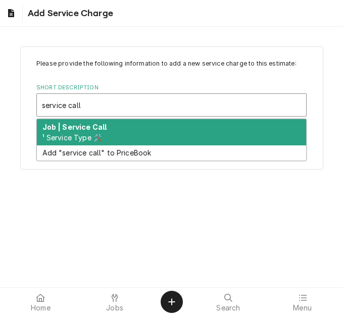
click at [108, 124] on div "Job | Service Call ¹ Service Type 🛠️" at bounding box center [171, 132] width 269 height 26
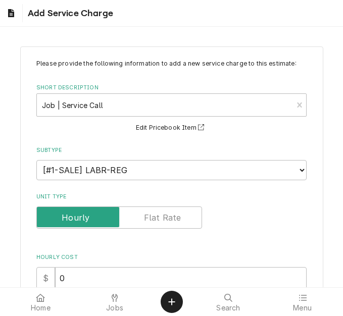
scroll to position [202, 0]
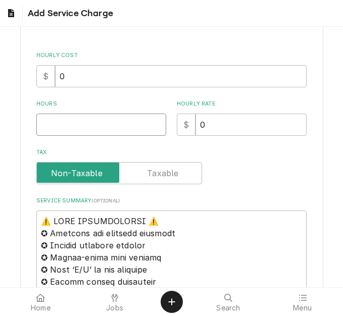
click at [60, 135] on input "Hours" at bounding box center [101, 125] width 130 height 22
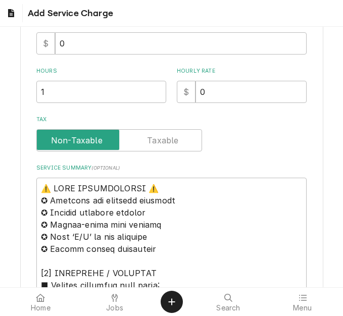
scroll to position [253, 0]
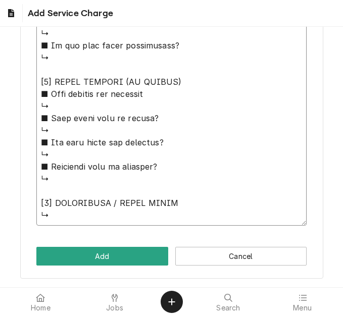
drag, startPoint x: 40, startPoint y: 169, endPoint x: 157, endPoint y: 315, distance: 187.4
click at [157, 315] on body "Add Service Charge Please provide the following information to add a new servic…" at bounding box center [171, 158] width 343 height 316
paste textarea "Quote to replace swival joint on Groen / Model: HRP1-4 / Serial: 6913HCF"
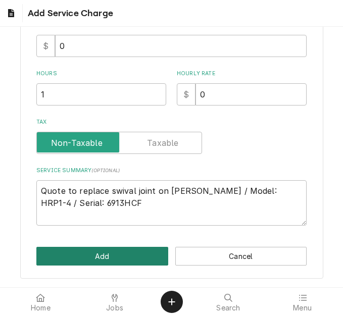
click at [101, 253] on button "Add" at bounding box center [102, 256] width 132 height 19
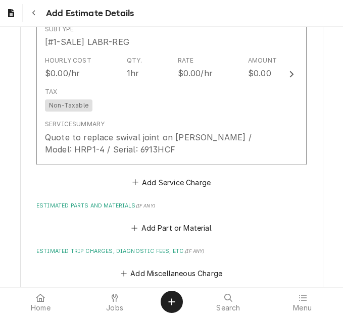
scroll to position [1373, 0]
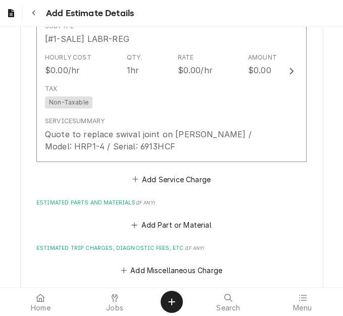
click at [159, 194] on fieldset "Charge Details Estimated Service Charges Short Description 1-Labor (Service) | …" at bounding box center [171, 113] width 270 height 782
click at [160, 181] on button "Add Service Charge" at bounding box center [171, 179] width 82 height 14
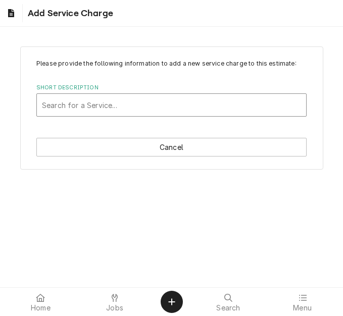
click at [104, 109] on div "Short Description" at bounding box center [171, 105] width 259 height 18
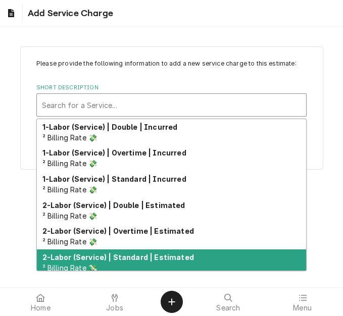
click at [128, 259] on strong "2-Labor (Service) | Standard | Estimated" at bounding box center [118, 257] width 152 height 9
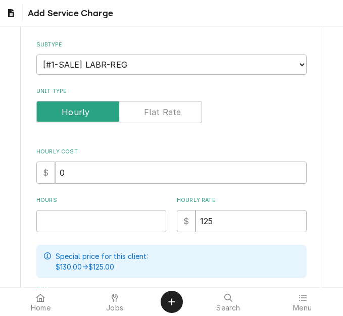
scroll to position [202, 0]
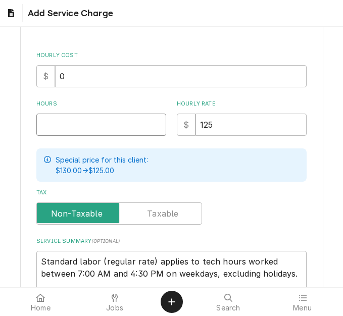
click at [68, 126] on input "Hours" at bounding box center [101, 125] width 130 height 22
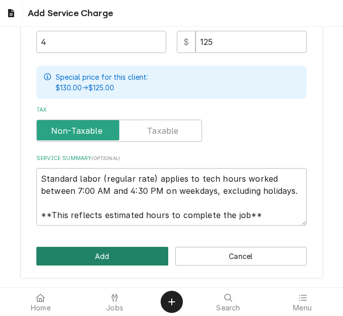
click at [96, 256] on button "Add" at bounding box center [102, 256] width 132 height 19
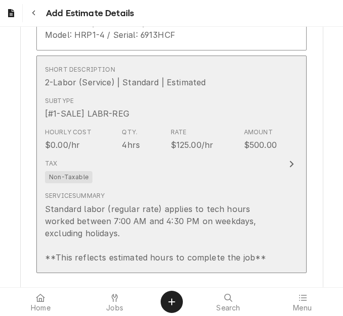
scroll to position [1625, 0]
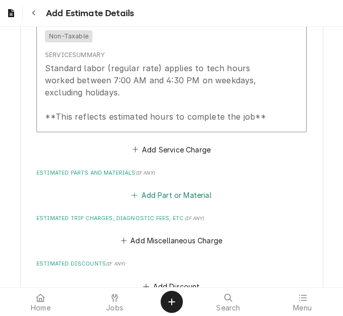
click at [160, 189] on button "Add Part or Material" at bounding box center [171, 196] width 83 height 14
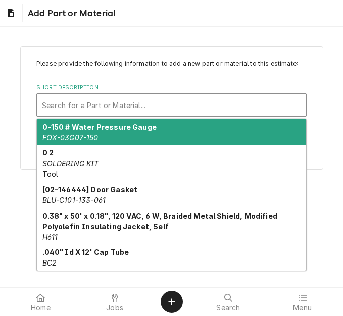
click at [103, 103] on div "Short Description" at bounding box center [171, 105] width 259 height 18
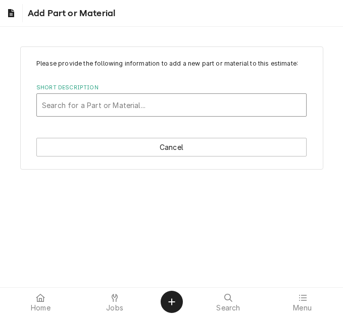
click at [90, 106] on div "Short Description" at bounding box center [171, 105] width 259 height 18
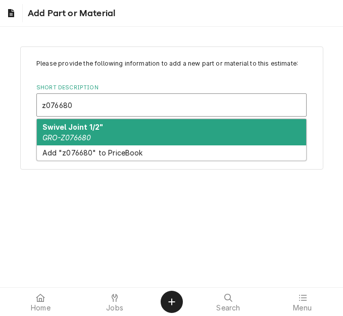
click at [80, 129] on strong "Swivel Joint 1/2"" at bounding box center [72, 127] width 61 height 9
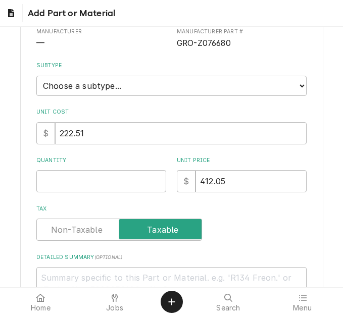
scroll to position [152, 0]
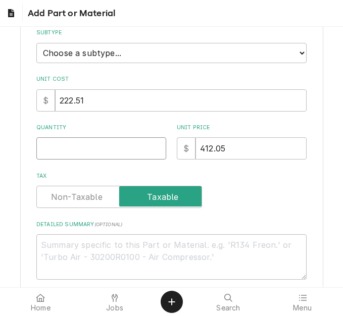
click at [64, 149] on input "Quantity" at bounding box center [101, 149] width 130 height 22
click at [80, 49] on select "Choose a subtype... [#2-DUAL] AFTERHRS-WH-CHG-2 [#2-DUAL] BEV-EQUIP [#2-DUAL] B…" at bounding box center [171, 53] width 270 height 20
click at [36, 43] on select "Choose a subtype... [#2-DUAL] AFTERHRS-WH-CHG-2 [#2-DUAL] BEV-EQUIP [#2-DUAL] B…" at bounding box center [171, 53] width 270 height 20
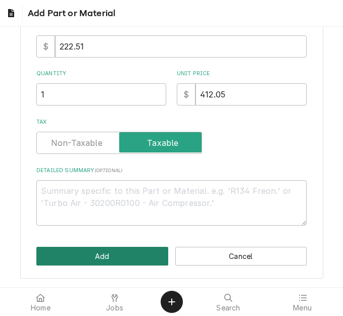
click at [121, 258] on button "Add" at bounding box center [102, 256] width 132 height 19
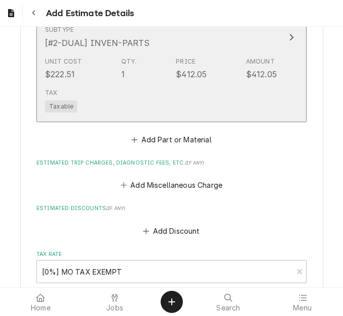
scroll to position [1859, 0]
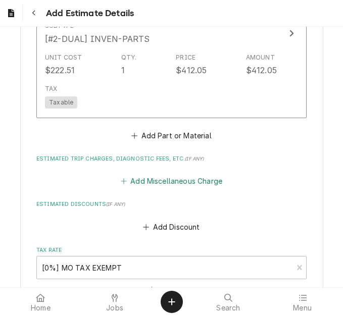
click at [145, 174] on button "Add Miscellaneous Charge" at bounding box center [171, 181] width 105 height 14
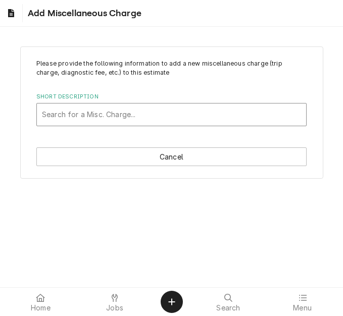
click at [104, 115] on div "Short Description" at bounding box center [171, 115] width 259 height 18
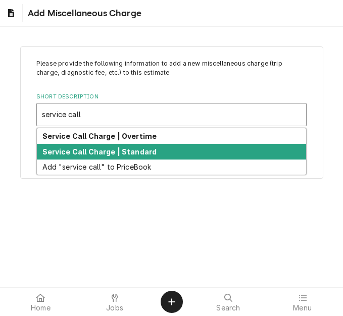
click at [96, 155] on strong "Service Call Charge | Standard" at bounding box center [99, 152] width 115 height 9
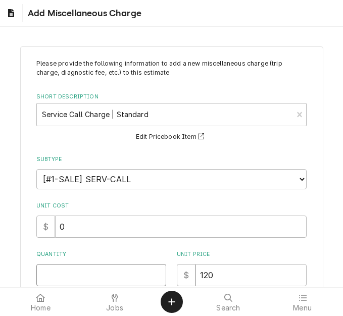
click at [49, 275] on input "Quantity" at bounding box center [101, 275] width 130 height 22
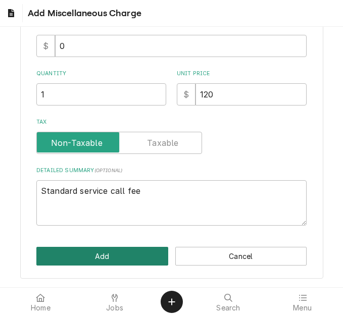
click at [95, 262] on button "Add" at bounding box center [102, 256] width 132 height 19
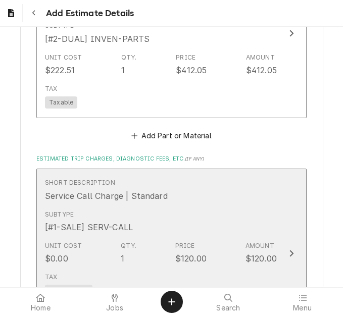
scroll to position [1973, 0]
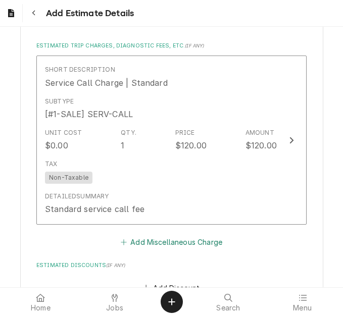
click at [147, 242] on button "Add Miscellaneous Charge" at bounding box center [171, 243] width 105 height 14
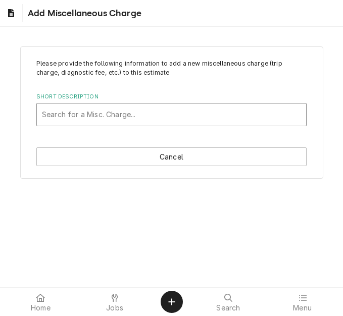
click at [120, 110] on div "Short Description" at bounding box center [171, 115] width 259 height 18
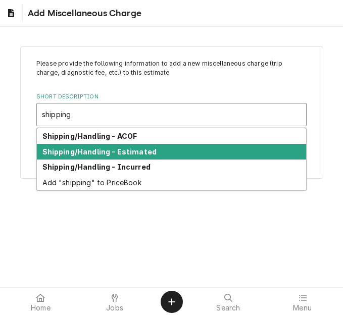
click at [123, 153] on strong "Shipping/Handling - Estimated" at bounding box center [99, 152] width 115 height 9
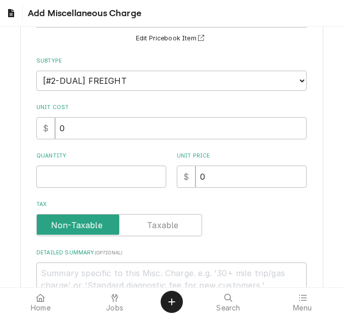
scroll to position [101, 0]
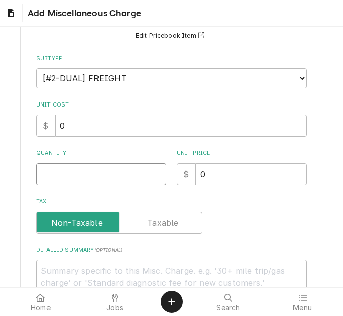
click at [63, 180] on input "Quantity" at bounding box center [101, 174] width 130 height 22
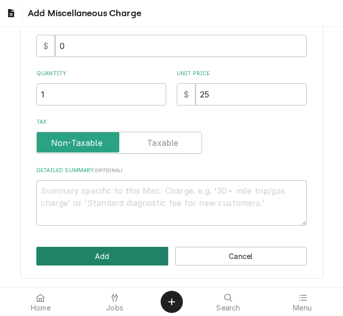
click at [95, 256] on button "Add" at bounding box center [102, 256] width 132 height 19
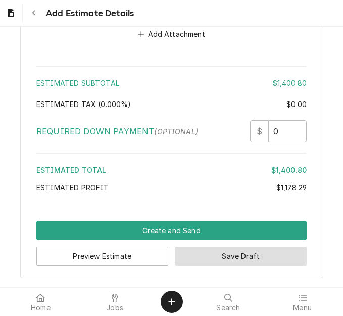
click at [215, 258] on button "Save Draft" at bounding box center [241, 256] width 132 height 19
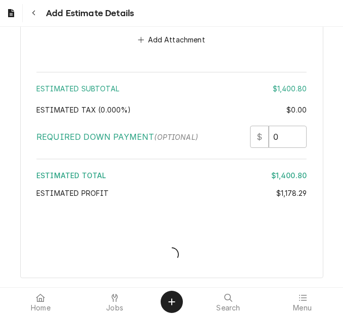
scroll to position [2544, 0]
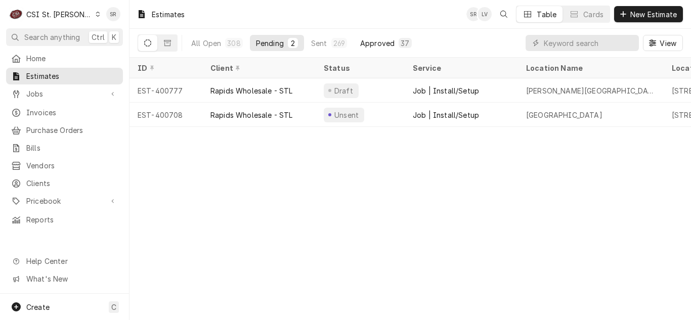
click at [354, 41] on button "Approved 37" at bounding box center [386, 43] width 64 height 16
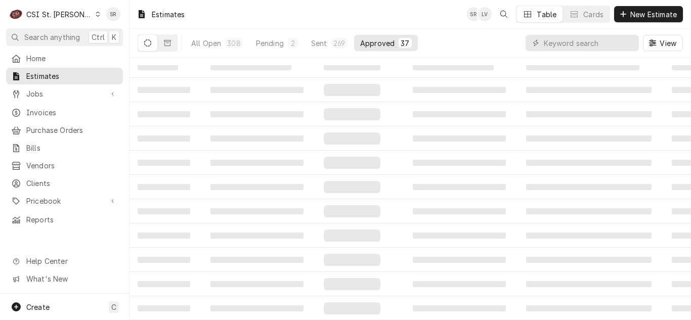
click at [339, 42] on div "269" at bounding box center [339, 43] width 12 height 11
click at [558, 40] on input "Dynamic Content Wrapper" at bounding box center [588, 43] width 90 height 16
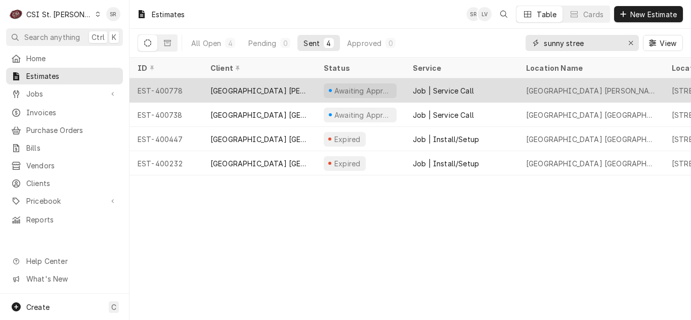
type input "sunny stree"
click at [282, 91] on div "[GEOGRAPHIC_DATA] [PERSON_NAME]" at bounding box center [258, 90] width 97 height 11
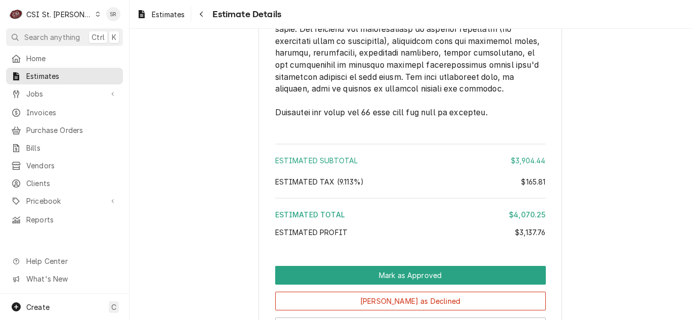
scroll to position [2925, 0]
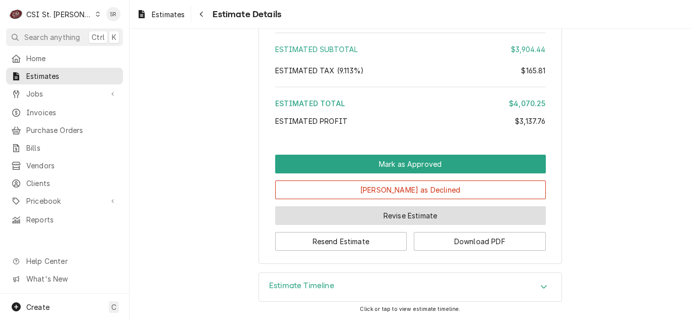
click at [388, 218] on button "Revise Estimate" at bounding box center [410, 215] width 270 height 19
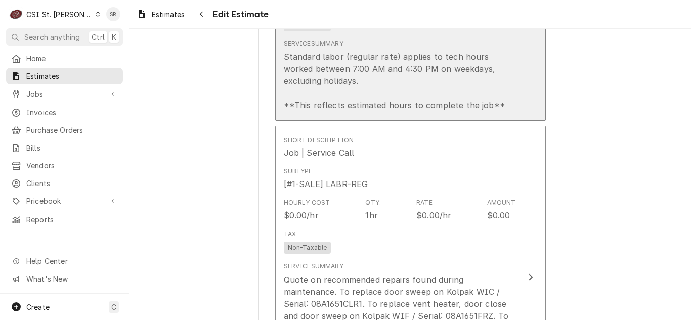
click at [405, 93] on div "Standard labor (regular rate) applies to tech hours worked between 7:00 AM and …" at bounding box center [400, 81] width 232 height 61
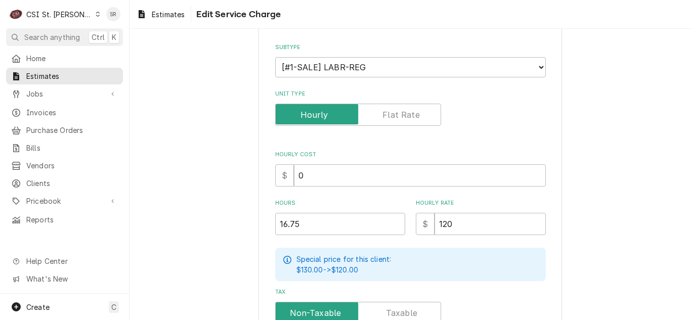
scroll to position [202, 0]
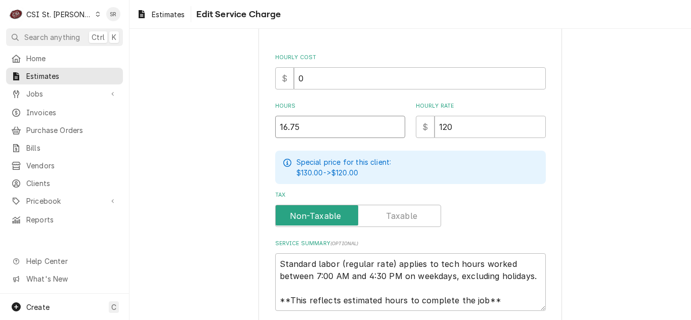
drag, startPoint x: 302, startPoint y: 126, endPoint x: 254, endPoint y: 115, distance: 49.2
click at [254, 115] on div "Use the fields below to edit this service charge Short Description 2-Labor (Ser…" at bounding box center [409, 117] width 561 height 561
type textarea "x"
type input "1"
type textarea "x"
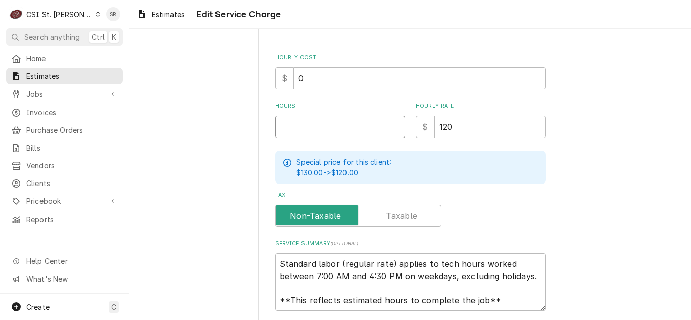
type textarea "x"
type input "2"
type textarea "x"
type input "21"
type textarea "x"
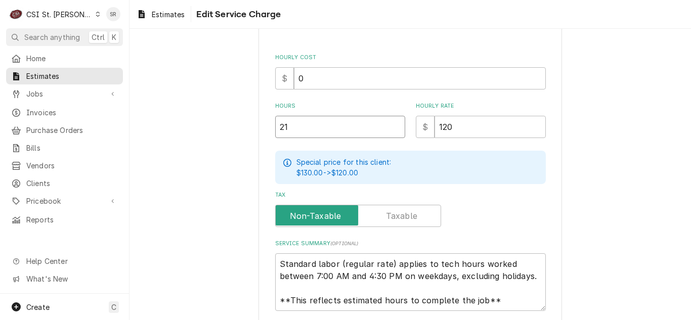
type input "21"
type textarea "x"
type input "21.7"
type textarea "x"
type input "21.75"
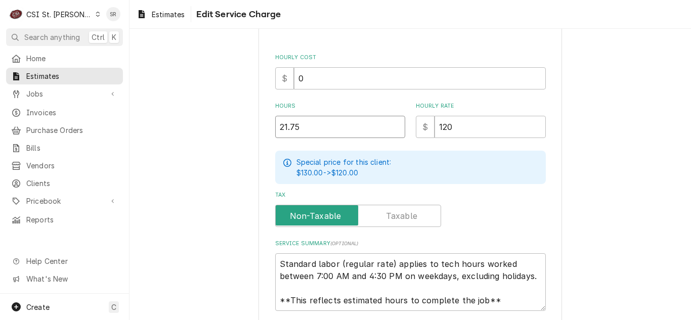
type textarea "x"
type input "21.75"
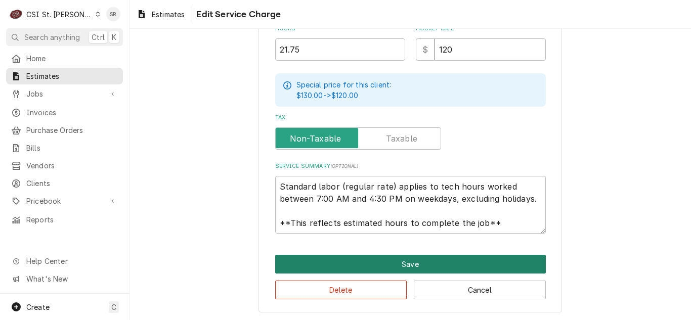
click at [400, 258] on button "Save" at bounding box center [410, 264] width 270 height 19
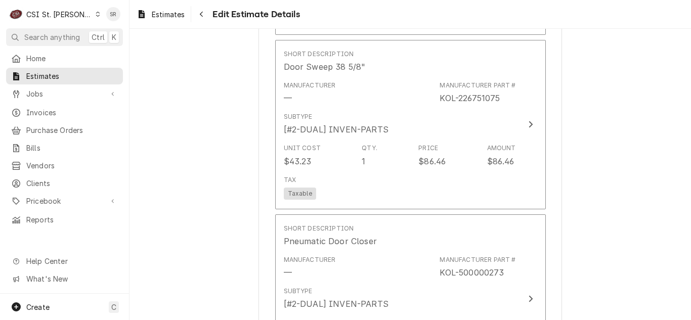
scroll to position [2295, 0]
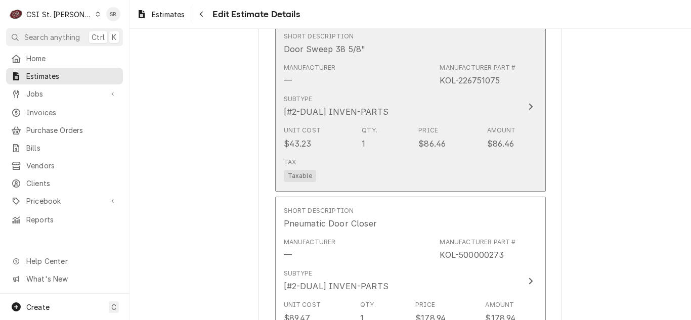
click at [437, 126] on div "Price $86.46" at bounding box center [431, 137] width 27 height 23
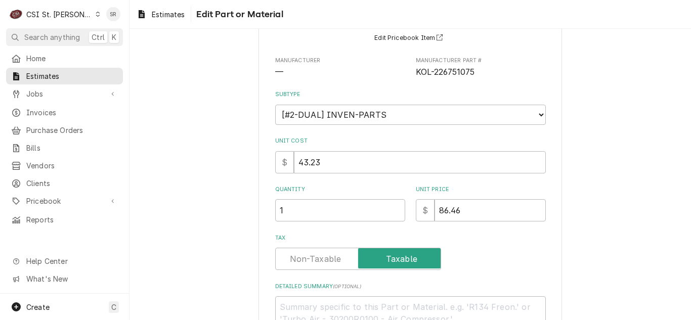
scroll to position [201, 0]
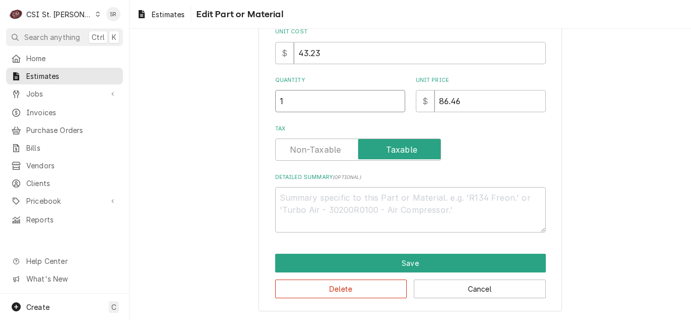
drag, startPoint x: 275, startPoint y: 104, endPoint x: 236, endPoint y: 89, distance: 41.4
click at [236, 89] on div "Use the fields below to edit this part or material: Short Description Door Swee…" at bounding box center [409, 79] width 561 height 482
type textarea "x"
type input "2"
type textarea "x"
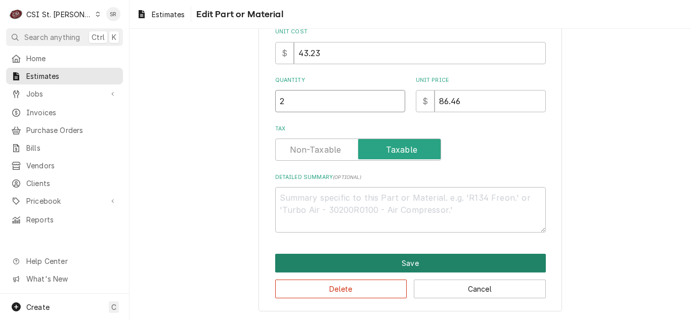
type input "2"
click at [408, 258] on button "Save" at bounding box center [410, 263] width 270 height 19
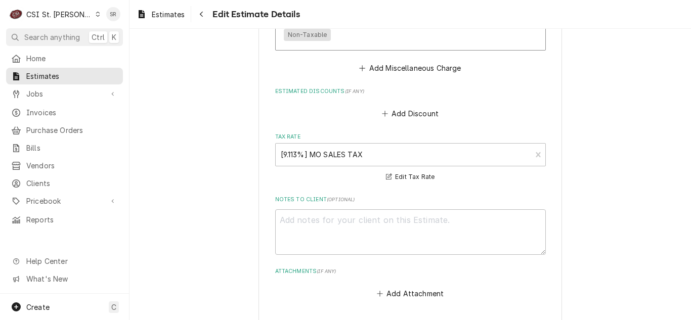
scroll to position [3440, 0]
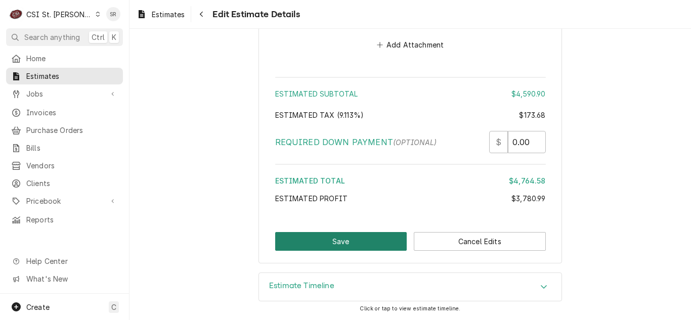
click at [349, 244] on button "Save" at bounding box center [341, 241] width 132 height 19
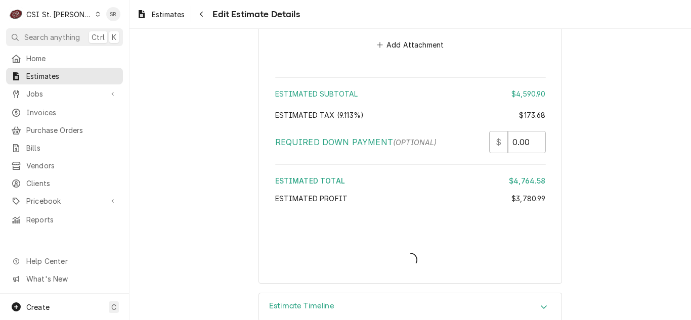
type textarea "x"
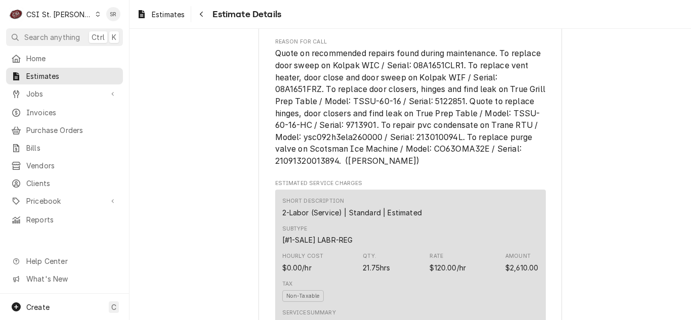
scroll to position [303, 0]
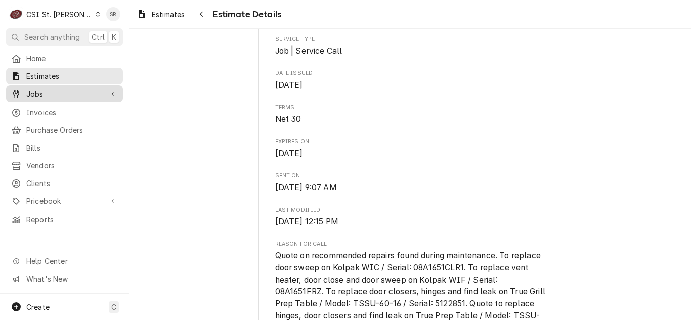
click at [36, 95] on span "Jobs" at bounding box center [64, 93] width 76 height 11
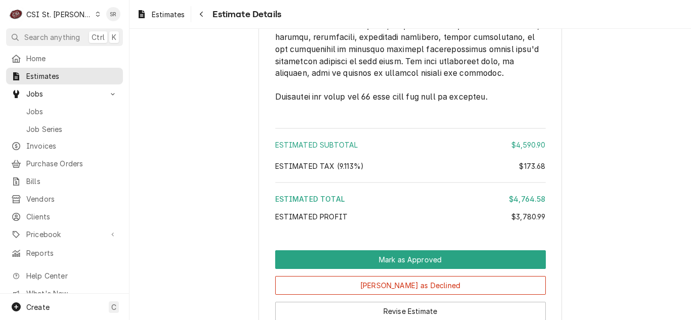
scroll to position [2925, 0]
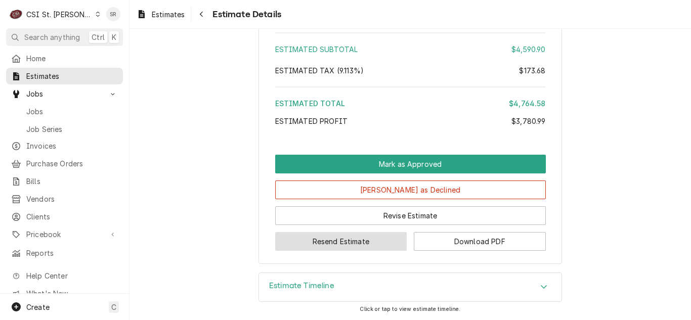
click at [355, 240] on button "Resend Estimate" at bounding box center [341, 241] width 132 height 19
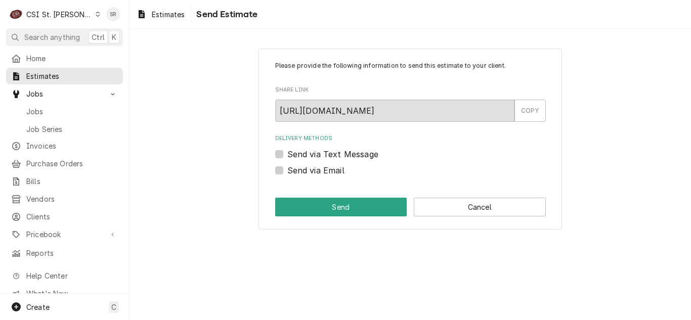
click at [316, 171] on label "Send via Email" at bounding box center [315, 170] width 57 height 12
click at [316, 171] on input "Send via Email" at bounding box center [422, 175] width 270 height 22
checkbox input "true"
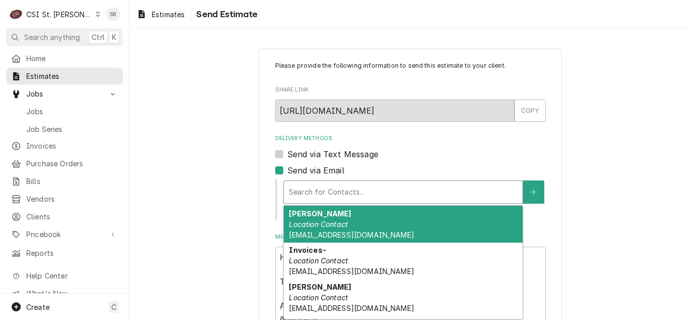
click at [346, 186] on div "Delivery Methods" at bounding box center [403, 192] width 229 height 18
click at [353, 225] on div "[PERSON_NAME] Location Contact [EMAIL_ADDRESS][DOMAIN_NAME]" at bounding box center [403, 224] width 239 height 37
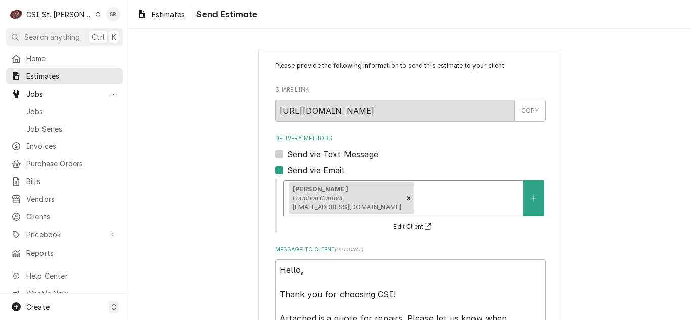
click at [439, 201] on div "Delivery Methods" at bounding box center [466, 198] width 101 height 18
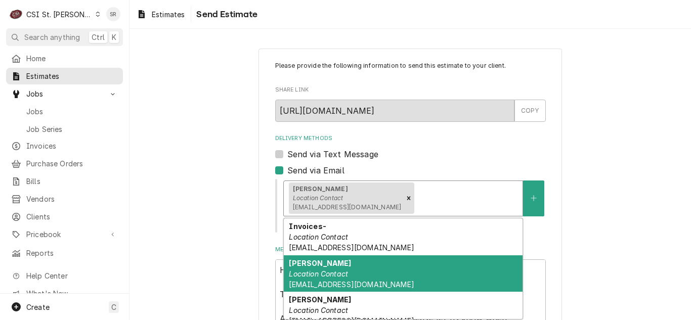
click at [361, 274] on div "[PERSON_NAME] Location Contact [EMAIL_ADDRESS][DOMAIN_NAME]" at bounding box center [403, 273] width 239 height 37
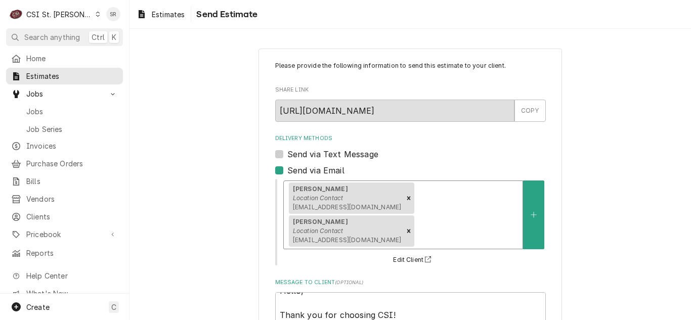
scroll to position [95, 0]
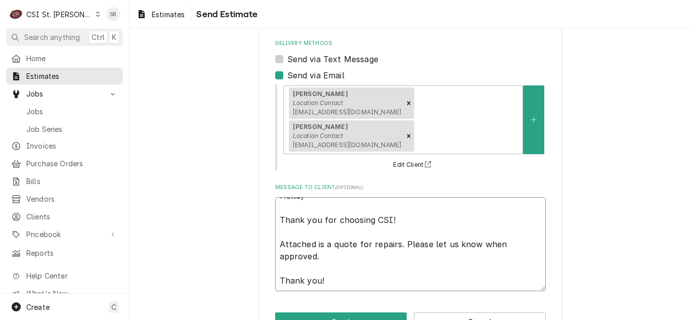
drag, startPoint x: 311, startPoint y: 223, endPoint x: 268, endPoint y: 187, distance: 56.3
click at [268, 187] on div "Please provide the following information to send this estimate to your client. …" at bounding box center [409, 148] width 303 height 391
type textarea "x"
type textarea "Hello, R Thank you!"
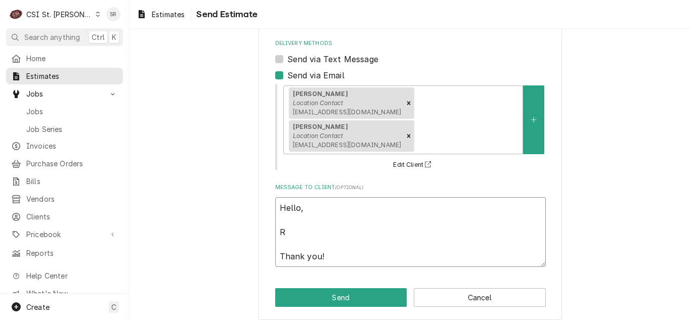
scroll to position [71, 0]
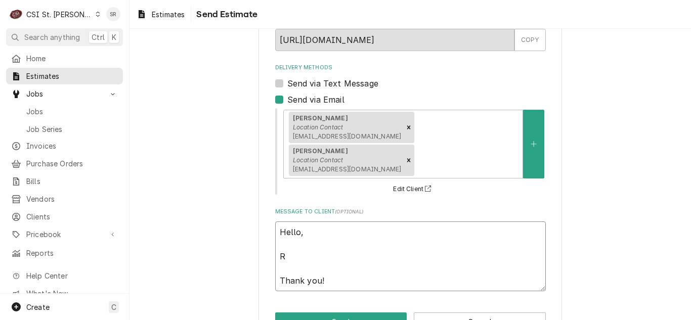
type textarea "x"
type textarea "Hello, Re Thank you!"
type textarea "x"
type textarea "Hello, Res Thank you!"
type textarea "x"
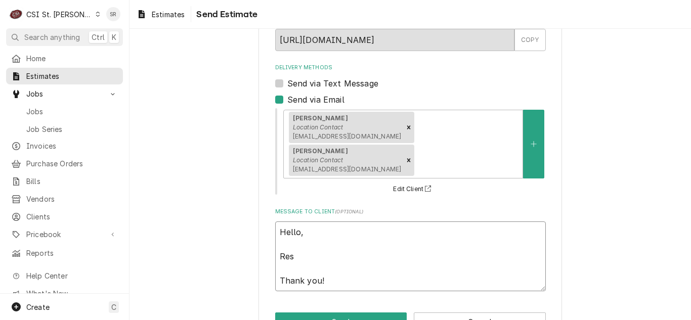
type textarea "Hello, Rese Thank you!"
type textarea "x"
type textarea "Hello, Resen Thank you!"
type textarea "x"
type textarea "Hello, [GEOGRAPHIC_DATA] Thank you!"
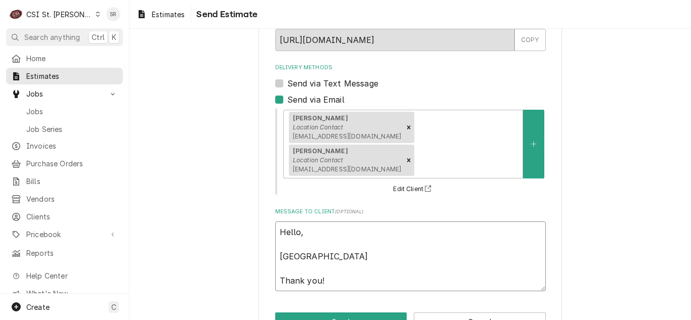
type textarea "x"
type textarea "Hello, Resendi Thank you!"
type textarea "x"
type textarea "Hello, Resendin Thank you!"
type textarea "x"
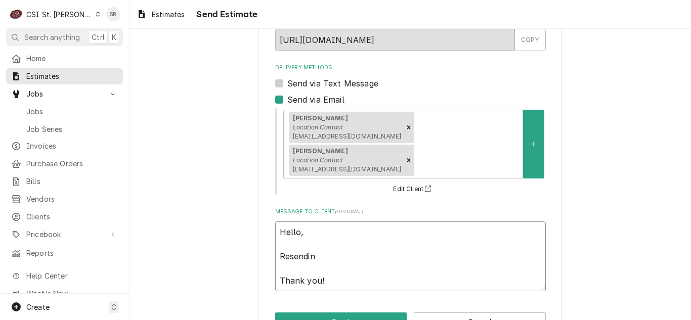
type textarea "Hello, Resending Thank you!"
type textarea "x"
type textarea "Hello, Resending Thank you!"
type textarea "x"
type textarea "Hello, Resending r Thank you!"
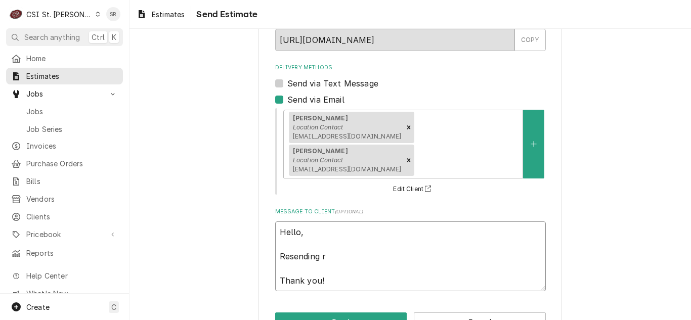
type textarea "x"
type textarea "Hello, Resending re Thank you!"
type textarea "x"
type textarea "Hello, Resending rev Thank you!"
type textarea "x"
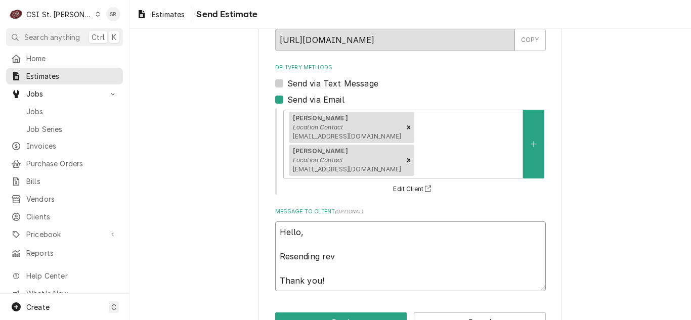
type textarea "Hello, Resending revi Thank you!"
type textarea "x"
type textarea "Hello, Resending [PERSON_NAME] Thank you!"
type textarea "x"
type textarea "Hello, Resending revise Thank you!"
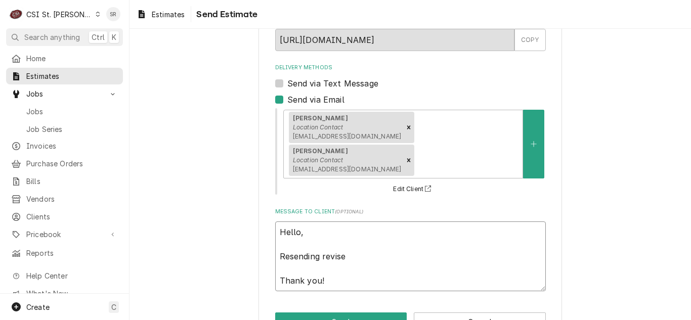
type textarea "x"
type textarea "Hello, Resending revised Thank you!"
type textarea "x"
type textarea "Hello, Resending revised Thank you!"
type textarea "x"
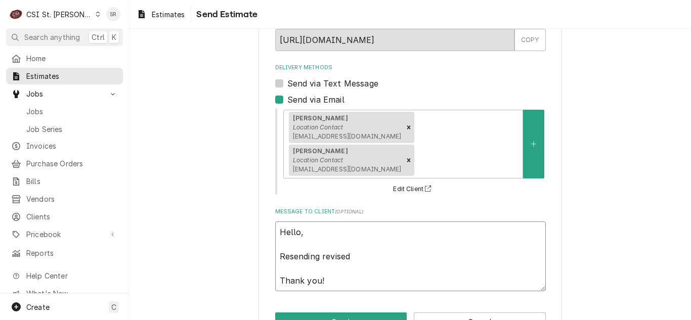
type textarea "Hello, Resending revised e Thank you!"
type textarea "x"
type textarea "Hello, Resending revised es Thank you!"
type textarea "x"
type textarea "Hello, Resending revised est Thank you!"
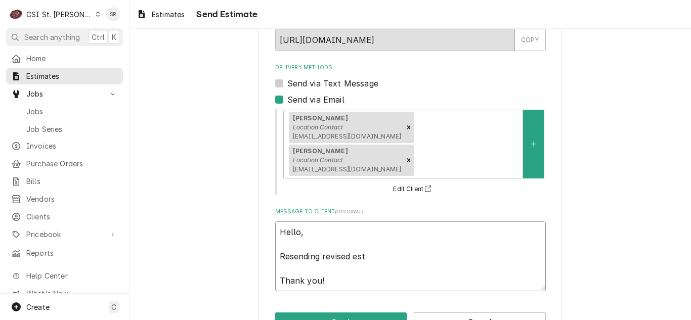
type textarea "x"
type textarea "Hello, Resending revised esti Thank you!"
type textarea "x"
type textarea "Hello, Resending revised estim Thank you!"
type textarea "x"
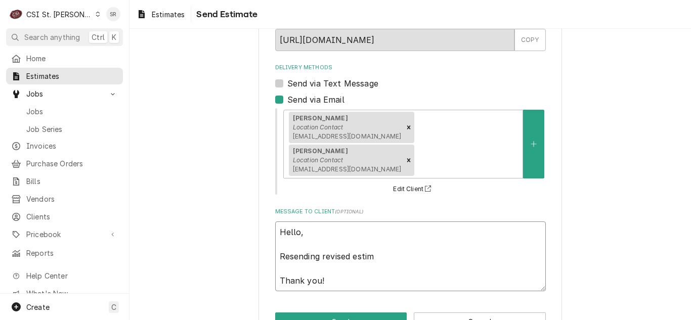
type textarea "Hello, Resending revised estima Thank you!"
type textarea "x"
type textarea "Hello, Resending revised estimat Thank you!"
type textarea "x"
type textarea "Hello, Resending revised estimate Thank you!"
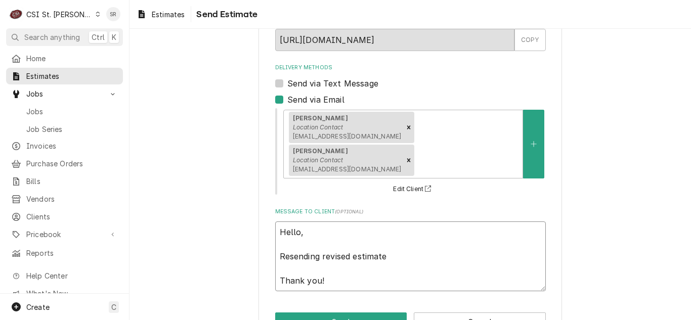
type textarea "x"
type textarea "Hello, Resending revised estimate Thank you!"
type textarea "x"
type textarea "Hello, Resending revised estimate a Thank you!"
type textarea "x"
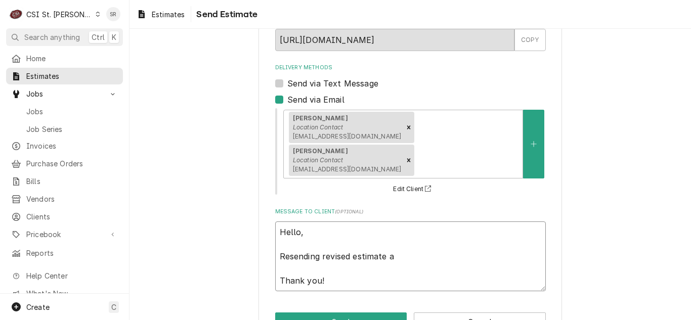
type textarea "Hello, Resending revised estimate at Thank you!"
type textarea "x"
type textarea "Hello, Resending revised estimate att Thank you!"
type textarea "x"
type textarea "Hello, Resending revised estimate atta Thank you!"
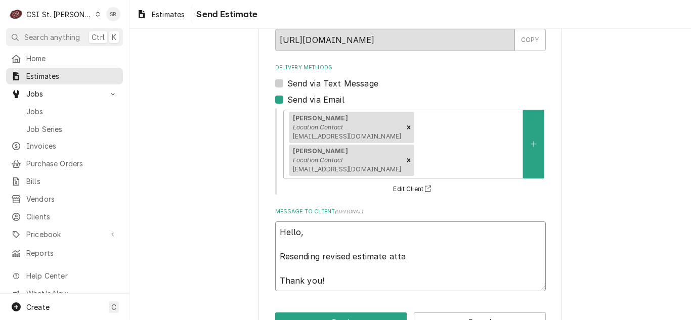
type textarea "x"
type textarea "Hello, Resending revised estimate attac Thank you!"
type textarea "x"
type textarea "Hello, Resending revised estimate attach Thank you!"
type textarea "x"
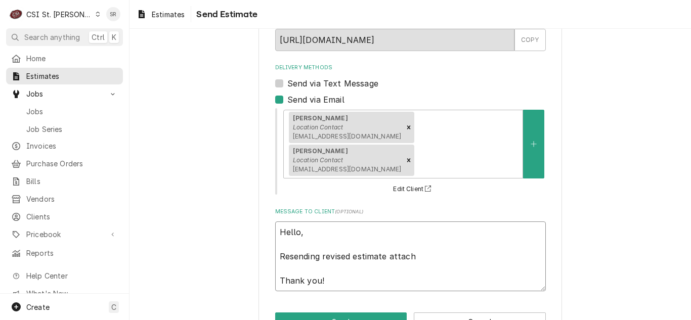
type textarea "Hello, Resending revised estimate attachd Thank you!"
type textarea "x"
type textarea "Hello, Resending revised estimate attach Thank you!"
type textarea "x"
type textarea "Hello, Resending revised estimate attache Thank you!"
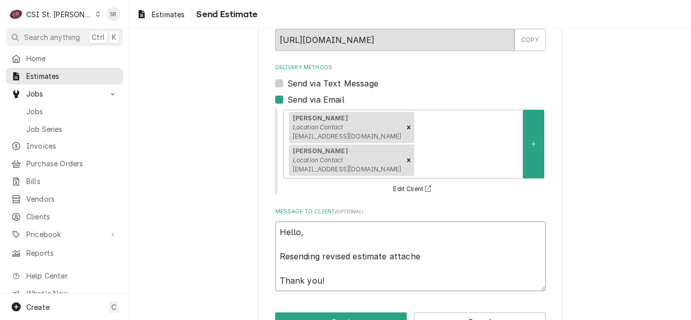
type textarea "x"
type textarea "Hello, Resending revised estimate attached Thank you!"
type textarea "x"
type textarea "Hello, Resending revised estimate attached. Thank you!"
click at [333, 312] on button "Send" at bounding box center [341, 321] width 132 height 19
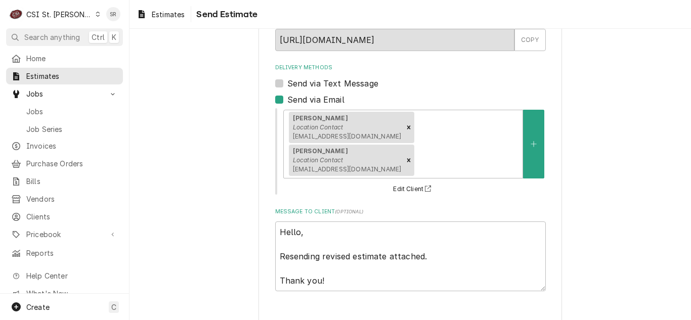
type textarea "x"
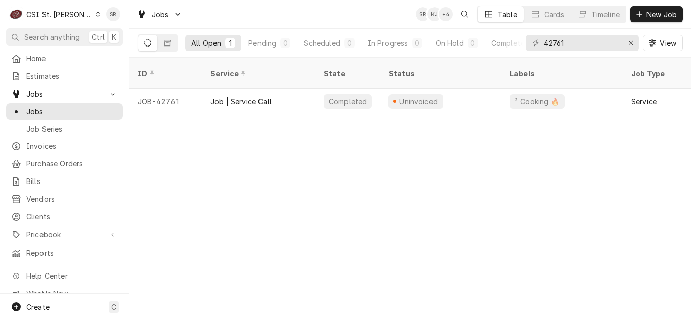
click at [528, 37] on div "42761 View" at bounding box center [603, 43] width 157 height 28
drag, startPoint x: 572, startPoint y: 41, endPoint x: 482, endPoint y: 33, distance: 90.3
click at [482, 33] on div "All Open 1 Pending 0 Scheduled 0 In Progress 0 On Hold 0 Completed 1 42761 View" at bounding box center [410, 43] width 545 height 28
type input "41728"
click at [269, 96] on div "Job | Refrigeration PM" at bounding box center [249, 101] width 79 height 11
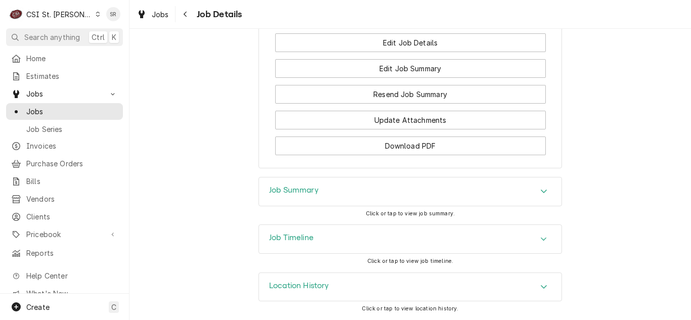
click at [319, 194] on div "Job Summary" at bounding box center [410, 191] width 302 height 28
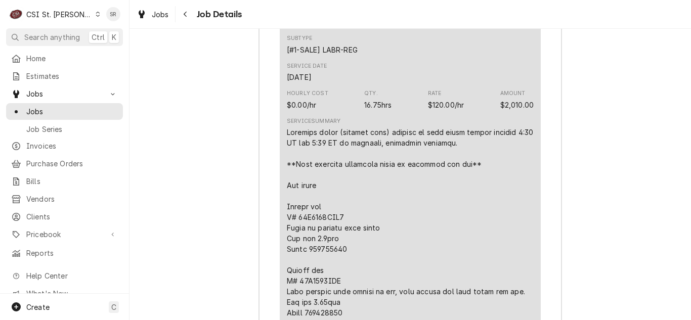
scroll to position [1831, 0]
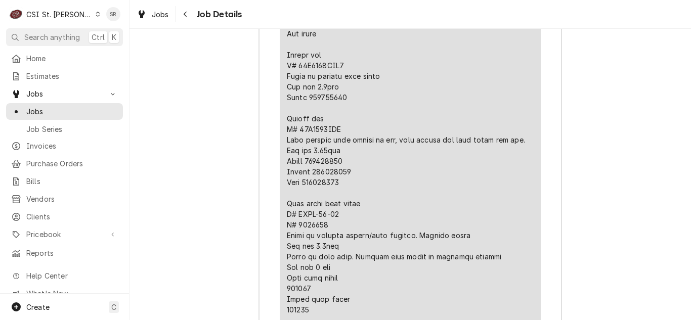
click at [340, 109] on div "Line Item" at bounding box center [410, 293] width 247 height 637
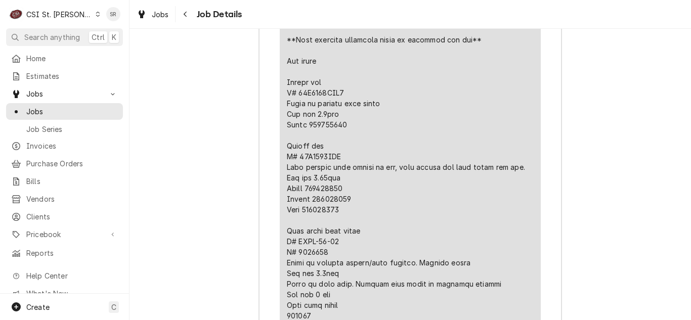
scroll to position [1780, 0]
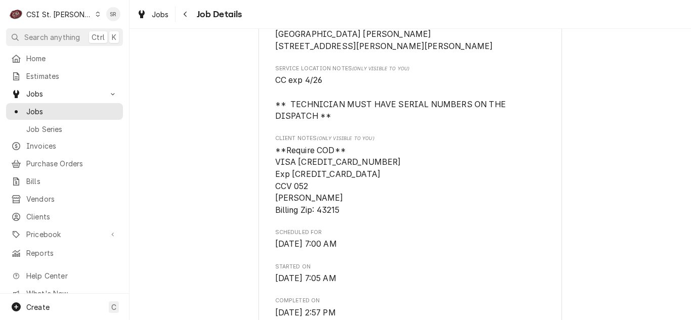
scroll to position [0, 0]
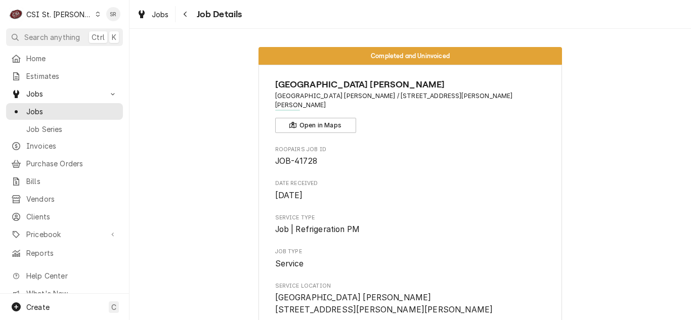
drag, startPoint x: 175, startPoint y: 230, endPoint x: 486, endPoint y: 150, distance: 320.6
click at [486, 155] on span "JOB-41728" at bounding box center [410, 161] width 270 height 12
click at [161, 14] on span "Jobs" at bounding box center [160, 14] width 17 height 11
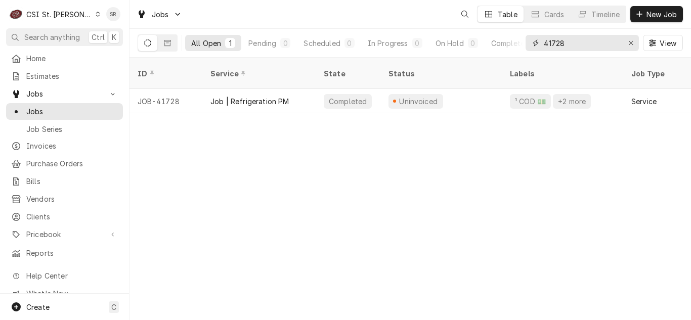
drag, startPoint x: 568, startPoint y: 42, endPoint x: 527, endPoint y: 36, distance: 40.9
click at [527, 36] on div "41728" at bounding box center [581, 43] width 113 height 16
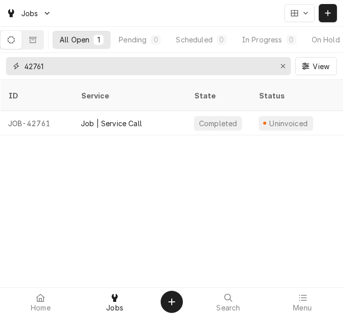
type input "42761"
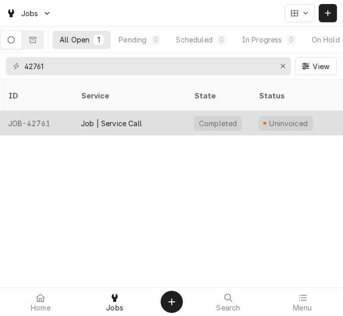
click at [143, 111] on div "Job | Service Call" at bounding box center [129, 123] width 113 height 24
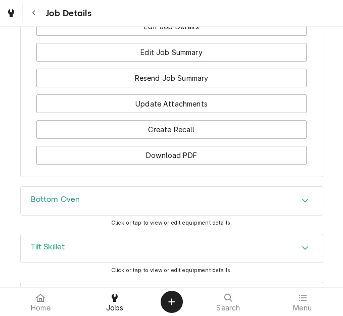
scroll to position [1365, 0]
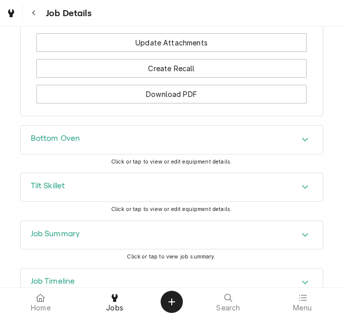
click at [122, 221] on div "Job Summary" at bounding box center [172, 235] width 302 height 28
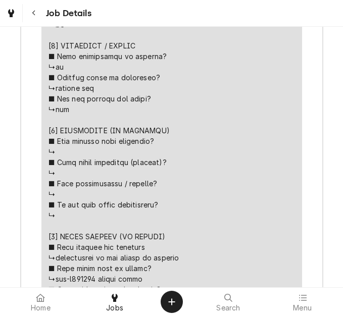
scroll to position [2325, 0]
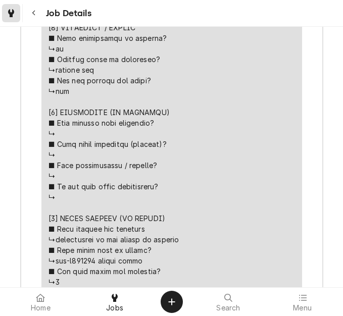
click at [8, 13] on icon "Dynamic Content Wrapper" at bounding box center [11, 13] width 6 height 8
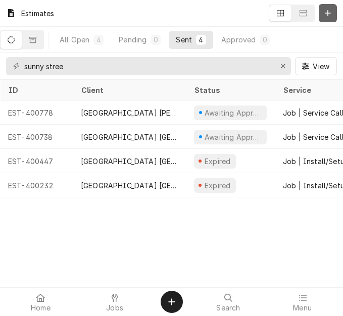
click at [321, 13] on button "Dynamic Content Wrapper" at bounding box center [328, 13] width 18 height 18
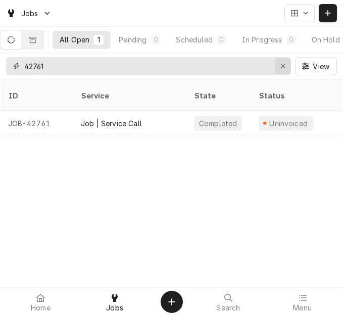
click at [276, 62] on button "Erase input" at bounding box center [283, 66] width 16 height 16
type input "42374"
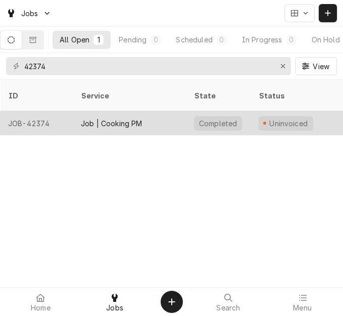
click at [157, 113] on div "Job | Cooking PM" at bounding box center [129, 123] width 113 height 24
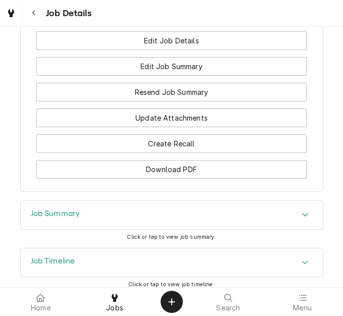
scroll to position [1231, 0]
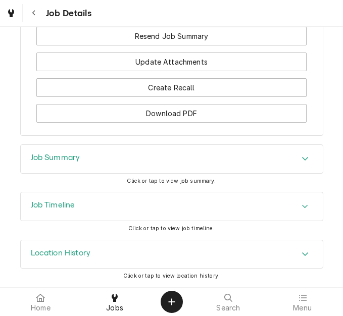
click at [87, 157] on div "Job Summary" at bounding box center [172, 159] width 302 height 28
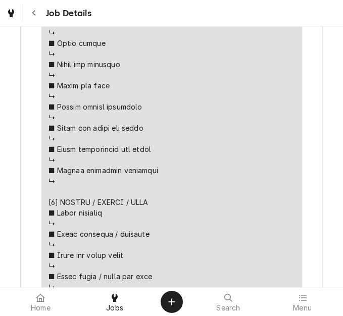
scroll to position [2339, 0]
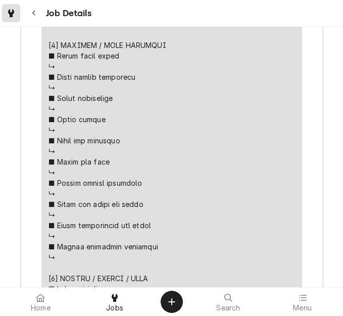
click at [17, 16] on div "Dynamic Content Wrapper" at bounding box center [11, 13] width 14 height 14
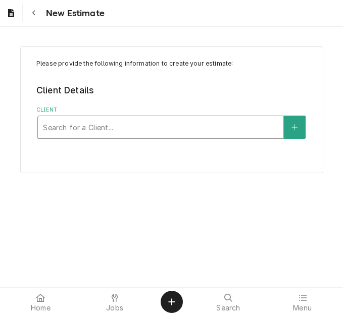
click at [112, 125] on div "Client" at bounding box center [161, 127] width 236 height 18
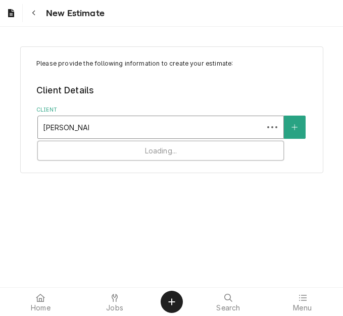
type input "[PERSON_NAME] reg"
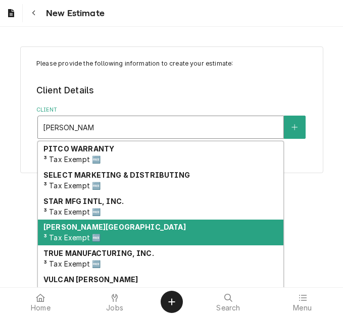
click at [105, 238] on div "[PERSON_NAME] Regional Hospital ³ Tax Exempt 🆓" at bounding box center [161, 233] width 246 height 26
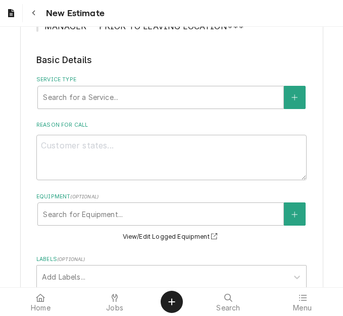
scroll to position [253, 0]
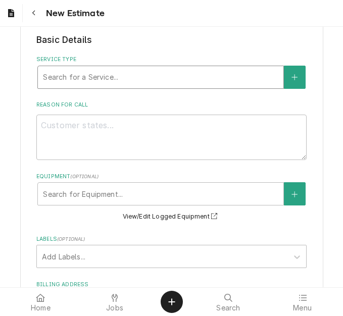
click at [101, 81] on div "Service Type" at bounding box center [161, 77] width 236 height 18
type textarea "x"
type input "s"
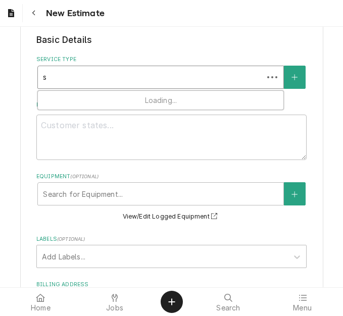
type textarea "x"
type input "se"
type textarea "x"
type input "ser"
type textarea "x"
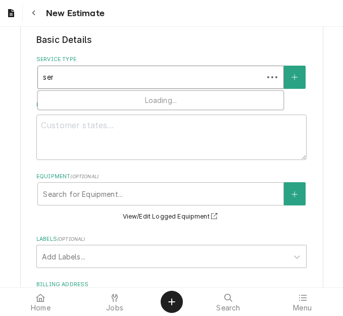
type input "serv"
type textarea "x"
type input "servi"
type textarea "x"
type input "servic"
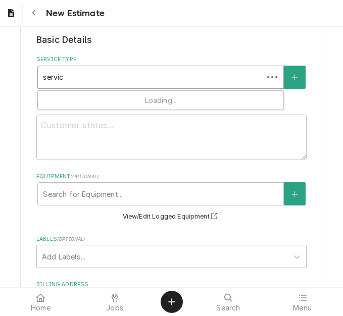
type textarea "x"
type input "service"
type textarea "x"
type input "service c"
type textarea "x"
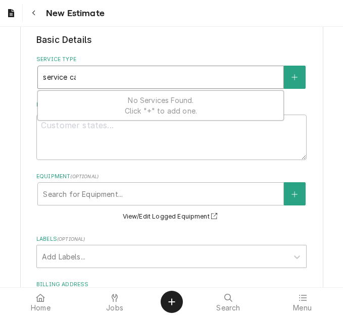
type input "service cal"
type textarea "x"
type input "service call"
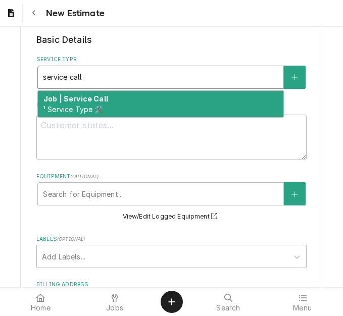
click at [93, 107] on span "¹ Service Type 🛠️" at bounding box center [73, 109] width 60 height 9
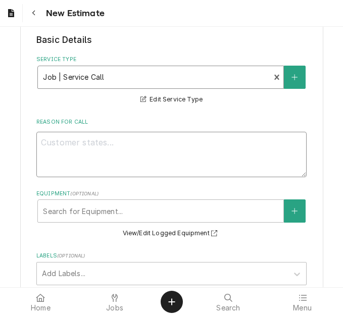
click at [102, 146] on textarea "Reason For Call" at bounding box center [171, 154] width 270 height 45
type textarea "x"
type textarea "Qu"
type textarea "x"
type textarea "Quo"
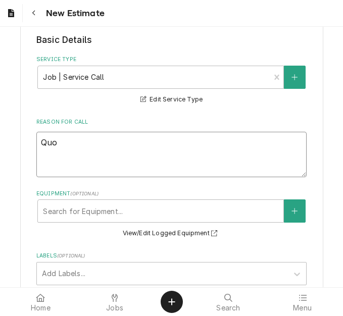
type textarea "x"
type textarea "Quot"
type textarea "x"
type textarea "Quote"
type textarea "x"
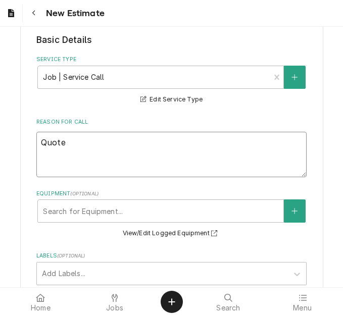
type textarea "Quote"
type textarea "x"
type textarea "Quote o"
type textarea "x"
type textarea "Quote on"
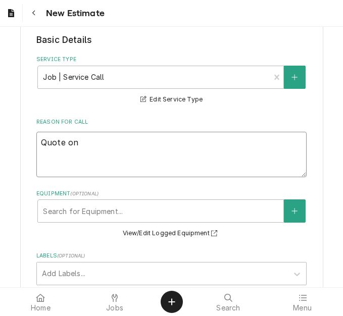
type textarea "x"
type textarea "Quote on"
type textarea "x"
type textarea "Quote on r"
type textarea "x"
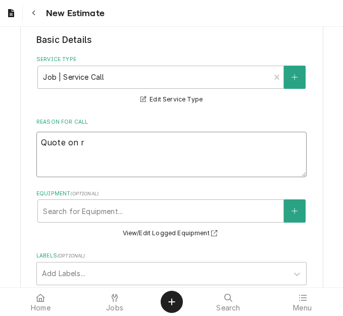
type textarea "Quote on re"
type textarea "x"
type textarea "Quote on rec"
type textarea "x"
type textarea "Quote on reco"
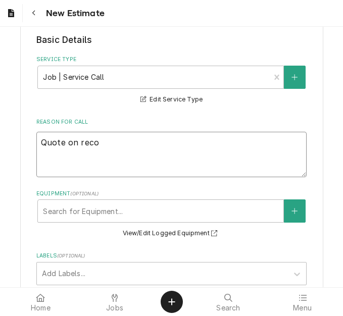
type textarea "x"
type textarea "Quote on recom"
type textarea "x"
type textarea "Quote on recomm"
type textarea "x"
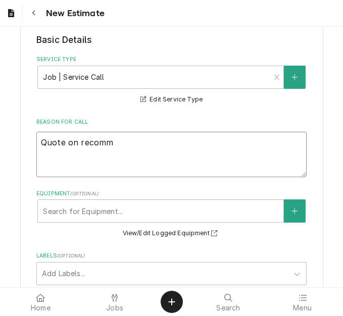
type textarea "Quote on recomme"
type textarea "x"
type textarea "Quote on recommen"
type textarea "x"
type textarea "Quote on recommend"
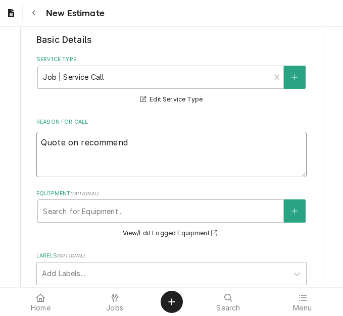
type textarea "x"
type textarea "Quote on recommende"
type textarea "x"
type textarea "Quote on recommended"
type textarea "x"
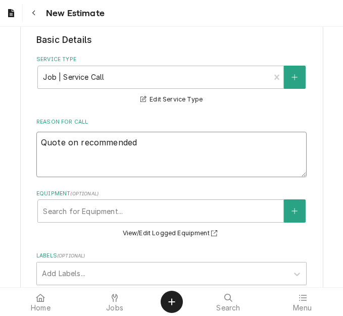
type textarea "Quote on recommended r"
type textarea "x"
type textarea "Quote on recommended rep"
type textarea "x"
type textarea "Quote on recommended repa"
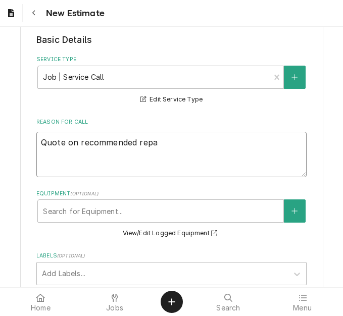
type textarea "x"
type textarea "Quote on recommended repair"
type textarea "x"
type textarea "Quote on recommended repairs"
type textarea "x"
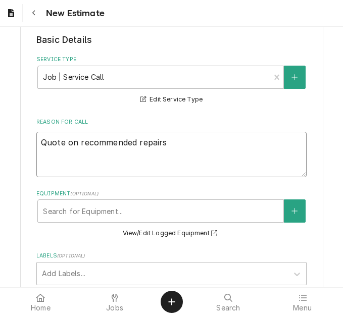
type textarea "Quote on recommended repairs"
type textarea "x"
type textarea "Quote on recommended repairs f"
type textarea "x"
type textarea "Quote on recommended repairs fo"
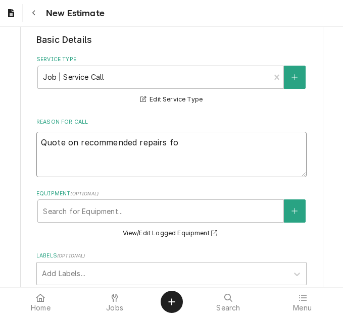
type textarea "x"
type textarea "Quote on recommended repairs fou"
type textarea "x"
type textarea "Quote on recommended repairs found"
type textarea "x"
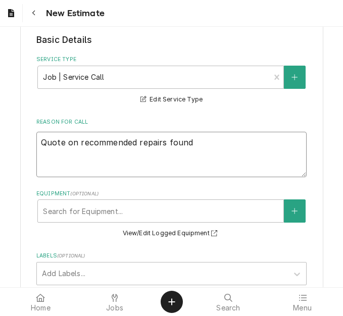
type textarea "Quote on recommended repairs found d"
type textarea "x"
type textarea "Quote on recommended repairs found du"
type textarea "x"
type textarea "Quote on recommended repairs found dui"
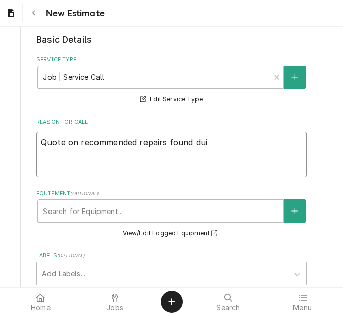
type textarea "x"
type textarea "Quote on recommended repairs found duin"
type textarea "x"
type textarea "Quote on recommended repairs found duing"
type textarea "x"
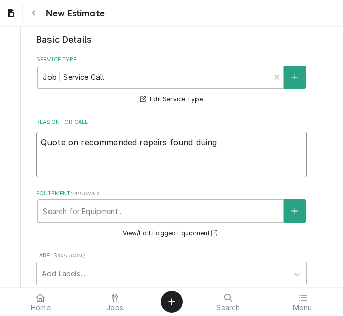
type textarea "Quote on recommended repairs found duin"
type textarea "x"
type textarea "Quote on recommended repairs found dui"
type textarea "x"
type textarea "Quote on recommended repairs found du"
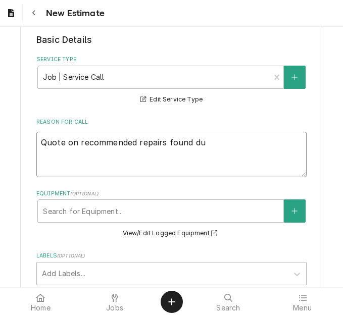
type textarea "x"
type textarea "Quote on recommended repairs found dur"
type textarea "x"
type textarea "Quote on recommended repairs found duri"
type textarea "x"
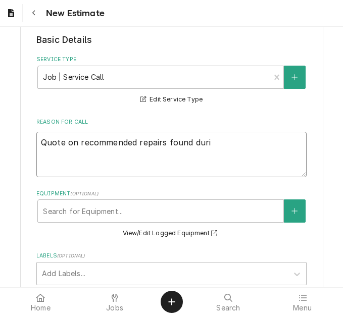
type textarea "Quote on recommended repairs found durin"
type textarea "x"
type textarea "Quote on recommended repairs found during"
type textarea "x"
type textarea "Quote on recommended repairs found during"
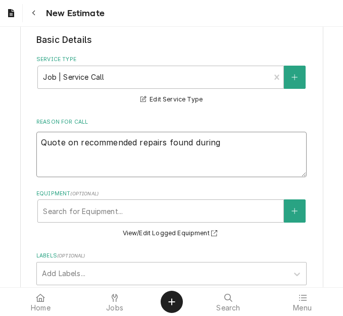
type textarea "x"
type textarea "Quote on recommended repairs found during ma"
type textarea "x"
type textarea "Quote on recommended repairs found during mai"
type textarea "x"
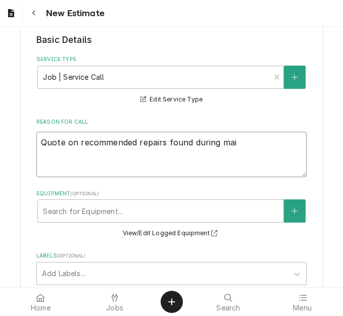
type textarea "Quote on recommended repairs found during main"
type textarea "x"
type textarea "Quote on recommended repairs found during maint"
type textarea "x"
type textarea "Quote on recommended repairs found during mainte"
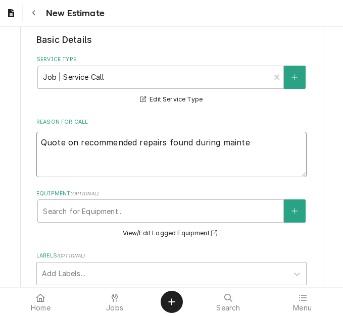
type textarea "x"
type textarea "Quote on recommended repairs found during mainten"
type textarea "x"
type textarea "Quote on recommended repairs found during maintena"
type textarea "x"
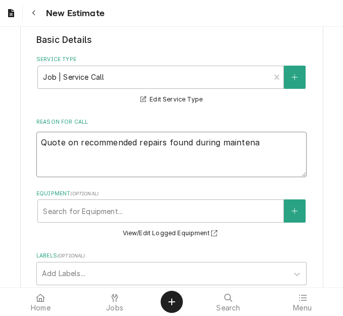
type textarea "Quote on recommended repairs found during maintenan"
type textarea "x"
type textarea "Quote on recommended repairs found during maintenanc"
type textarea "x"
type textarea "Quote on recommended repairs found during maintenance."
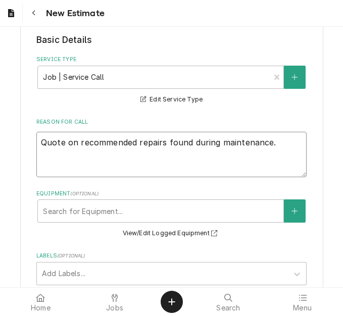
type textarea "x"
type textarea "Quote on recommended repairs found during maintenance."
type textarea "x"
type textarea "Quote on recommended repairs found during maintenance."
click at [288, 147] on textarea "Quote on recommended repairs found during maintenance." at bounding box center [171, 154] width 270 height 45
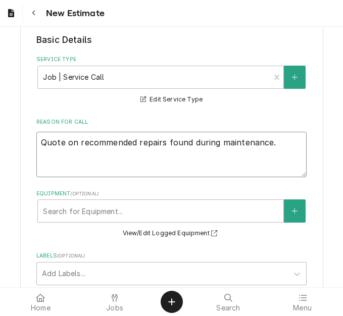
type textarea "x"
type textarea "Quote on recommended repairs found during maintenance. T"
type textarea "x"
type textarea "Quote on recommended repairs found during maintenance. To"
type textarea "x"
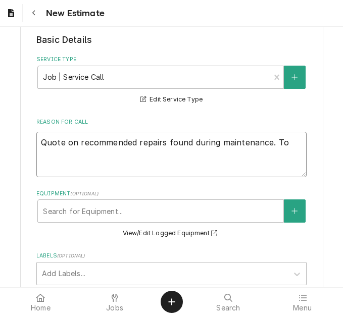
type textarea "Quote on recommended repairs found during maintenance. To"
type textarea "x"
type textarea "Quote on recommended repairs found during maintenance. To r"
type textarea "x"
type textarea "Quote on recommended repairs found during maintenance. To re"
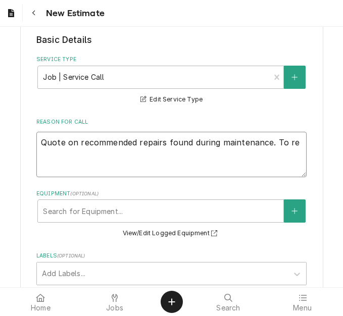
type textarea "x"
type textarea "Quote on recommended repairs found during maintenance. To repl"
type textarea "x"
type textarea "Quote on recommended repairs found during maintenance. To repla"
type textarea "x"
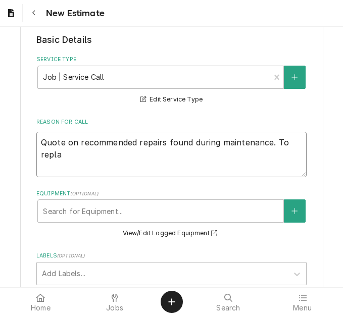
type textarea "Quote on recommended repairs found during maintenance. To replac"
type textarea "x"
type textarea "Quote on recommended repairs found during maintenance. To replace"
type textarea "x"
type textarea "Quote on recommended repairs found during maintenance. To replace"
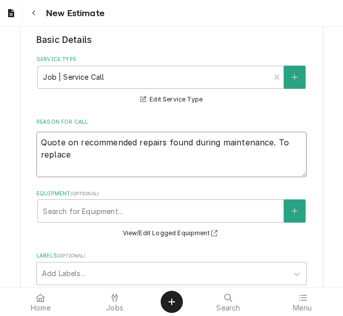
type textarea "x"
type textarea "Quote on recommended repairs found during maintenance. To replace t"
type textarea "x"
type textarea "Quote on recommended repairs found during maintenance. To replace the"
type textarea "x"
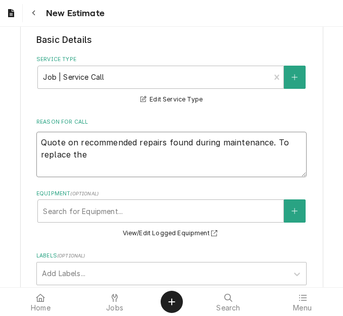
type textarea "Quote on recommended repairs found during maintenance. To replace the"
type textarea "x"
type textarea "Quote on recommended repairs found during maintenance. To replace the he"
type textarea "x"
type textarea "Quote on recommended repairs found during maintenance. To replace the heat"
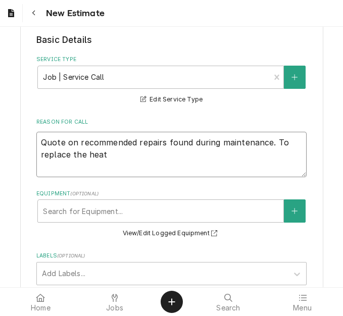
type textarea "x"
type textarea "Quote on recommended repairs found during maintenance. To replace the heat"
type textarea "x"
type textarea "Quote on recommended repairs found during maintenance. To replace the heat l"
type textarea "x"
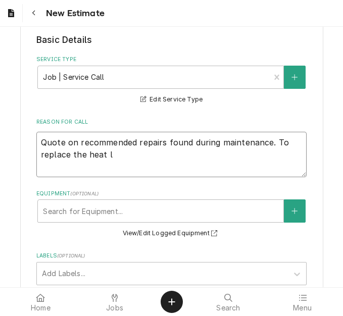
type textarea "Quote on recommended repairs found during maintenance. To replace the heat la"
type textarea "x"
type textarea "Quote on recommended repairs found during maintenance. To replace the heat lam"
type textarea "x"
type textarea "Quote on recommended repairs found during maintenance. To replace the heat lamr"
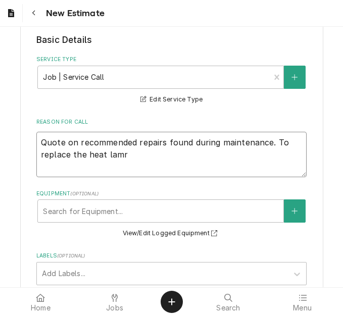
type textarea "x"
type textarea "Quote on recommended repairs found during maintenance. To replace the heat lam"
type textarea "x"
type textarea "Quote on recommended repairs found during maintenance. To replace the heat lamp"
type textarea "x"
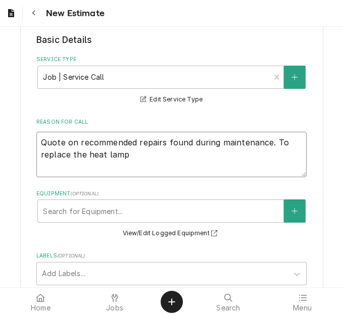
type textarea "Quote on recommended repairs found during maintenance. To replace the heat lamp"
type textarea "x"
type textarea "Quote on recommended repairs found during maintenance. To replace the heat lamp…"
type textarea "x"
type textarea "Quote on recommended repairs found during maintenance. To replace the heat lamp…"
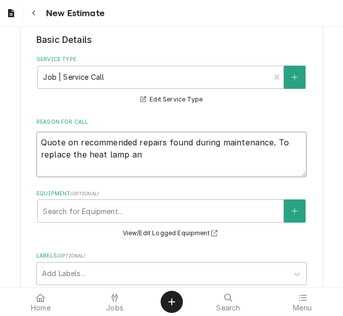
type textarea "x"
type textarea "Quote on recommended repairs found during maintenance. To replace the heat lamp…"
type textarea "x"
type textarea "Quote on recommended repairs found during maintenance. To replace the heat lamp…"
type textarea "x"
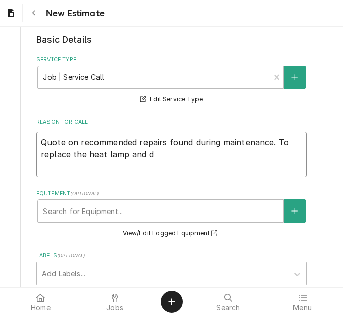
type textarea "Quote on recommended repairs found during maintenance. To replace the heat lamp…"
type textarea "x"
type textarea "Quote on recommended repairs found during maintenance. To replace the heat lamp…"
type textarea "x"
type textarea "Quote on recommended repairs found during maintenance. To replace the heat lamp…"
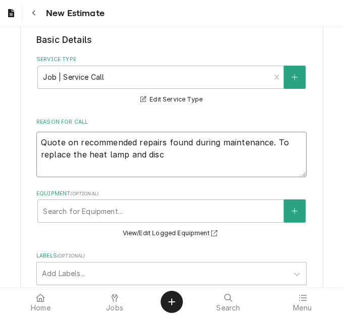
type textarea "x"
type textarea "Quote on recommended repairs found during maintenance. To replace the heat lamp…"
type textarea "x"
type textarea "Quote on recommended repairs found during maintenance. To replace the heat lamp…"
type textarea "x"
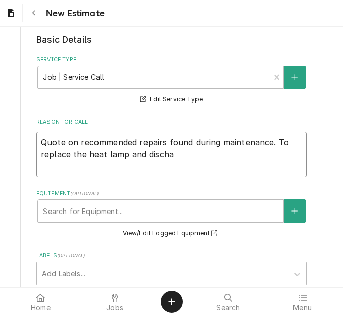
type textarea "Quote on recommended repairs found during maintenance. To replace the heat lamp…"
type textarea "x"
type textarea "Quote on recommended repairs found during maintenance. To replace the heat lamp…"
type textarea "x"
click at [124, 153] on textarea "Quote on recommended repairs found during maintenance. To replace the heat lamp…" at bounding box center [171, 154] width 270 height 45
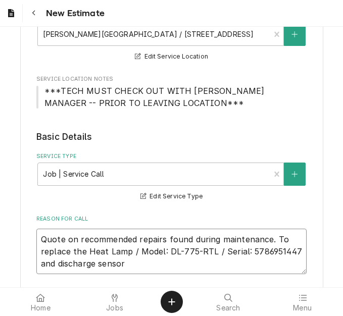
scroll to position [152, 0]
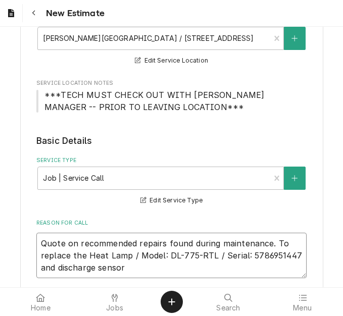
click at [127, 253] on textarea "Quote on recommended repairs found during maintenance. To replace the Heat Lamp…" at bounding box center [171, 255] width 270 height 45
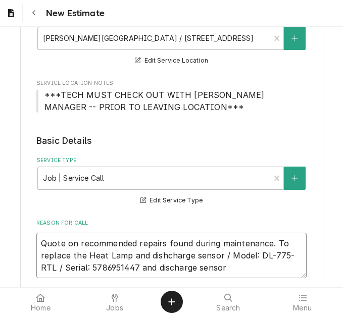
click at [127, 254] on textarea "Quote on recommended repairs found during maintenance. To replace the Heat Lamp…" at bounding box center [171, 255] width 270 height 45
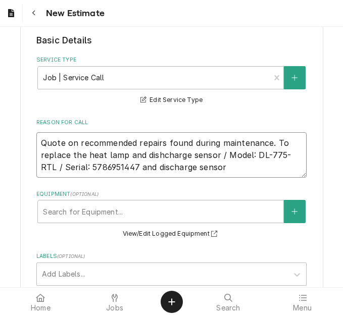
scroll to position [253, 0]
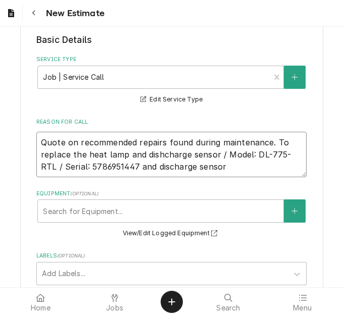
click at [162, 153] on textarea "Quote on recommended repairs found during maintenance. To replace the heat lamp…" at bounding box center [171, 154] width 270 height 45
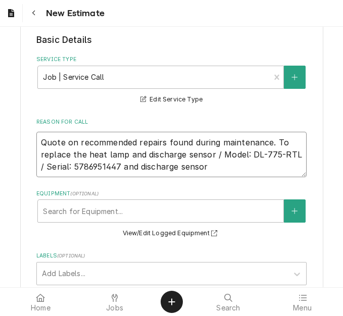
click at [229, 167] on textarea "Quote on recommended repairs found during maintenance. To replace the heat lamp…" at bounding box center [171, 154] width 270 height 45
drag, startPoint x: 206, startPoint y: 167, endPoint x: 98, endPoint y: 158, distance: 108.1
click at [98, 158] on textarea "Quote on recommended repairs found during maintenance. To replace the heat lamp…" at bounding box center [171, 154] width 270 height 45
click at [205, 169] on textarea "Quote on recommended repairs found during maintenance. To replace the heat lamp…" at bounding box center [171, 154] width 270 height 45
drag, startPoint x: 119, startPoint y: 165, endPoint x: 27, endPoint y: 143, distance: 94.8
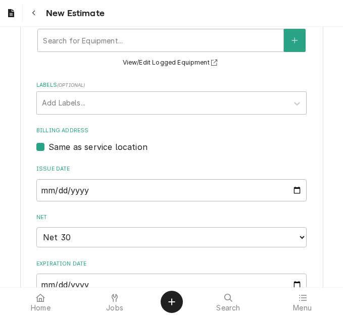
scroll to position [607, 0]
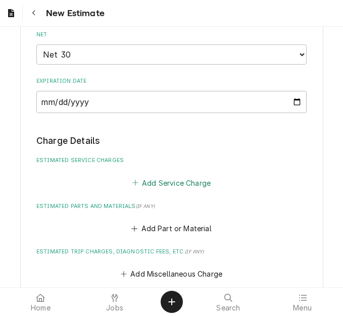
click at [159, 182] on button "Add Service Charge" at bounding box center [171, 183] width 82 height 14
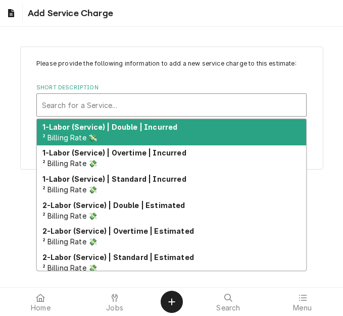
click at [126, 113] on div "Short Description" at bounding box center [171, 105] width 259 height 18
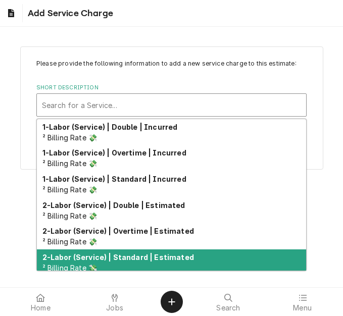
click at [147, 256] on strong "2-Labor (Service) | Standard | Estimated" at bounding box center [118, 257] width 152 height 9
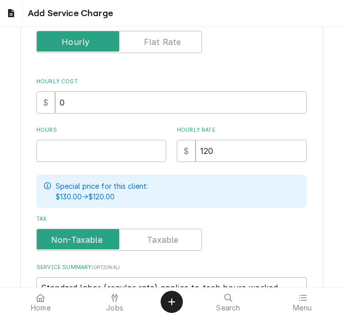
scroll to position [202, 0]
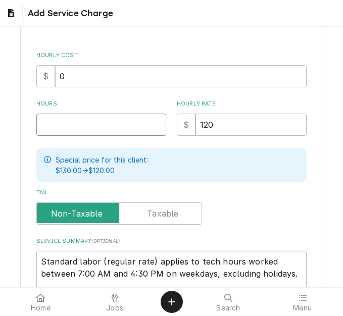
click at [60, 125] on input "Hours" at bounding box center [101, 125] width 130 height 22
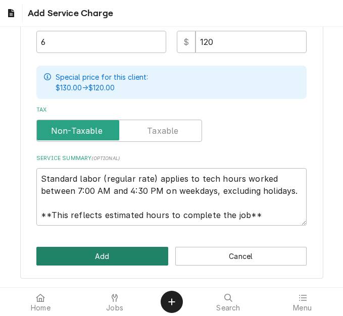
click at [90, 250] on button "Add" at bounding box center [102, 256] width 132 height 19
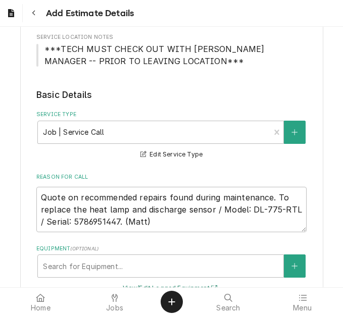
scroll to position [253, 0]
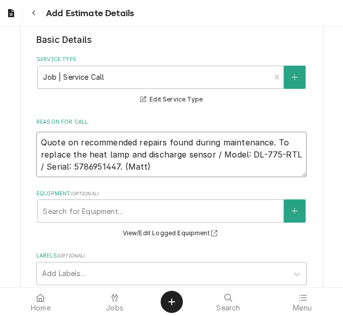
click at [141, 169] on textarea "Quote on recommended repairs found during maintenance. To replace the heat lamp…" at bounding box center [171, 154] width 270 height 45
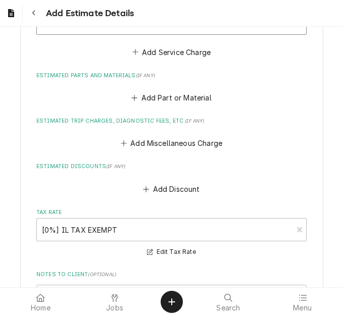
scroll to position [859, 0]
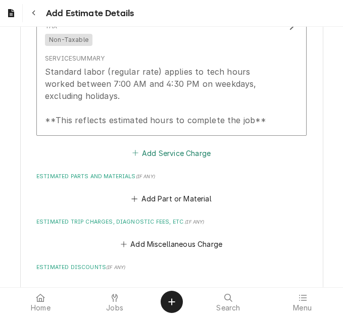
click at [151, 152] on button "Add Service Charge" at bounding box center [171, 153] width 82 height 14
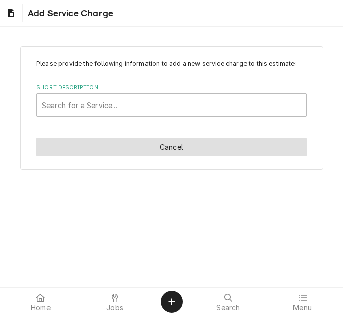
click at [161, 138] on button "Cancel" at bounding box center [171, 147] width 270 height 19
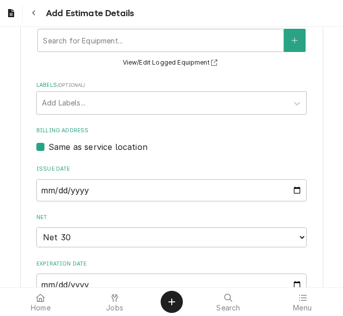
scroll to position [221, 0]
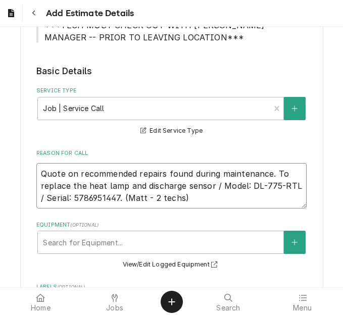
drag, startPoint x: 119, startPoint y: 198, endPoint x: 18, endPoint y: 170, distance: 104.7
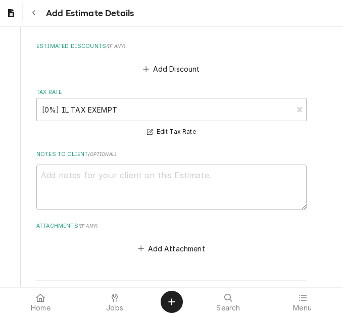
scroll to position [879, 0]
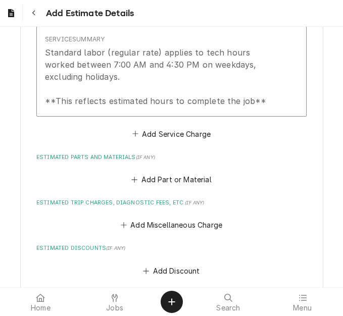
click at [142, 126] on div "Short Description 2-Labor (Service) | Standard | Estimated Subtype [#1-SALE] LA…" at bounding box center [171, 20] width 270 height 242
click at [142, 130] on button "Add Service Charge" at bounding box center [171, 134] width 82 height 14
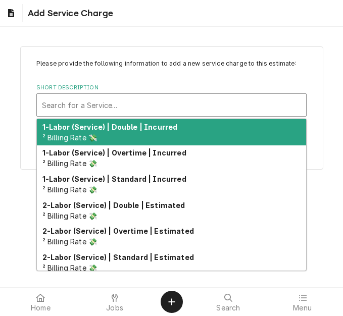
click at [112, 105] on div "Short Description" at bounding box center [171, 105] width 259 height 18
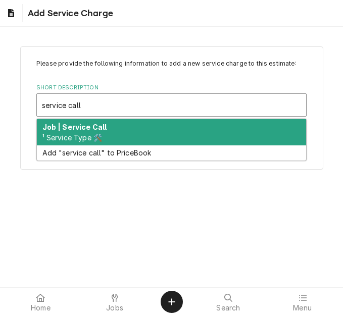
click at [104, 128] on strong "Job | Service Call" at bounding box center [74, 127] width 65 height 9
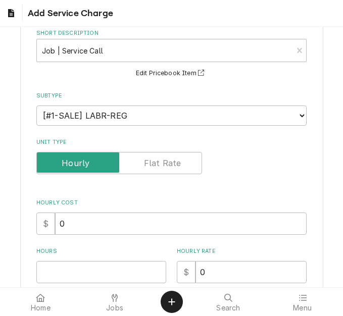
scroll to position [101, 0]
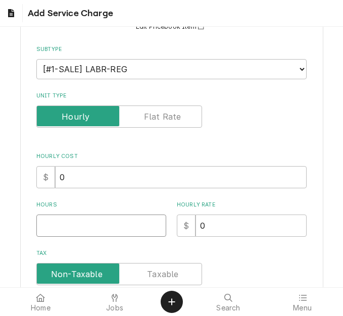
click at [70, 223] on input "Hours" at bounding box center [101, 226] width 130 height 22
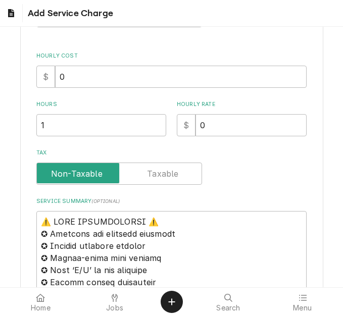
scroll to position [202, 0]
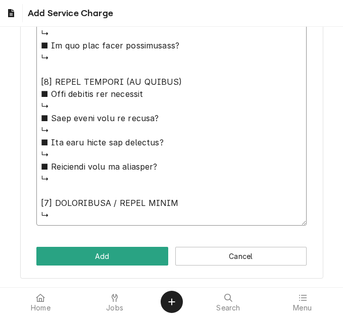
drag, startPoint x: 38, startPoint y: 219, endPoint x: 143, endPoint y: 336, distance: 156.1
click at [143, 316] on html "Add Service Charge Please provide the following information to add a new servic…" at bounding box center [171, 158] width 343 height 316
paste textarea "Quote on recommended repairs found during maintenance. To replace the heat lamp…"
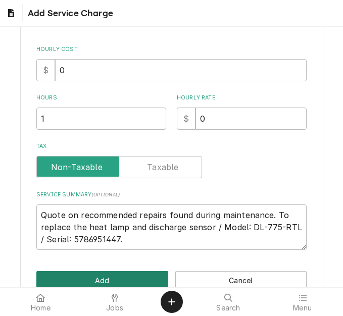
click at [126, 282] on button "Add" at bounding box center [102, 280] width 132 height 19
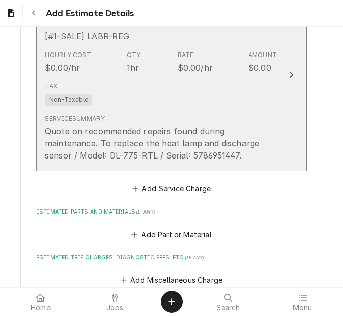
scroll to position [1101, 0]
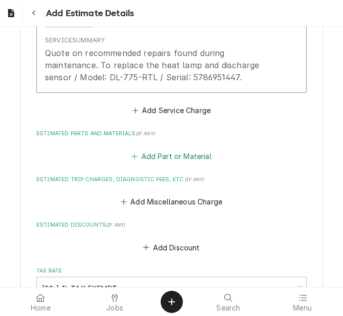
click at [154, 162] on button "Add Part or Material" at bounding box center [171, 156] width 83 height 14
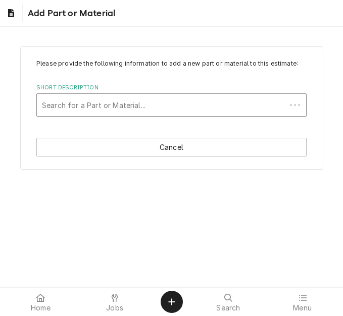
click at [83, 104] on div "Short Description" at bounding box center [161, 105] width 239 height 18
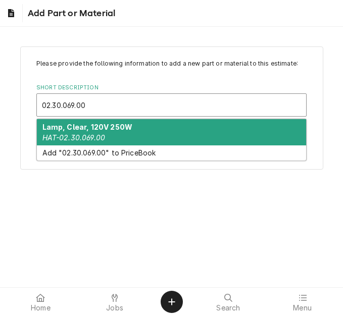
click at [90, 126] on strong "Lamp, Clear, 120V 250W" at bounding box center [87, 127] width 90 height 9
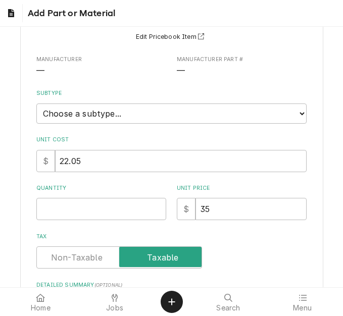
scroll to position [152, 0]
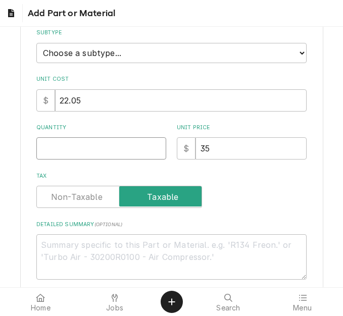
click at [66, 149] on input "Quantity" at bounding box center [101, 149] width 130 height 22
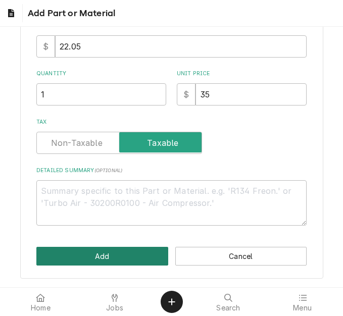
click at [93, 253] on button "Add" at bounding box center [102, 256] width 132 height 19
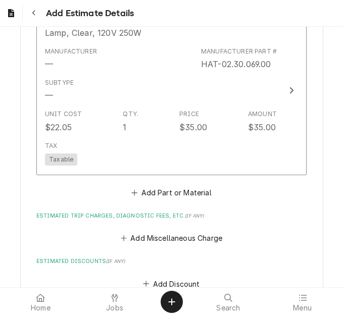
scroll to position [1252, 0]
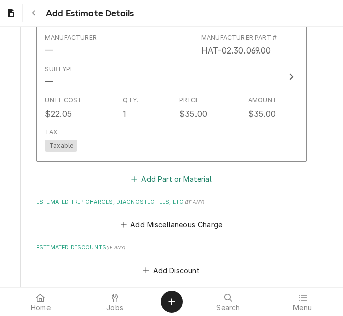
click at [143, 181] on button "Add Part or Material" at bounding box center [171, 179] width 83 height 14
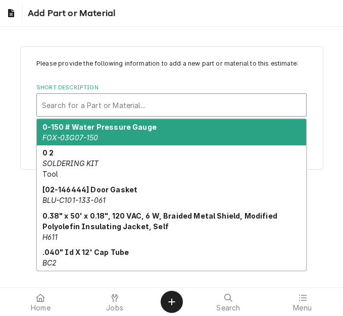
click at [75, 111] on div "Short Description" at bounding box center [171, 105] width 259 height 18
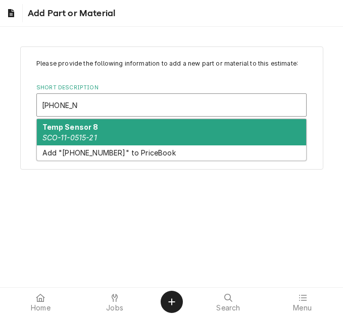
click at [100, 134] on div "Temp Sensor 8 SCO-11-0515-21" at bounding box center [171, 132] width 269 height 26
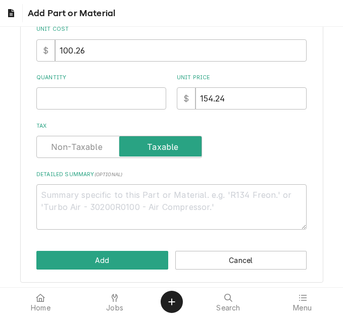
scroll to position [202, 0]
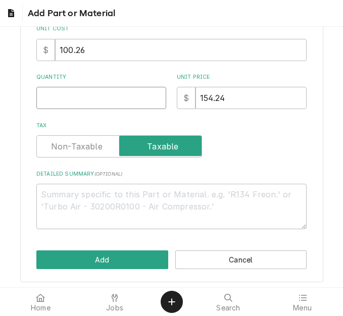
click at [67, 98] on input "Quantity" at bounding box center [101, 98] width 130 height 22
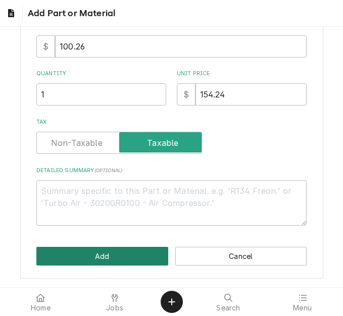
click at [109, 250] on button "Add" at bounding box center [102, 256] width 132 height 19
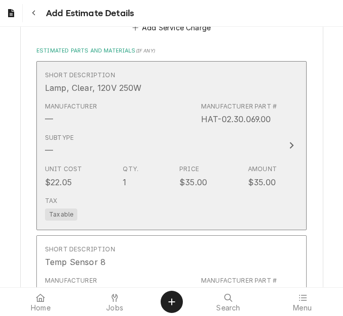
scroll to position [1183, 0]
click at [154, 170] on div "Unit Cost $22.05 Qty. 1 Price $35.00 Amount $35.00" at bounding box center [161, 176] width 232 height 31
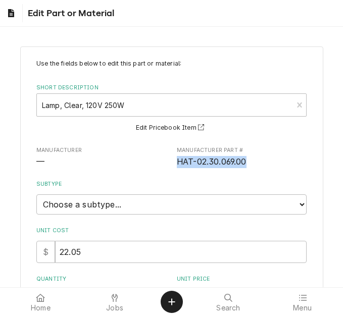
drag, startPoint x: 247, startPoint y: 159, endPoint x: 173, endPoint y: 163, distance: 73.9
click at [177, 163] on span "HAT-02.30.069.00" at bounding box center [242, 162] width 130 height 12
copy span "HAT-02.30.069.00"
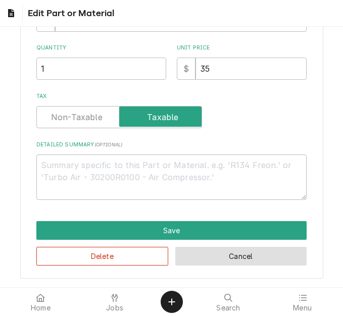
click at [204, 252] on button "Cancel" at bounding box center [241, 256] width 132 height 19
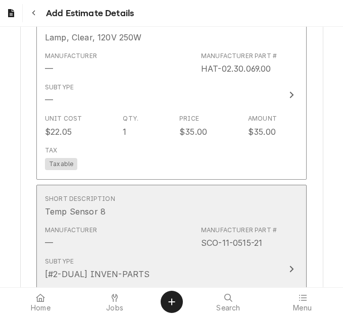
scroll to position [1285, 0]
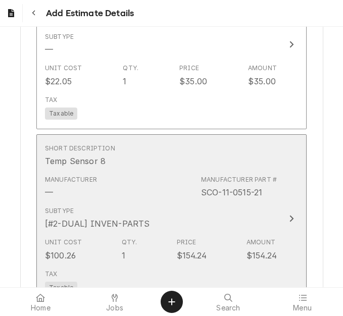
click at [173, 204] on div "Subtype [#2-DUAL] INVEN-PARTS" at bounding box center [161, 218] width 232 height 31
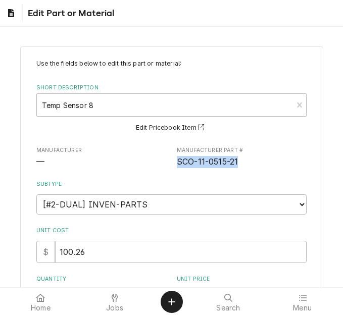
drag, startPoint x: 235, startPoint y: 162, endPoint x: 173, endPoint y: 167, distance: 61.9
click at [177, 167] on span "SCO-11-0515-21" at bounding box center [242, 162] width 130 height 12
copy span "SCO-11-0515-21"
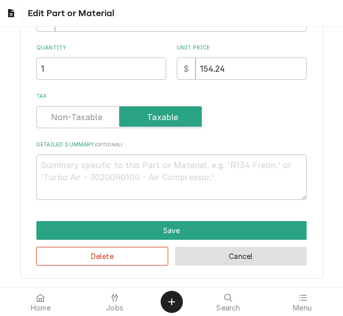
click at [202, 258] on button "Cancel" at bounding box center [241, 256] width 132 height 19
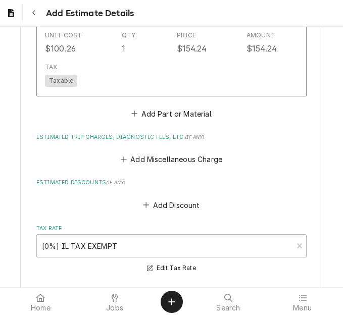
scroll to position [1489, 0]
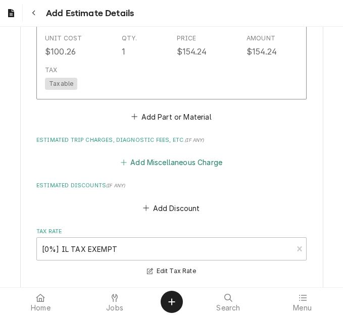
click at [152, 163] on button "Add Miscellaneous Charge" at bounding box center [171, 163] width 105 height 14
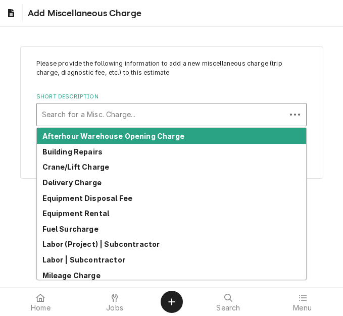
click at [104, 119] on div "Short Description" at bounding box center [161, 115] width 239 height 18
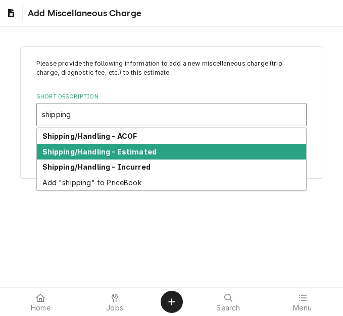
click at [112, 157] on div "Shipping/Handling - Estimated" at bounding box center [171, 152] width 269 height 16
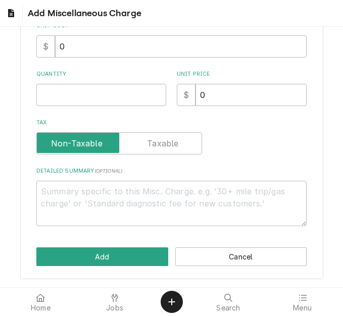
scroll to position [181, 0]
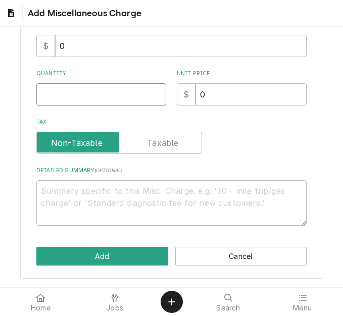
click at [56, 95] on input "Quantity" at bounding box center [101, 94] width 130 height 22
click at [118, 267] on div "Please provide the following information to add a new miscellaneous charge (tri…" at bounding box center [171, 73] width 303 height 414
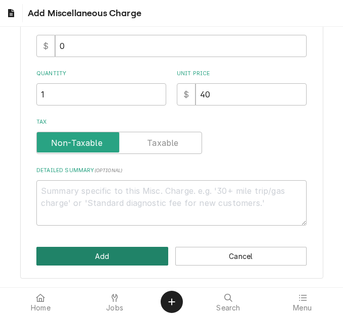
click at [122, 256] on button "Add" at bounding box center [102, 256] width 132 height 19
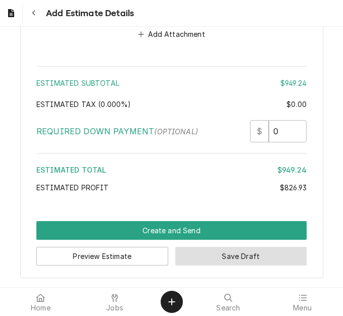
click at [214, 252] on button "Save Draft" at bounding box center [241, 256] width 132 height 19
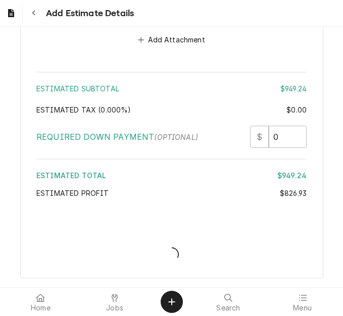
scroll to position [1980, 0]
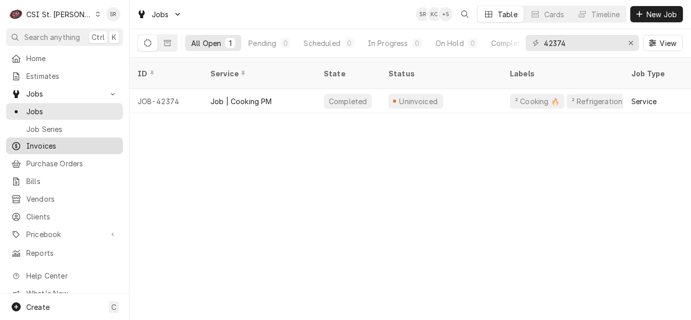
click at [39, 147] on span "Invoices" at bounding box center [72, 146] width 92 height 11
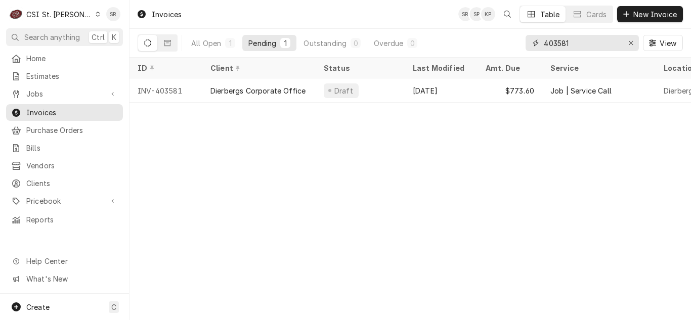
drag, startPoint x: 574, startPoint y: 42, endPoint x: 516, endPoint y: 39, distance: 57.7
click at [516, 39] on div "All Open 1 Pending 1 Outstanding 0 Overdue 0 403581 View" at bounding box center [410, 43] width 545 height 28
click at [582, 39] on input "403584" at bounding box center [581, 43] width 76 height 16
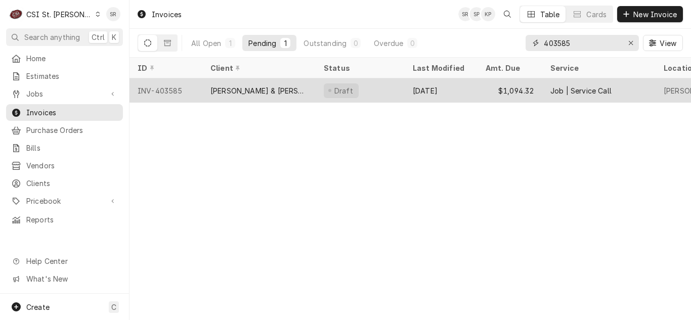
type input "403585"
click at [470, 84] on div "[DATE]" at bounding box center [440, 90] width 73 height 24
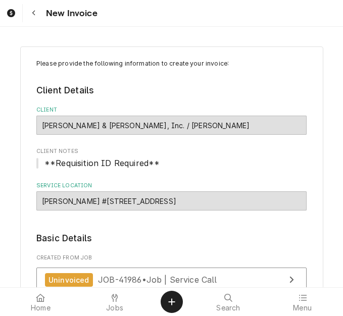
type textarea "x"
click at [309, 296] on div "Menu" at bounding box center [302, 302] width 69 height 20
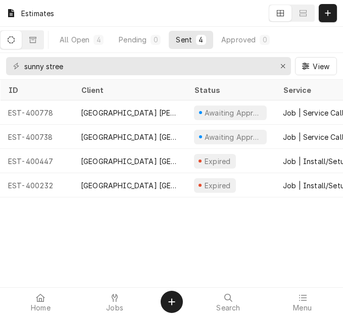
drag, startPoint x: 323, startPoint y: 14, endPoint x: 264, endPoint y: 2, distance: 59.8
click at [323, 14] on button "Dynamic Content Wrapper" at bounding box center [328, 13] width 18 height 18
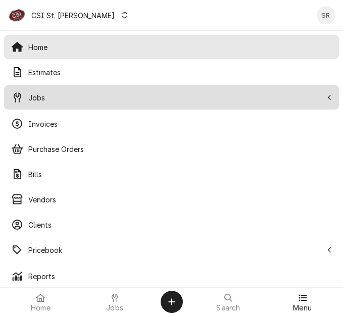
drag, startPoint x: 33, startPoint y: 97, endPoint x: 36, endPoint y: 107, distance: 10.4
click at [33, 97] on span "Jobs" at bounding box center [175, 98] width 294 height 11
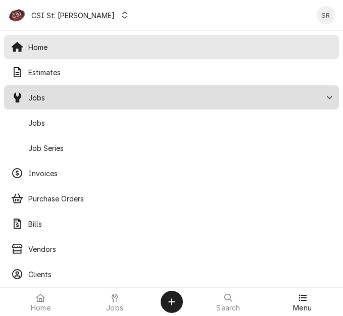
click at [45, 126] on span "Jobs" at bounding box center [180, 123] width 304 height 11
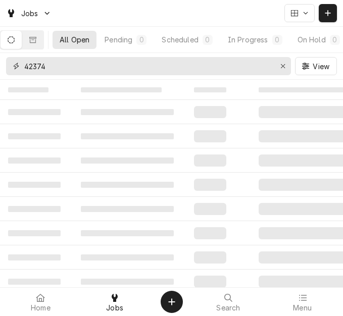
drag, startPoint x: 74, startPoint y: 65, endPoint x: -6, endPoint y: 60, distance: 80.0
click at [0, 60] on html "Jobs All Open Pending 0 Scheduled 0 In Progress 0 On Hold 0 Completed 1 42374 V…" at bounding box center [171, 158] width 343 height 316
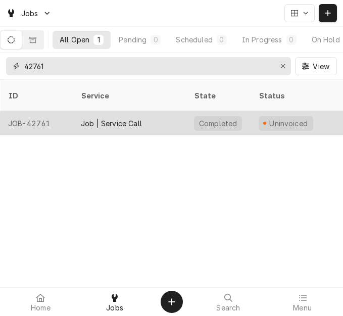
type input "42761"
click at [122, 118] on div "Job | Service Call" at bounding box center [111, 123] width 61 height 11
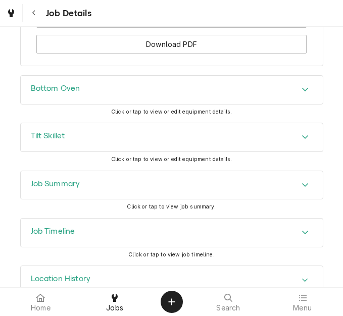
scroll to position [1416, 0]
click at [7, 10] on div "Dynamic Content Wrapper" at bounding box center [11, 13] width 10 height 12
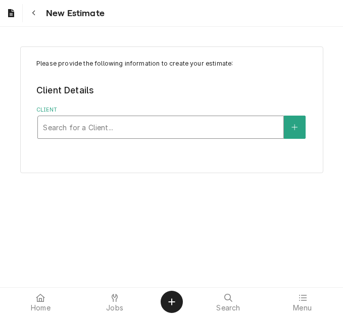
click at [115, 119] on div "Client" at bounding box center [161, 127] width 236 height 18
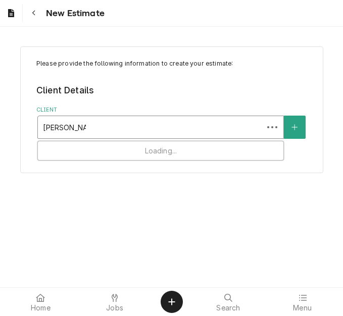
type input "vivian compan"
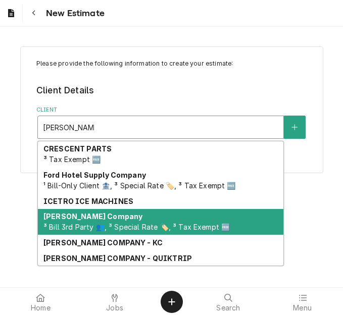
click at [99, 223] on span "³ Bill 3rd Party 👥, ³ Special Rate 🏷️, ³ Tax Exempt 🆓" at bounding box center [136, 227] width 187 height 9
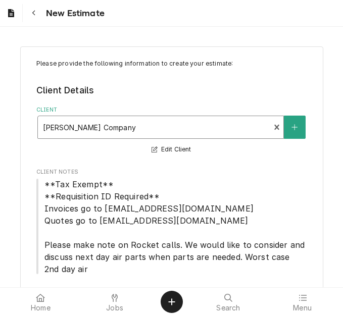
scroll to position [51, 0]
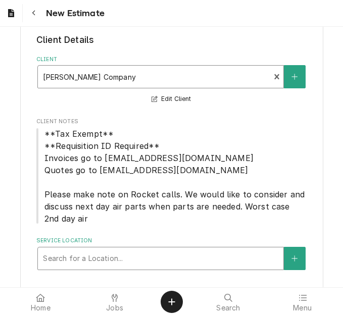
click at [103, 251] on div "Search for a Location..." at bounding box center [161, 259] width 246 height 22
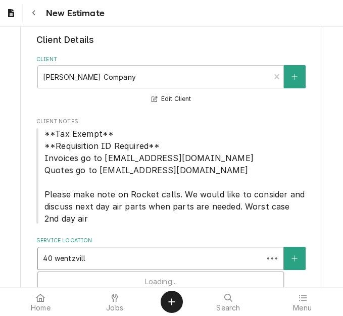
type input "40 wentzville"
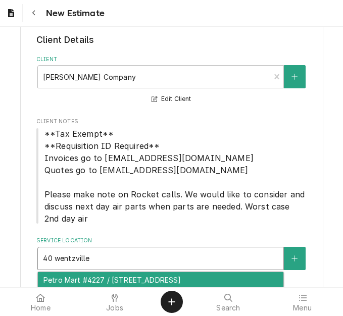
click at [108, 283] on div "Petro Mart #4227 / [STREET_ADDRESS]" at bounding box center [161, 280] width 246 height 16
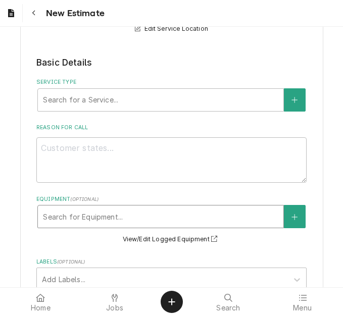
scroll to position [303, 0]
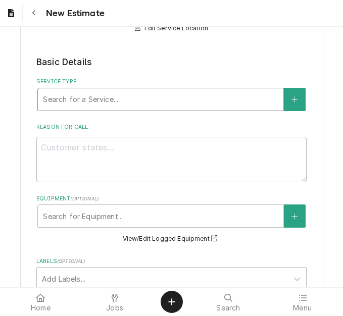
click at [101, 108] on div "Service Type" at bounding box center [161, 99] width 236 height 18
type textarea "x"
type input "s"
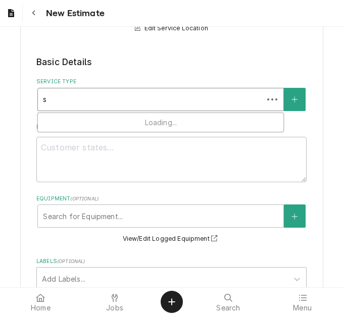
type textarea "x"
type input "se"
type textarea "x"
type input "ser"
type textarea "x"
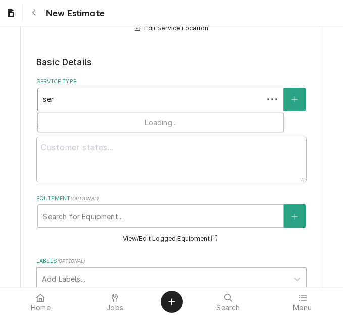
type input "serv"
type textarea "x"
type input "servi"
type textarea "x"
type input "servic"
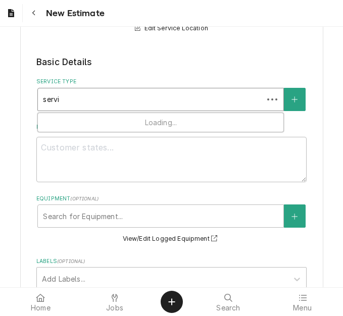
type textarea "x"
type input "service"
type textarea "x"
type input "service"
type textarea "x"
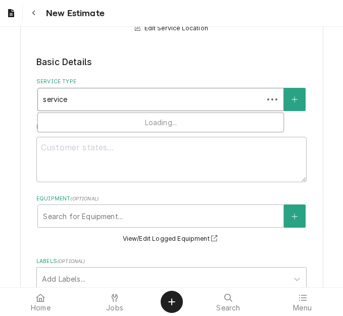
type input "service c"
type textarea "x"
type input "service cal"
type textarea "x"
type input "service call"
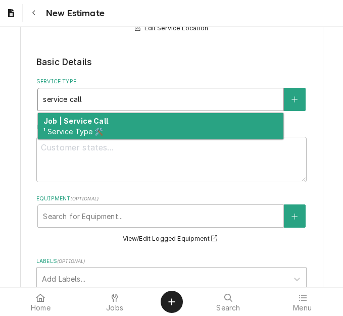
click at [101, 124] on strong "Job | Service Call" at bounding box center [75, 121] width 65 height 9
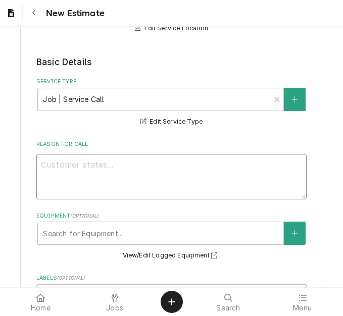
click at [93, 184] on textarea "Reason For Call" at bounding box center [171, 176] width 270 height 45
type textarea "x"
type textarea "Q"
type textarea "x"
type textarea "Qu"
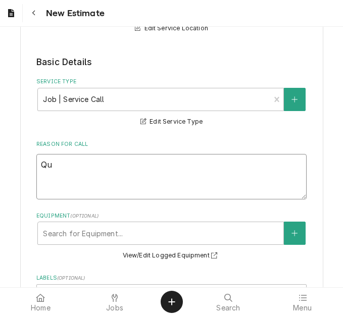
type textarea "x"
type textarea "Quo"
type textarea "x"
type textarea "Quot"
type textarea "x"
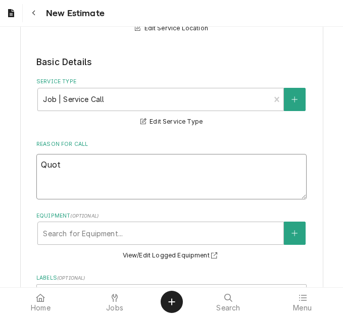
type textarea "Quote"
type textarea "x"
type textarea "Quote"
type textarea "x"
type textarea "Quote to"
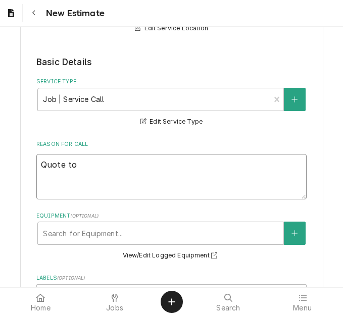
type textarea "x"
type textarea "Quote to"
type textarea "x"
type textarea "Quote to r"
type textarea "x"
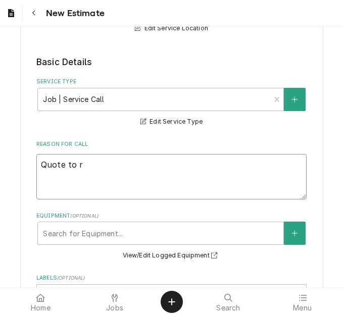
type textarea "Quote to re"
type textarea "x"
type textarea "Quote to rep"
type textarea "x"
type textarea "Quote to repl"
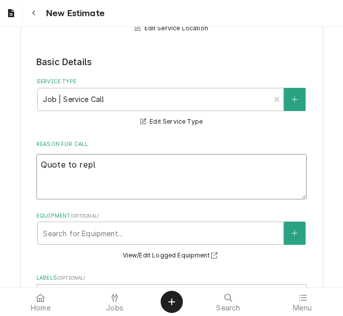
type textarea "x"
type textarea "Quote to repla"
type textarea "x"
type textarea "Quote to replac"
type textarea "x"
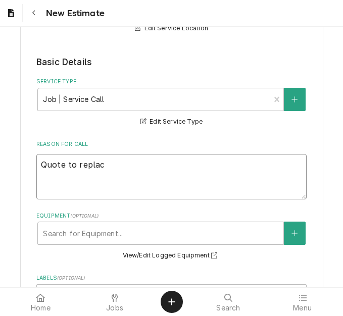
type textarea "Quote to replace"
type textarea "x"
type textarea "Quote to replace"
type textarea "x"
type textarea "Quote to replace t"
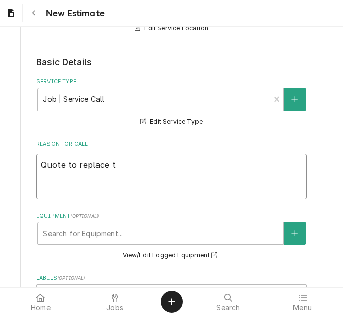
type textarea "x"
type textarea "Quote to replace th"
type textarea "x"
type textarea "Quote to replace the"
type textarea "x"
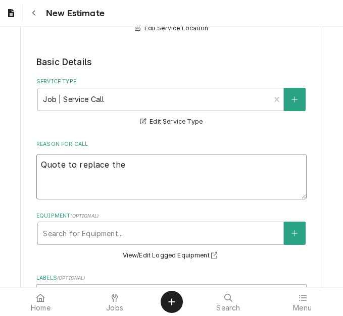
type textarea "Quote to replace the l"
type textarea "x"
type textarea "Quote to replace the le"
type textarea "x"
type textarea "Quote to replace the lea"
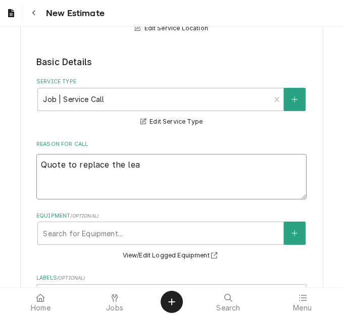
type textarea "x"
type textarea "Quote to replace the leak"
type textarea "x"
type textarea "Quote to replace the leaki"
type textarea "x"
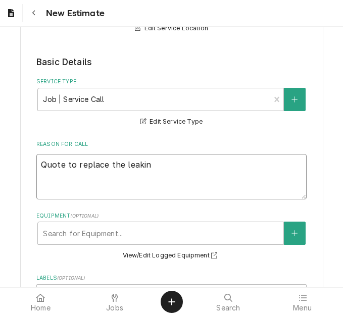
type textarea "Quote to replace the leaking"
type textarea "x"
type textarea "Quote to replace the leaking"
type textarea "x"
type textarea "Quote to replace the leaking a"
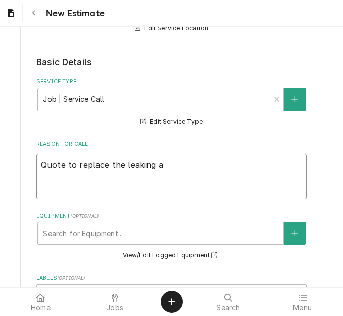
type textarea "x"
type textarea "Quote to replace the leaking ac"
type textarea "x"
type textarea "Quote to replace the leaking acc"
type textarea "x"
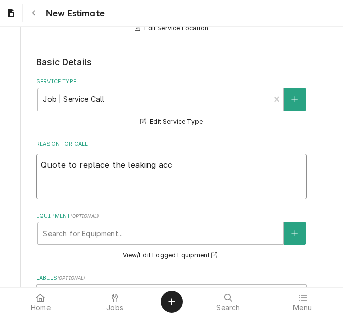
type textarea "Quote to replace the leaking accu"
type textarea "x"
type textarea "Quote to replace the leaking accum"
type textarea "x"
type textarea "Quote to replace the leaking accumu"
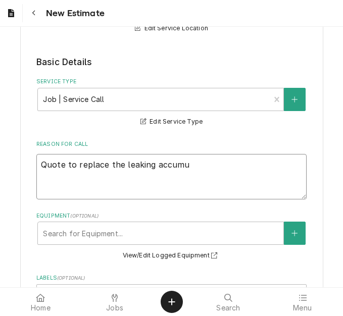
type textarea "x"
type textarea "Quote to replace the leaking accumul"
type textarea "x"
type textarea "Quote to replace the leaking accumula"
type textarea "x"
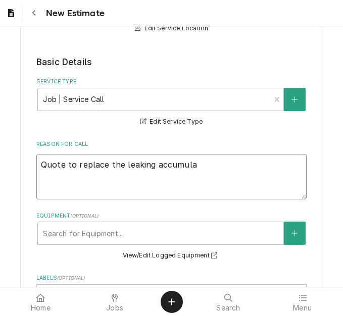
type textarea "Quote to replace the leaking accumulat"
type textarea "x"
type textarea "Quote to replace the leaking accumulato"
type textarea "x"
type textarea "Quote to replace the leaking accumulator"
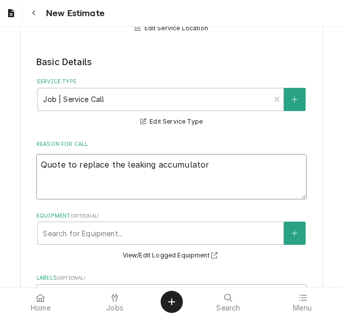
type textarea "x"
type textarea "Quote to replace the leaking accumulator"
type textarea "x"
type textarea "Quote to replace the leaking accumulator a"
type textarea "x"
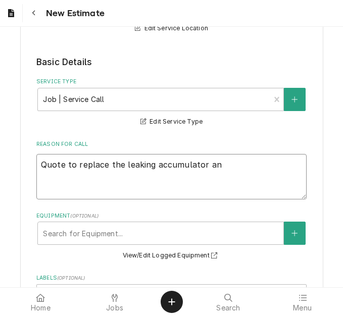
type textarea "Quote to replace the leaking accumulator and"
type textarea "x"
type textarea "Quote to replace the leaking accumulator and"
type textarea "x"
type textarea "Quote to replace the leaking accumulator and f"
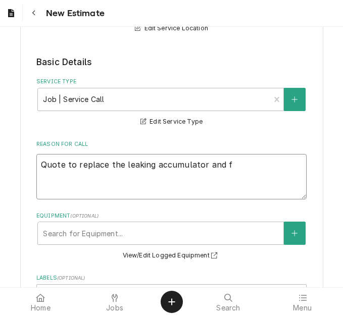
type textarea "x"
type textarea "Quote to replace the leaking accumulator and fi"
type textarea "x"
type textarea "Quote to replace the leaking accumulator and fil"
type textarea "x"
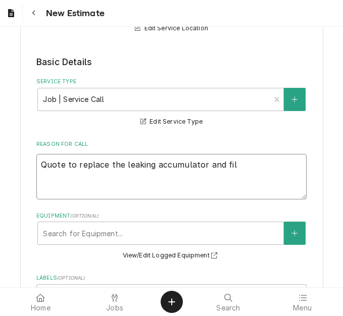
type textarea "Quote to replace the leaking accumulator and filt"
type textarea "x"
type textarea "Quote to replace the leaking accumulator and filte"
type textarea "x"
type textarea "Quote to replace the leaking accumulator and filter"
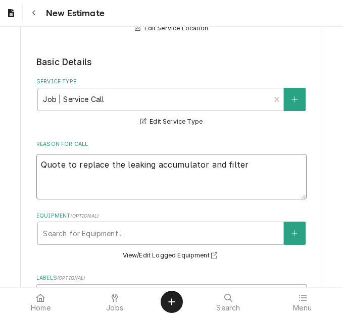
type textarea "x"
type textarea "Quote to replace the leaking accumulator and filter"
type textarea "x"
type textarea "Quote to replace the leaking accumulator and filter d"
type textarea "x"
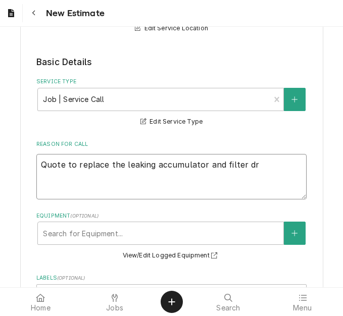
type textarea "Quote to replace the leaking accumulator and filter dri"
type textarea "x"
type textarea "Quote to replace the leaking accumulator and filter drie"
type textarea "x"
type textarea "Quote to replace the leaking accumulator and filter drier"
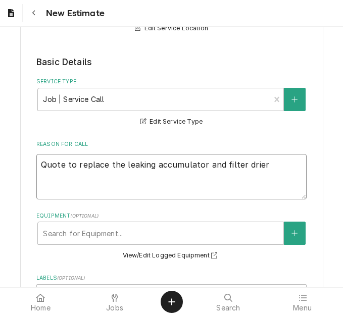
type textarea "x"
type textarea "Quote to replace the leaking accumulator and filter drier"
type textarea "x"
type textarea "Quote to replace the leaking accumulator and filter drier o"
type textarea "x"
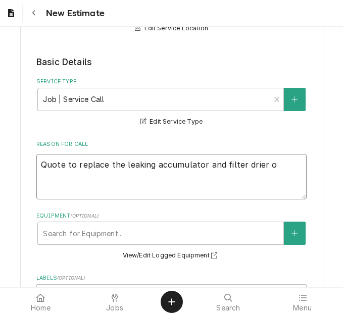
type textarea "Quote to replace the leaking accumulator and filter drier on"
type textarea "x"
type textarea "Quote to replace the leaking accumulator and filter drier on"
type textarea "x"
type textarea "Quote to replace the leaking accumulator and filter drier on C"
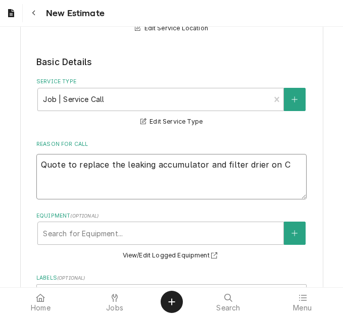
type textarea "x"
type textarea "Quote to replace the leaking accumulator and filter drier on Co"
type textarea "x"
type textarea "Quote to replace the leaking accumulator and filter drier on Con"
type textarea "x"
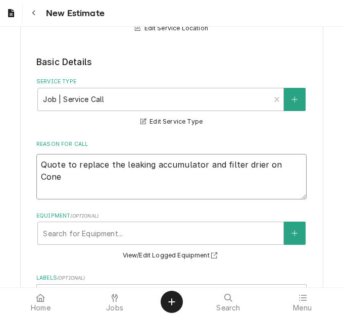
type textarea "Quote to replace the leaking accumulator and filter drier on Conel"
type textarea "x"
type textarea "Quote to replace the leaking accumulator and filter drier on Coneli"
type textarea "x"
type textarea "Quote to replace the leaking accumulator and filter drier on Coneliu"
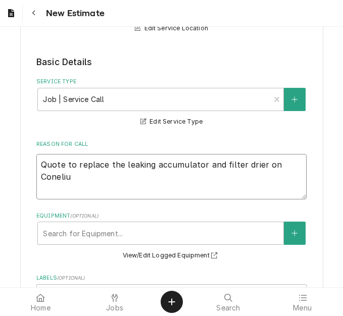
type textarea "x"
type textarea "Quote to replace the leaking accumulator and filter drier on Conelium"
type textarea "x"
type textarea "Quote to replace the leaking accumulator and filter drier on Coneliu"
type textarea "x"
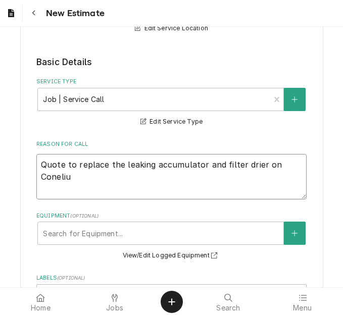
type textarea "Quote to replace the leaking accumulator and filter drier on Conelius"
type textarea "x"
type textarea "Quote to replace the leaking accumulator and filter drier on Conelius"
type textarea "x"
type textarea "Quote to replace the leaking accumulator and filter drier on Conelius /"
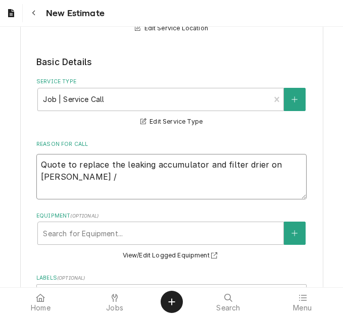
type textarea "x"
type textarea "Quote to replace the leaking accumulator and filter drier on Conelius /"
type textarea "x"
type textarea "Quote to replace the leaking accumulator and filter drier on Conelius / Mo"
type textarea "x"
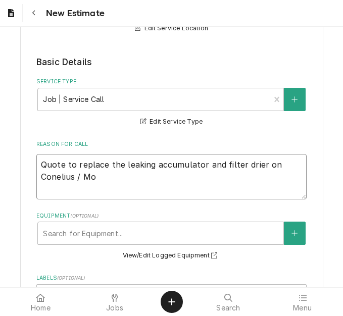
type textarea "Quote to replace the leaking accumulator and filter drier on Conelius / Mod"
type textarea "x"
type textarea "Quote to replace the leaking accumulator and filter drier on Conelius / Mode"
type textarea "x"
type textarea "Quote to replace the leaking accumulator and filter drier on Conelius / Model"
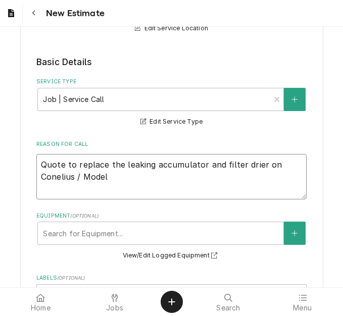
type textarea "x"
type textarea "Quote to replace the leaking accumulator and filter drier on Conelius / Model:"
type textarea "x"
type textarea "Quote to replace the leaking accumulator and filter drier on Conelius / Model:"
click at [48, 176] on textarea "Quote to replace the leaking accumulator and filter drier on Conelius / Model:" at bounding box center [171, 176] width 270 height 45
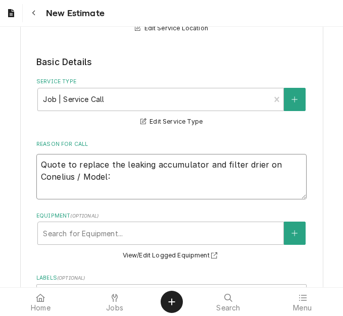
type textarea "x"
type textarea "Quote to replace the leaking accumulator and filter drier on Cornelius / Model:"
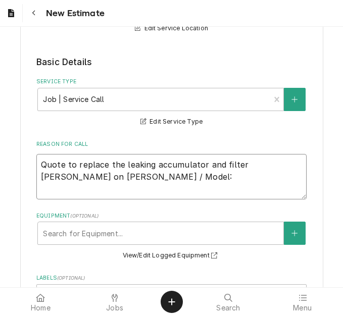
click at [120, 178] on textarea "Quote to replace the leaking accumulator and filter drier on Cornelius / Model:" at bounding box center [171, 176] width 270 height 45
type textarea "x"
type textarea "Quote to replace the leaking accumulator and filter drier on Cornelius / Model:…"
type textarea "x"
type textarea "Quote to replace the leaking accumulator and filter drier on Cornelius / Model:"
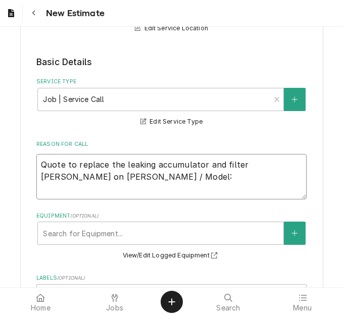
type textarea "x"
type textarea "Quote to replace the leaking accumulator and filter drier on Cornelius / Model:…"
type textarea "x"
type textarea "Quote to replace the leaking accumulator and filter drier on Cornelius / Model:…"
type textarea "x"
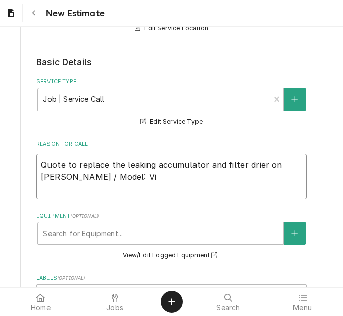
type textarea "Quote to replace the leaking accumulator and filter drier on Cornelius / Model:…"
type textarea "x"
type textarea "Quote to replace the leaking accumulator and filter drier on Cornelius / Model:…"
type textarea "x"
type textarea "Quote to replace the leaking accumulator and filter drier on Cornelius / Model:…"
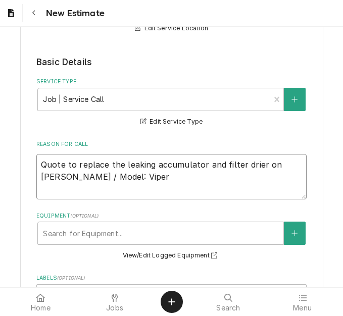
type textarea "x"
type textarea "Quote to replace the leaking accumulator and filter drier on Cornelius / Model:…"
type textarea "x"
type textarea "Quote to replace the leaking accumulator and filter drier on Cornelius / Model:…"
type textarea "x"
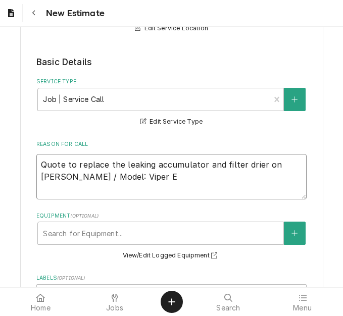
type textarea "Quote to replace the leaking accumulator and filter drier on Cornelius / Model:…"
type textarea "x"
type textarea "Quote to replace the leaking accumulator and filter drier on Cornelius / Model:…"
type textarea "x"
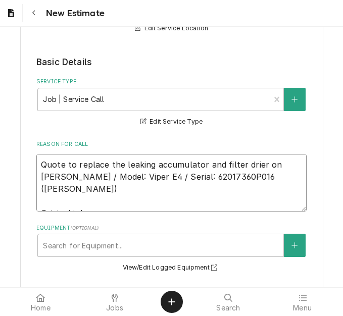
click at [108, 203] on textarea "Quote to replace the leaking accumulator and filter drier on Cornelius / Model:…" at bounding box center [171, 183] width 270 height 58
drag, startPoint x: 237, startPoint y: 174, endPoint x: -29, endPoint y: 153, distance: 267.3
click at [0, 153] on html "New Estimate Please provide the following information to create your estimate: …" at bounding box center [171, 158] width 343 height 316
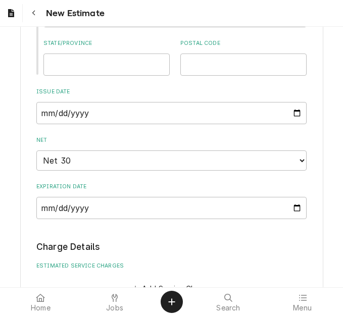
scroll to position [910, 0]
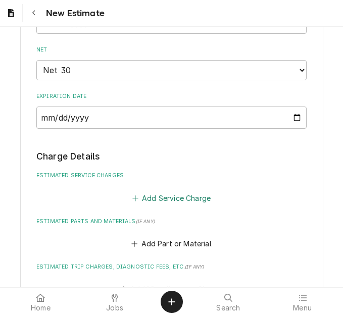
click at [157, 199] on button "Add Service Charge" at bounding box center [171, 198] width 82 height 14
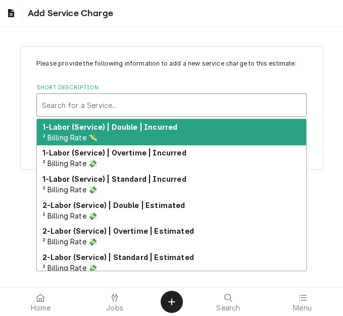
click at [115, 104] on div "Short Description" at bounding box center [171, 105] width 259 height 18
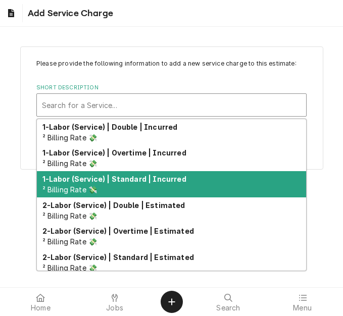
click at [128, 189] on div "1-Labor (Service) | Standard | Incurred ² Billing Rate 💸" at bounding box center [171, 184] width 269 height 26
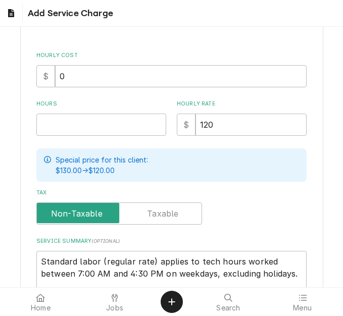
scroll to position [288, 0]
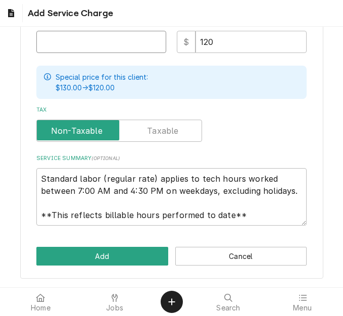
click at [69, 45] on input "Hours" at bounding box center [101, 42] width 130 height 22
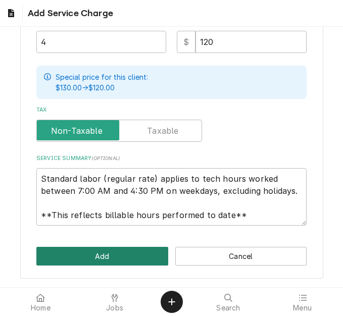
click at [100, 256] on button "Add" at bounding box center [102, 256] width 132 height 19
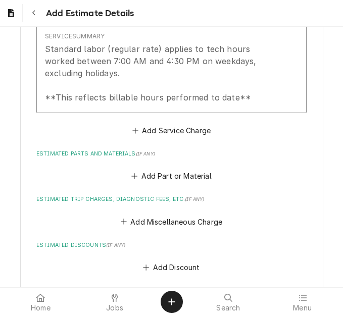
scroll to position [1201, 0]
click at [152, 132] on button "Add Service Charge" at bounding box center [171, 130] width 82 height 14
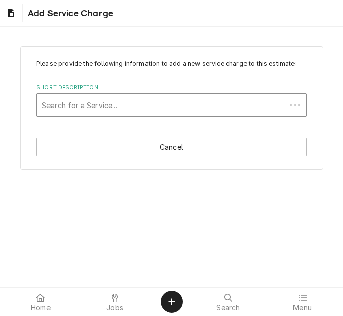
click at [112, 107] on div "Short Description" at bounding box center [161, 105] width 239 height 18
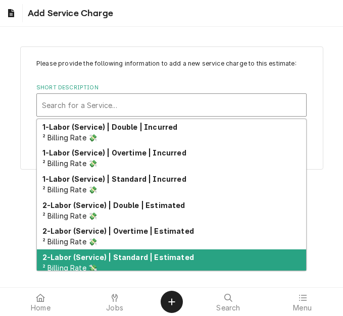
click at [121, 258] on strong "2-Labor (Service) | Standard | Estimated" at bounding box center [118, 257] width 152 height 9
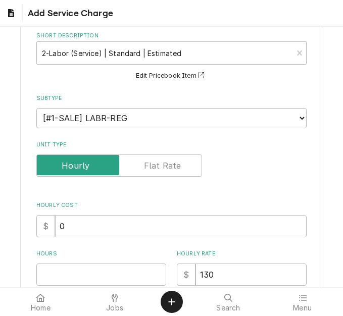
scroll to position [101, 0]
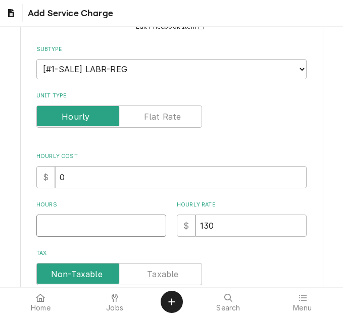
click at [88, 230] on input "Hours" at bounding box center [101, 226] width 130 height 22
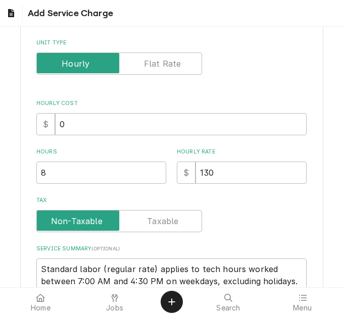
scroll to position [245, 0]
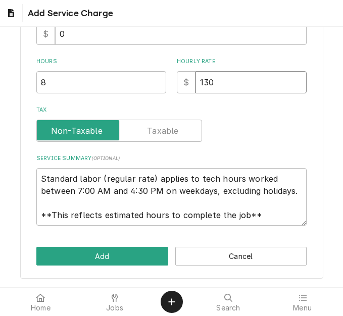
click at [202, 79] on input "130" at bounding box center [251, 82] width 111 height 22
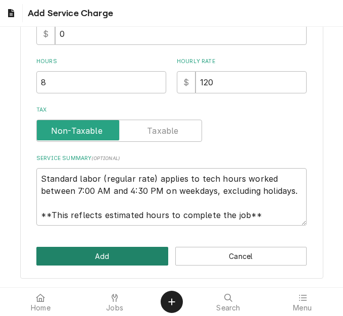
click at [116, 259] on button "Add" at bounding box center [102, 256] width 132 height 19
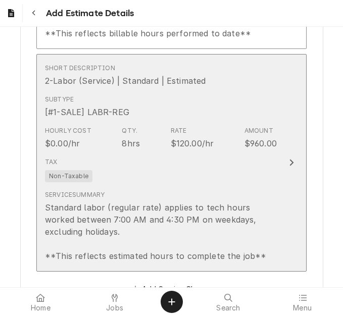
scroll to position [1372, 0]
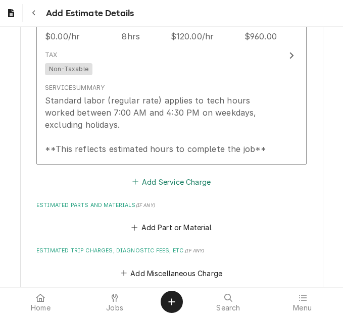
click at [149, 177] on button "Add Service Charge" at bounding box center [171, 182] width 82 height 14
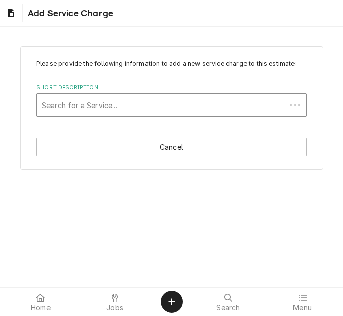
click at [109, 113] on div "Short Description" at bounding box center [161, 105] width 239 height 18
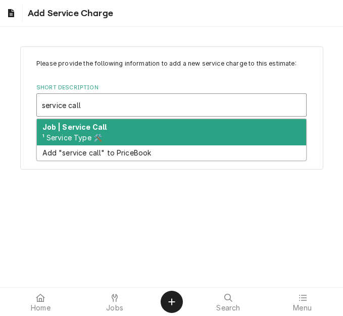
click at [102, 129] on strong "Job | Service Call" at bounding box center [74, 127] width 65 height 9
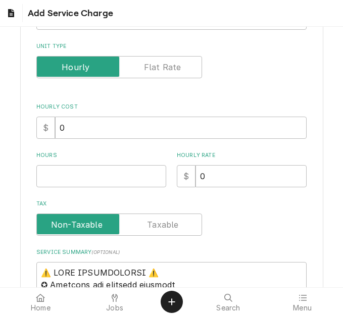
scroll to position [152, 0]
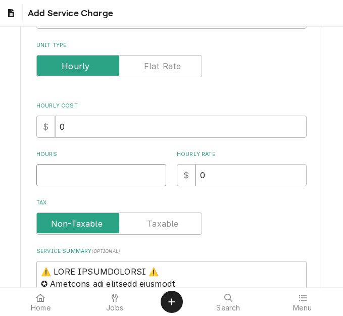
click at [68, 181] on input "Hours" at bounding box center [101, 175] width 130 height 22
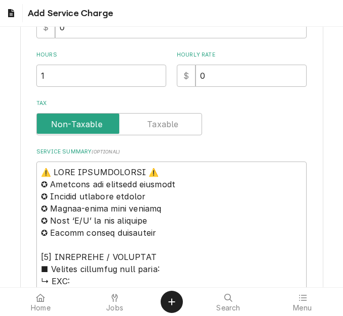
scroll to position [354, 0]
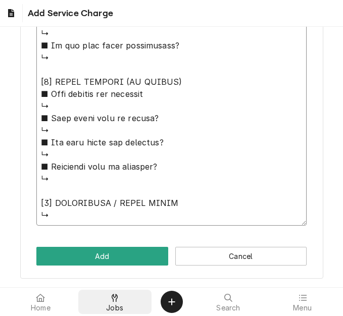
drag, startPoint x: 37, startPoint y: 65, endPoint x: 126, endPoint y: 309, distance: 259.6
click at [127, 312] on body "Add Service Charge Please provide the following information to add a new servic…" at bounding box center [171, 158] width 343 height 316
paste textarea "Quote to replace the leaking accumulator and filter drier on Cornelius / Model:…"
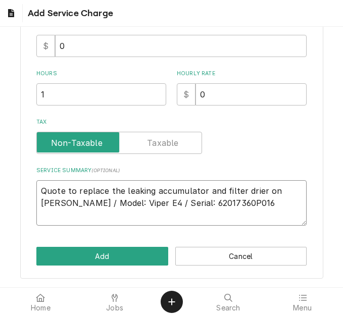
scroll to position [208, 0]
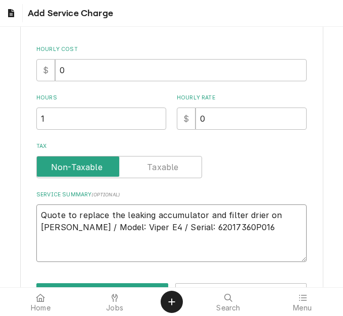
click at [75, 257] on textarea "Quote to replace the leaking accumulator and filter drier on Cornelius / Model:…" at bounding box center [171, 234] width 270 height 58
paste textarea "44280"
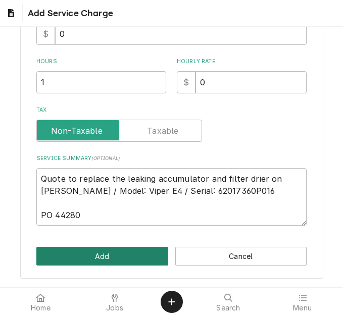
click at [87, 262] on button "Add" at bounding box center [102, 256] width 132 height 19
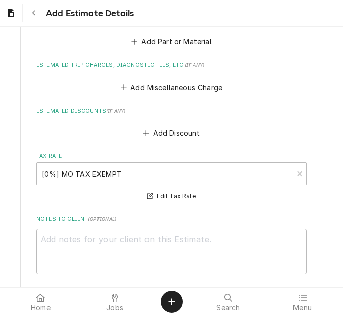
scroll to position [1726, 0]
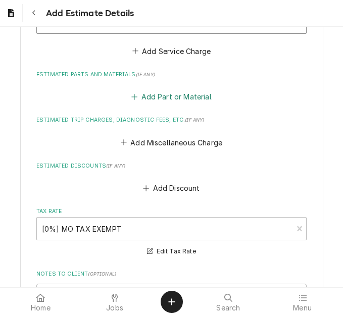
click at [152, 90] on button "Add Part or Material" at bounding box center [171, 97] width 83 height 14
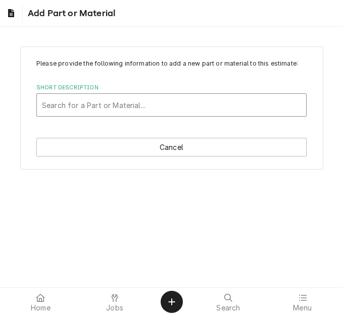
click at [97, 104] on div "Short Description" at bounding box center [171, 105] width 259 height 18
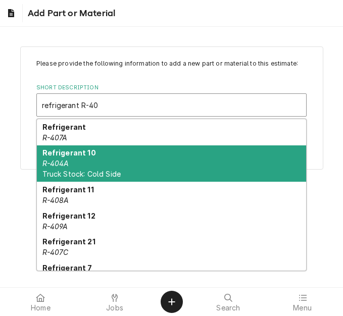
click at [103, 169] on div "Refrigerant 10 R-404A Truck Stock: Cold Side" at bounding box center [171, 164] width 269 height 37
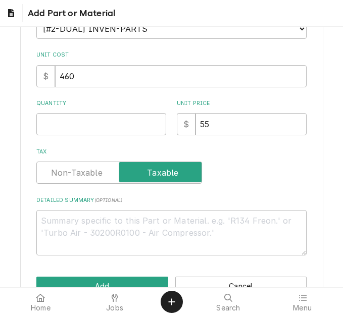
scroll to position [202, 0]
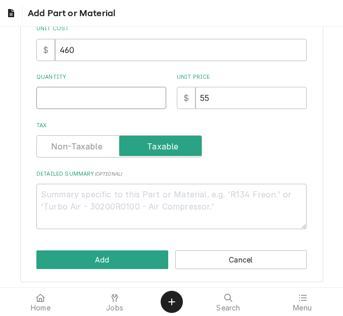
click at [59, 104] on input "Quantity" at bounding box center [101, 98] width 130 height 22
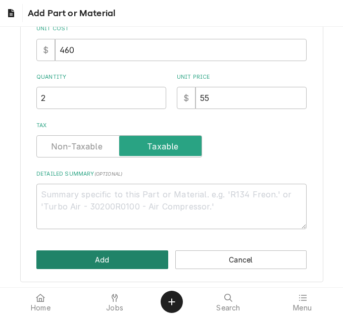
click at [78, 261] on button "Add" at bounding box center [102, 260] width 132 height 19
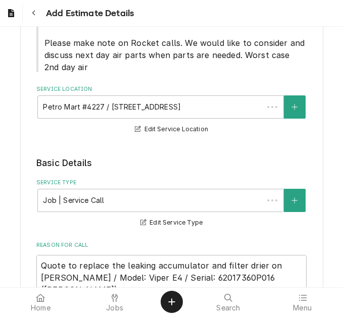
scroll to position [1808, 0]
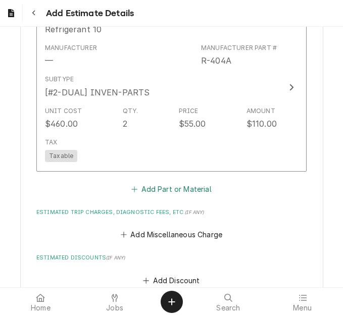
click at [148, 182] on button "Add Part or Material" at bounding box center [171, 189] width 83 height 14
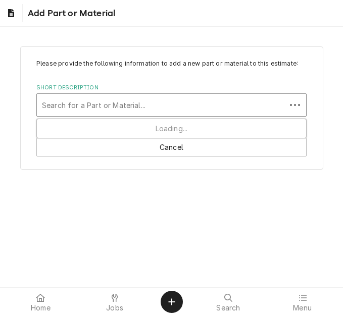
click at [89, 109] on div "Short Description" at bounding box center [161, 105] width 239 height 18
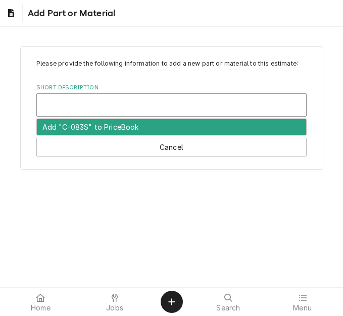
click at [83, 99] on div "Short Description" at bounding box center [171, 105] width 259 height 18
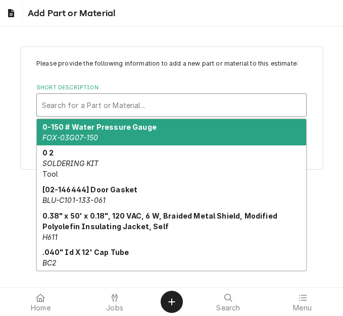
click at [83, 104] on div "Short Description" at bounding box center [171, 105] width 259 height 18
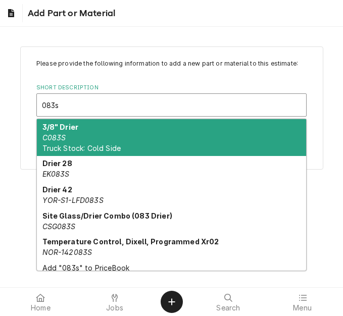
click at [88, 132] on div "3/8" Drier C083S Truck Stock: Cold Side" at bounding box center [171, 137] width 269 height 37
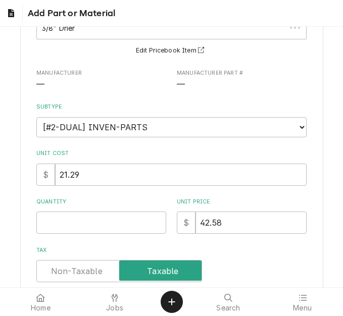
scroll to position [101, 0]
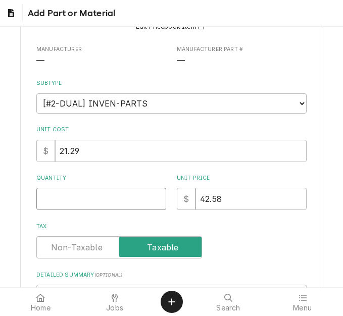
click at [60, 194] on input "Quantity" at bounding box center [101, 199] width 130 height 22
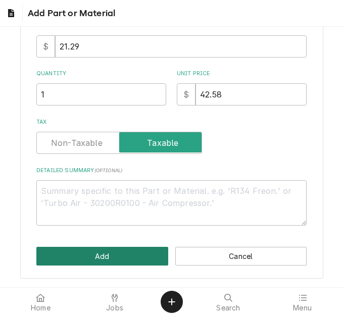
click at [85, 263] on button "Add" at bounding box center [102, 256] width 132 height 19
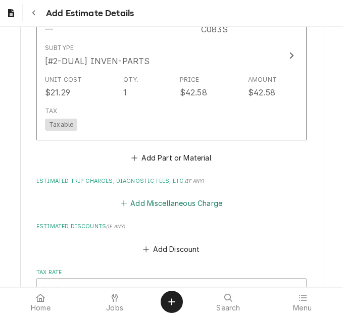
scroll to position [2023, 0]
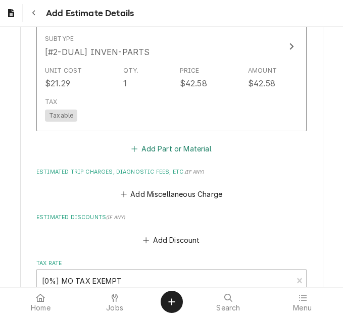
click at [156, 142] on button "Add Part or Material" at bounding box center [171, 149] width 83 height 14
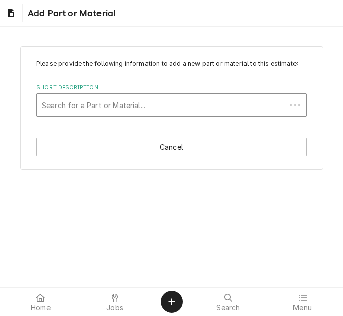
click at [89, 99] on div "Short Description" at bounding box center [161, 105] width 239 height 18
paste input "ICO2507983"
click at [93, 103] on div "Short Description" at bounding box center [171, 105] width 259 height 18
click at [115, 104] on div "Short Description" at bounding box center [171, 105] width 259 height 18
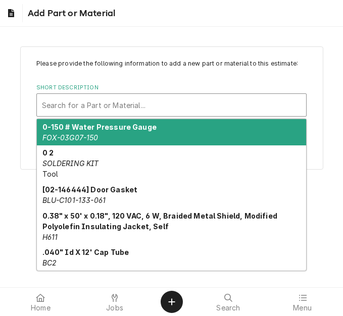
paste input "620045372"
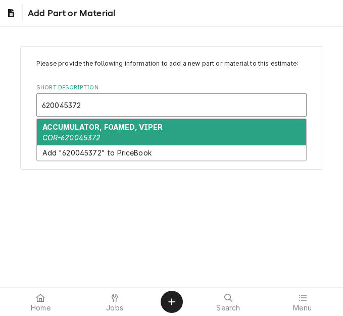
click at [106, 130] on strong "ACCUMULATOR, FOAMED, VIPER" at bounding box center [102, 127] width 121 height 9
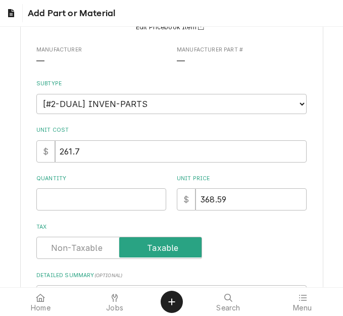
scroll to position [101, 0]
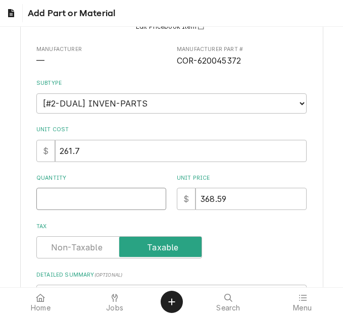
click at [65, 192] on input "Quantity" at bounding box center [101, 199] width 130 height 22
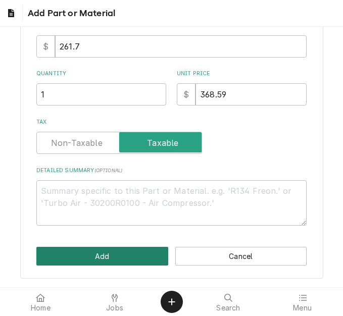
click at [90, 260] on button "Add" at bounding box center [102, 256] width 132 height 19
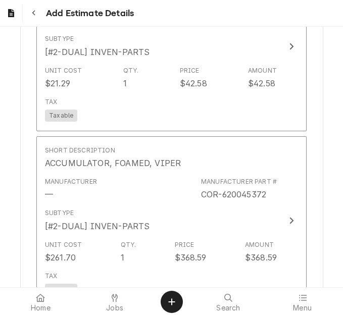
scroll to position [2168, 0]
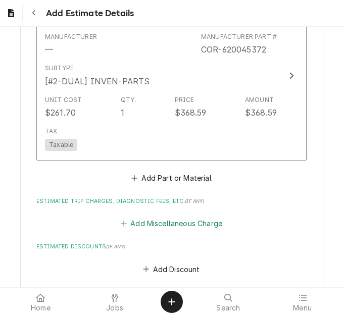
click at [152, 217] on button "Add Miscellaneous Charge" at bounding box center [171, 224] width 105 height 14
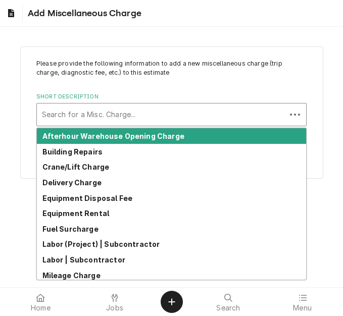
click at [108, 112] on div "Short Description" at bounding box center [161, 115] width 239 height 18
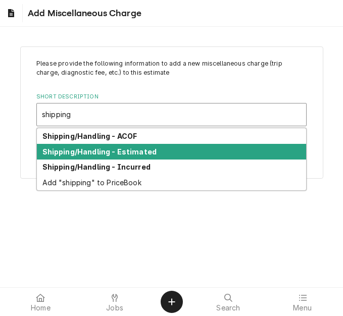
click at [116, 146] on div "Shipping/Handling - Estimated" at bounding box center [171, 152] width 269 height 16
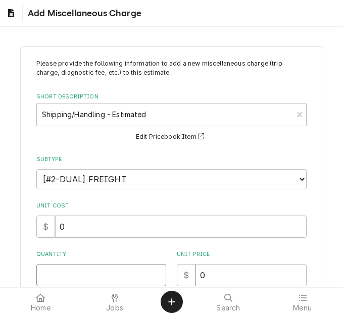
click at [57, 278] on input "Quantity" at bounding box center [101, 275] width 130 height 22
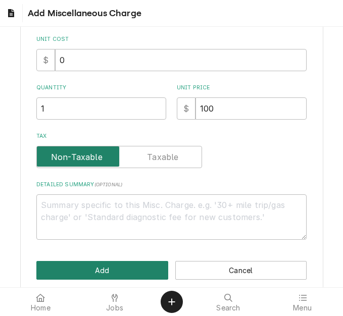
scroll to position [181, 0]
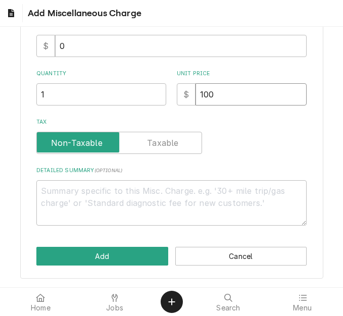
drag, startPoint x: 209, startPoint y: 100, endPoint x: 179, endPoint y: 93, distance: 30.0
click at [179, 93] on div "$ 100" at bounding box center [242, 94] width 130 height 22
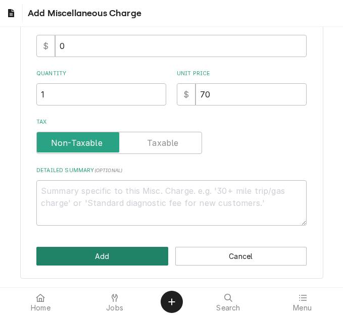
click at [120, 258] on button "Add" at bounding box center [102, 256] width 132 height 19
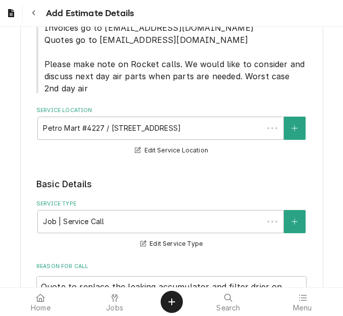
scroll to position [2344, 0]
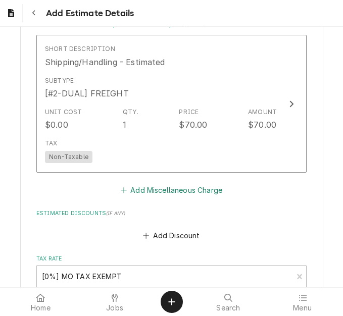
click at [156, 184] on button "Add Miscellaneous Charge" at bounding box center [171, 191] width 105 height 14
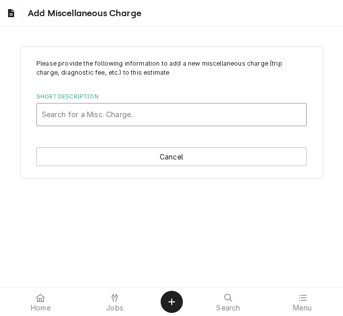
click at [119, 114] on div "Short Description" at bounding box center [171, 115] width 259 height 18
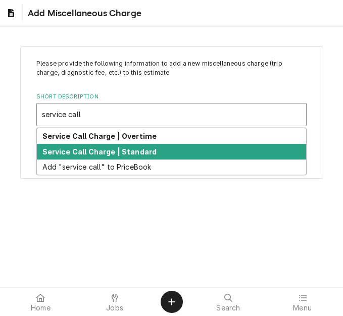
click at [109, 153] on strong "Service Call Charge | Standard" at bounding box center [99, 152] width 115 height 9
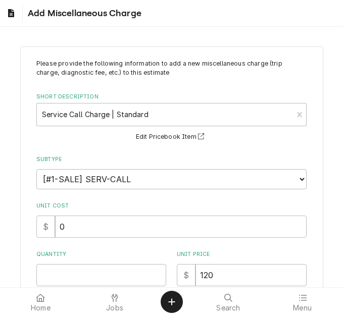
scroll to position [101, 0]
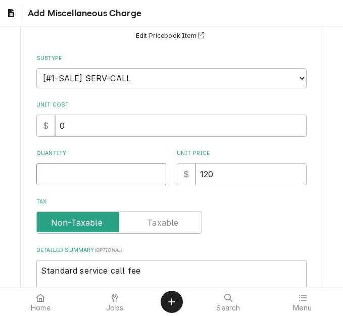
click at [57, 169] on input "Quantity" at bounding box center [101, 174] width 130 height 22
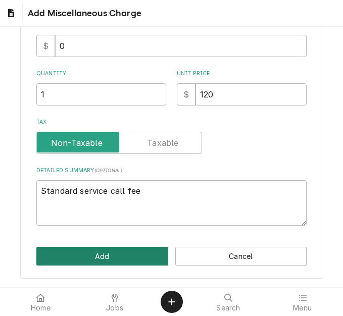
click at [83, 256] on button "Add" at bounding box center [102, 256] width 132 height 19
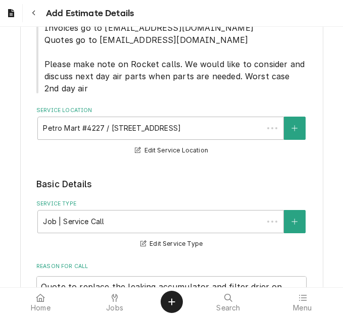
scroll to position [2584, 0]
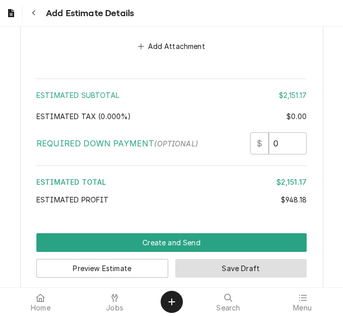
click at [214, 260] on button "Save Draft" at bounding box center [241, 268] width 132 height 19
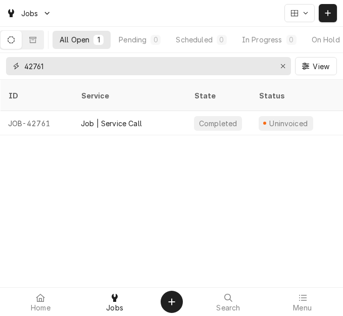
drag, startPoint x: 99, startPoint y: 68, endPoint x: 22, endPoint y: 65, distance: 76.9
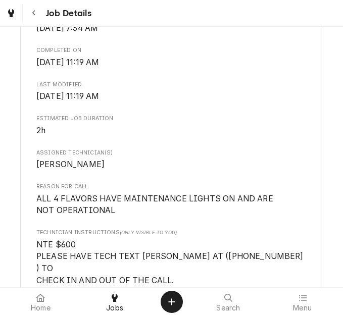
scroll to position [506, 0]
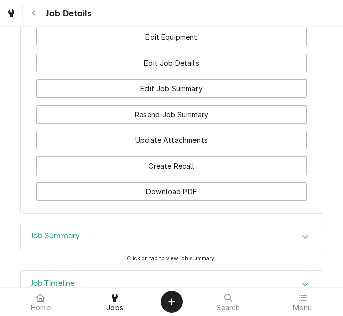
click at [85, 223] on div "Job Summary" at bounding box center [172, 237] width 302 height 28
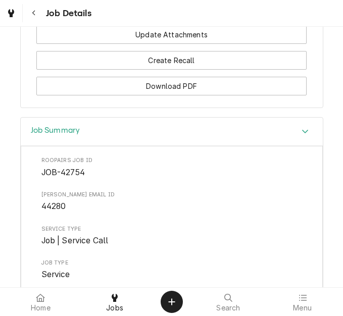
scroll to position [1264, 0]
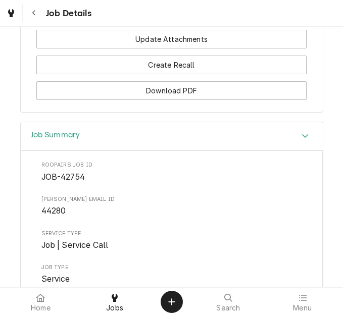
click at [48, 206] on span "44280" at bounding box center [53, 211] width 25 height 10
copy span "44280"
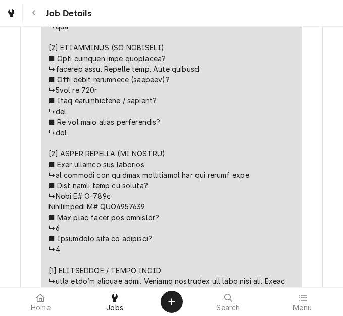
scroll to position [2275, 0]
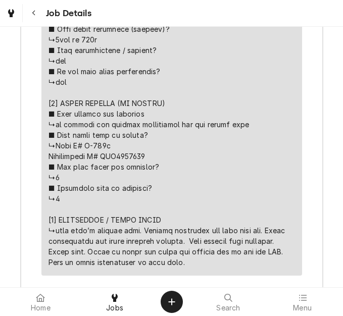
copy div "⚠️ LORE IPSUMDOLORSI ⚠️ ✪ Ametcons adi elitsedd eiusmodt ✪ Incidid utlabore etd…"
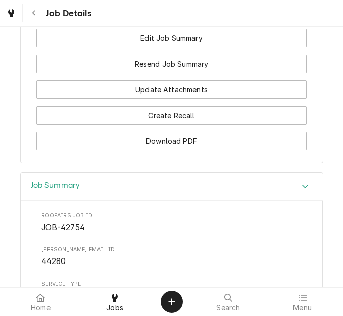
scroll to position [1112, 0]
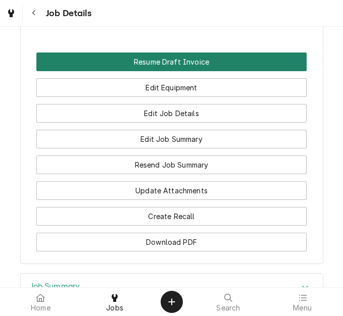
click at [175, 53] on button "Resume Draft Invoice" at bounding box center [171, 62] width 270 height 19
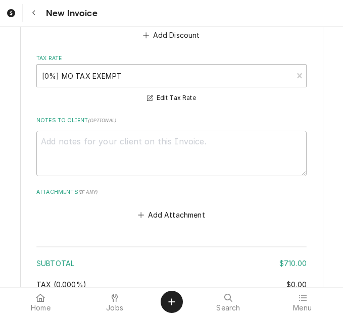
scroll to position [2730, 0]
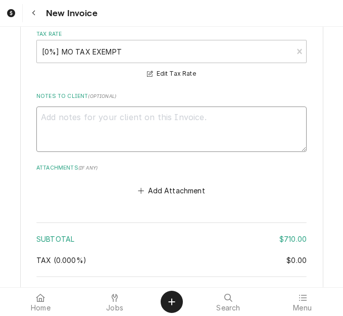
click at [146, 132] on textarea "Notes to Client ( optional )" at bounding box center [171, 129] width 270 height 45
type textarea "x"
type textarea "q"
type textarea "x"
type textarea "qu"
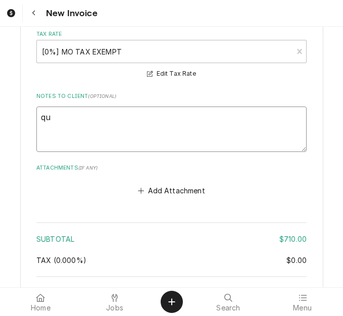
type textarea "x"
type textarea "quo"
type textarea "x"
type textarea "quot"
type textarea "x"
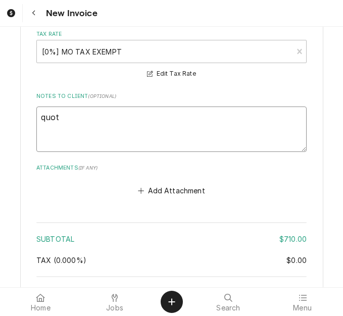
type textarea "quote"
type textarea "x"
type textarea "quoted"
type textarea "x"
type textarea "quoted"
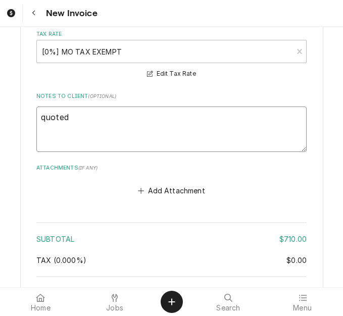
type textarea "x"
type textarea "quoted o"
type textarea "x"
type textarea "quoted on"
type textarea "x"
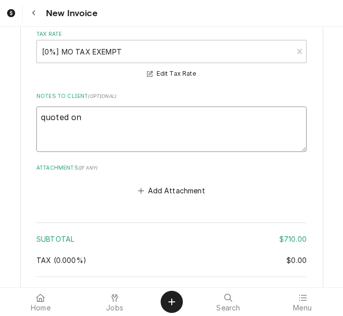
type textarea "quoted on"
type textarea "x"
type textarea "quoted on 4"
type textarea "x"
type textarea "quoted on 40"
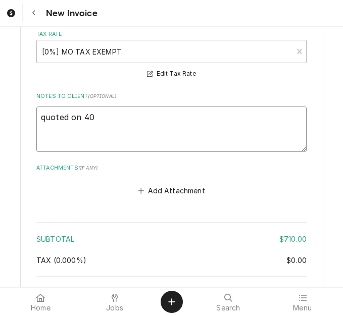
type textarea "x"
type textarea "quoted on 400"
type textarea "x"
type textarea "quoted on 4007"
type textarea "x"
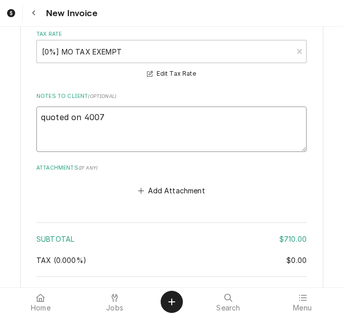
type textarea "quoted on 40078"
type textarea "x"
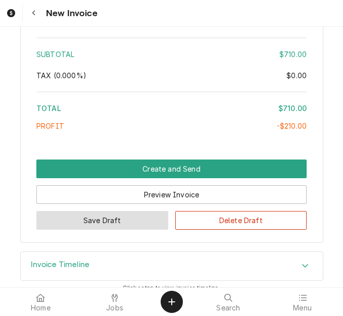
type textarea "quoted on 400782"
click at [109, 211] on button "Save Draft" at bounding box center [102, 220] width 132 height 19
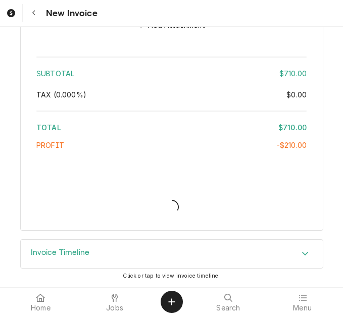
scroll to position [2884, 0]
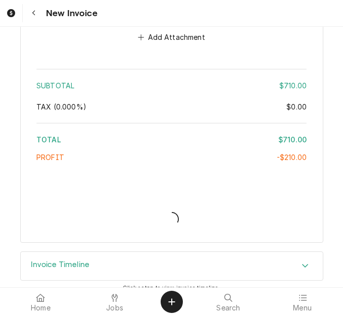
type textarea "x"
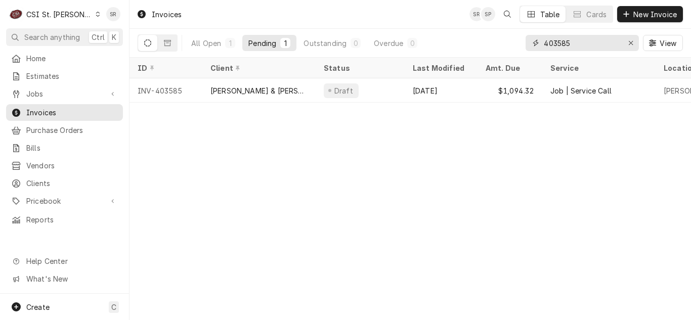
click at [343, 43] on input "403585" at bounding box center [581, 43] width 76 height 16
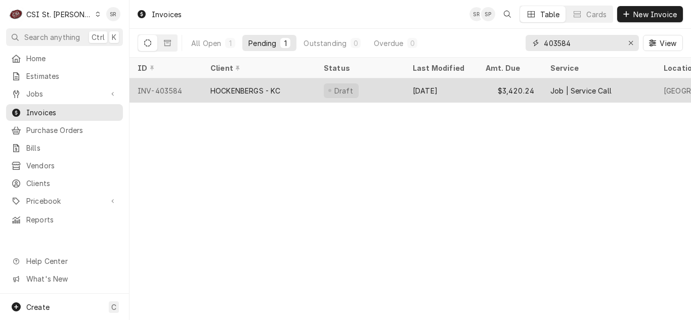
type input "403584"
click at [343, 88] on div "Draft" at bounding box center [359, 90] width 89 height 24
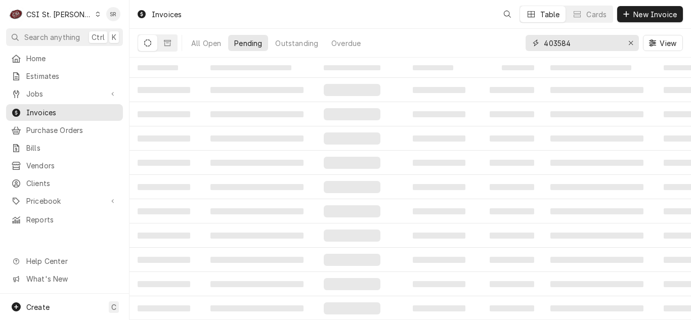
click at [581, 43] on input "403584" at bounding box center [581, 43] width 76 height 16
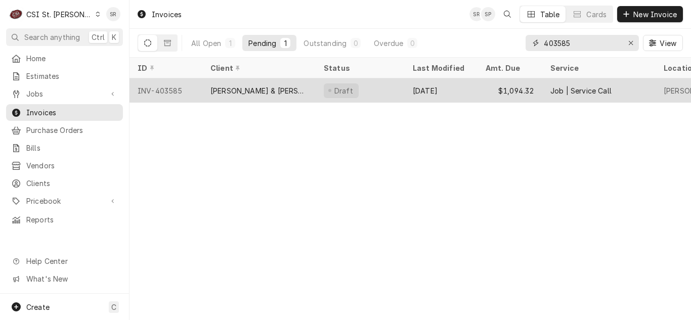
type input "403585"
click at [255, 93] on div "[PERSON_NAME] & [PERSON_NAME], Inc. / [PERSON_NAME]" at bounding box center [258, 90] width 97 height 11
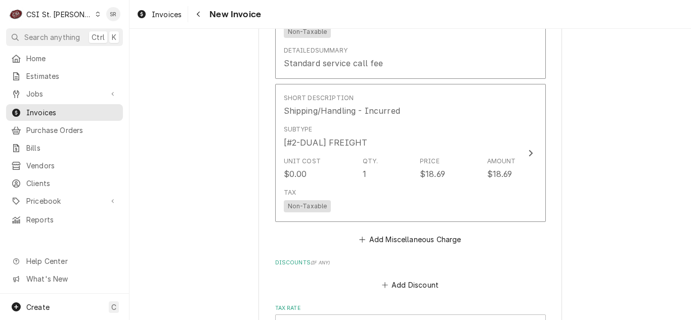
scroll to position [1668, 0]
click at [161, 7] on link "Invoices" at bounding box center [158, 14] width 53 height 17
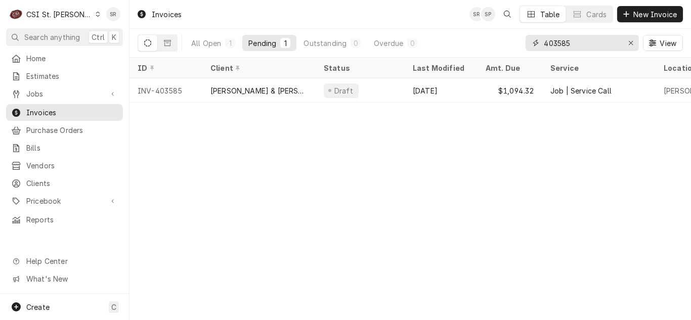
click at [578, 41] on input "403585" at bounding box center [581, 43] width 76 height 16
type input "403581"
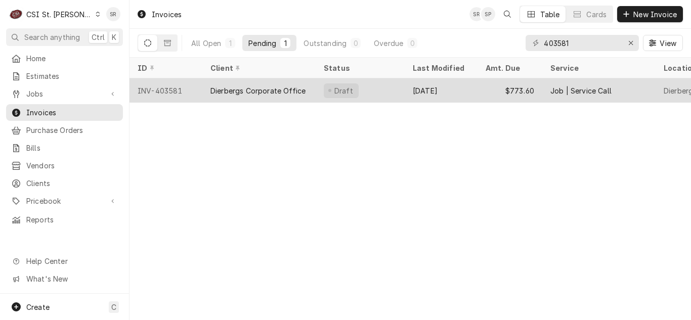
click at [307, 93] on div "Dierbergs Corporate Office" at bounding box center [258, 90] width 113 height 24
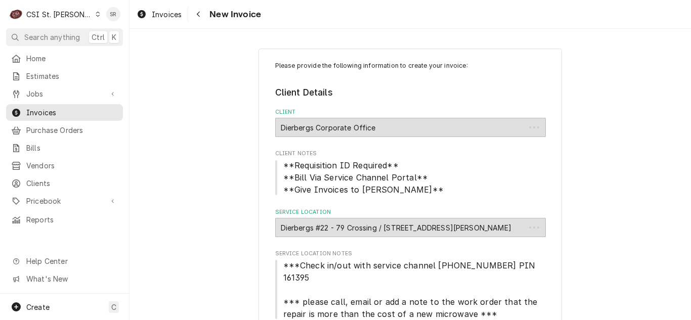
type textarea "x"
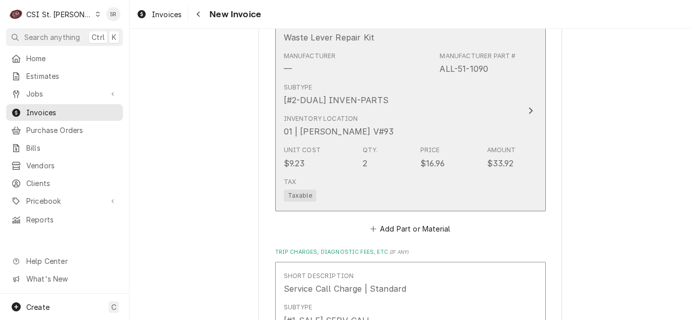
scroll to position [1769, 0]
